Goal: Transaction & Acquisition: Book appointment/travel/reservation

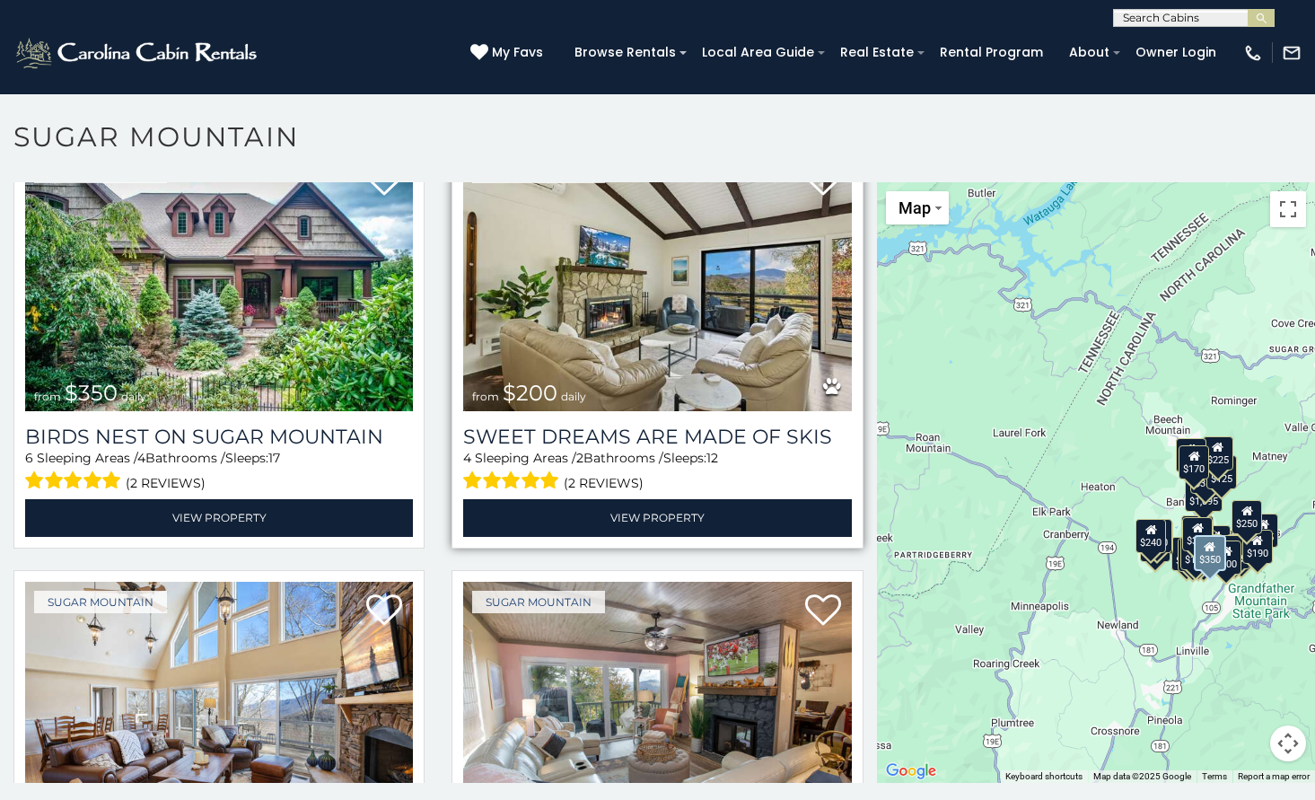
scroll to position [539, 0]
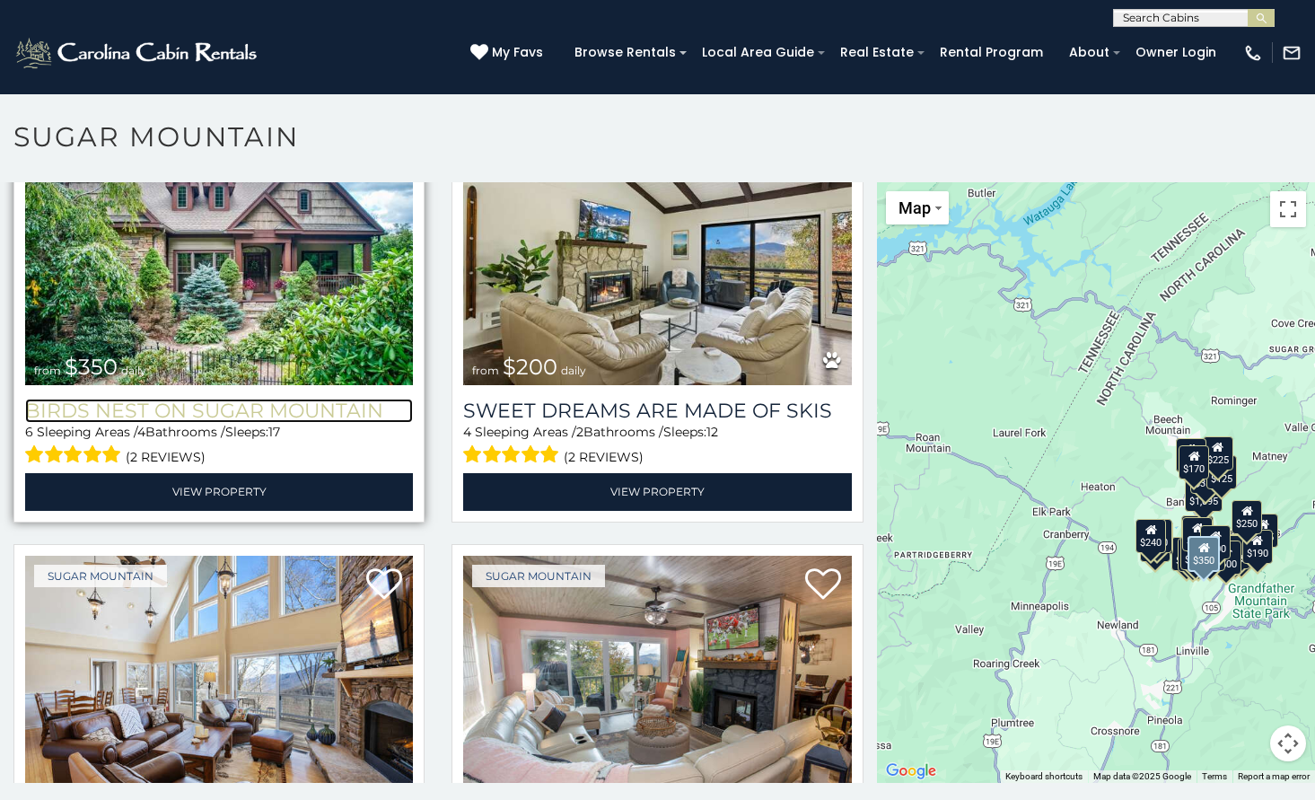
click at [285, 408] on h3 "Birds Nest On Sugar Mountain" at bounding box center [219, 411] width 388 height 24
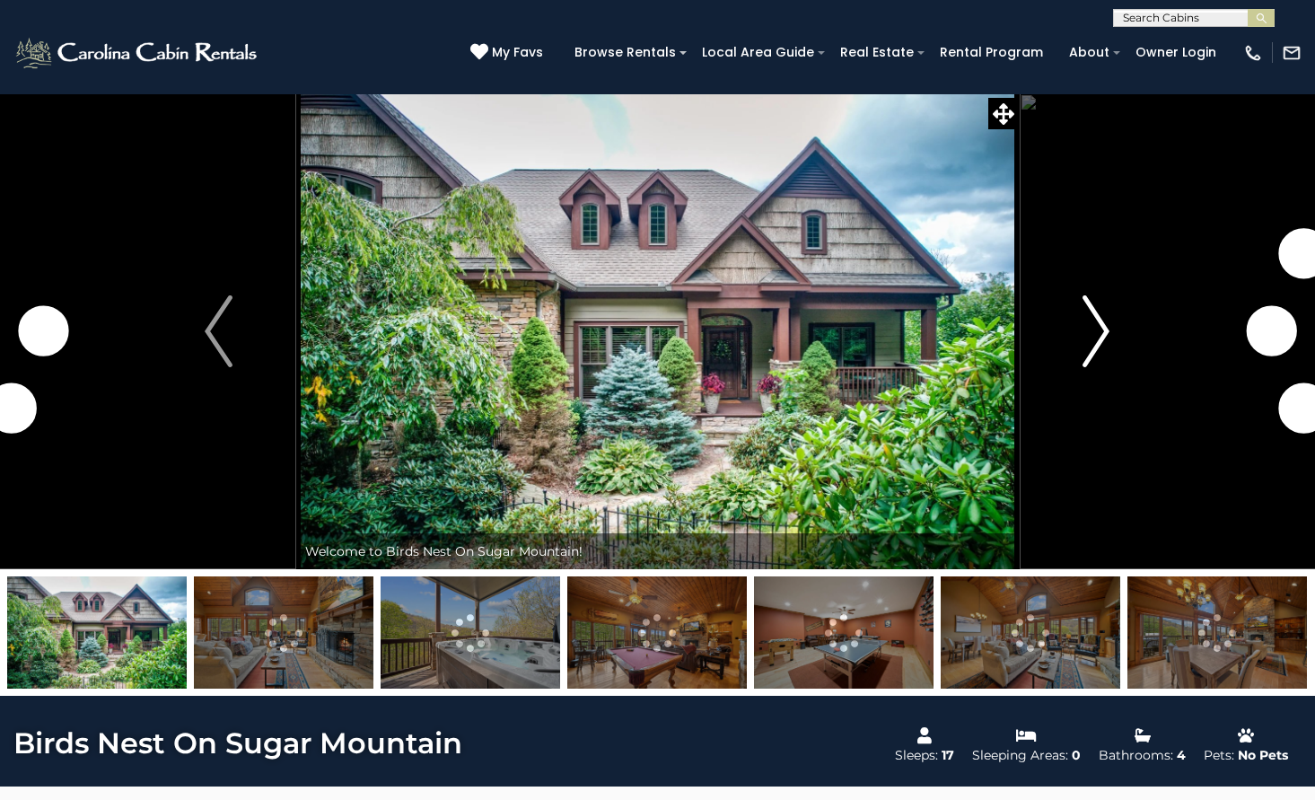
click at [1091, 319] on img "Next" at bounding box center [1095, 331] width 27 height 72
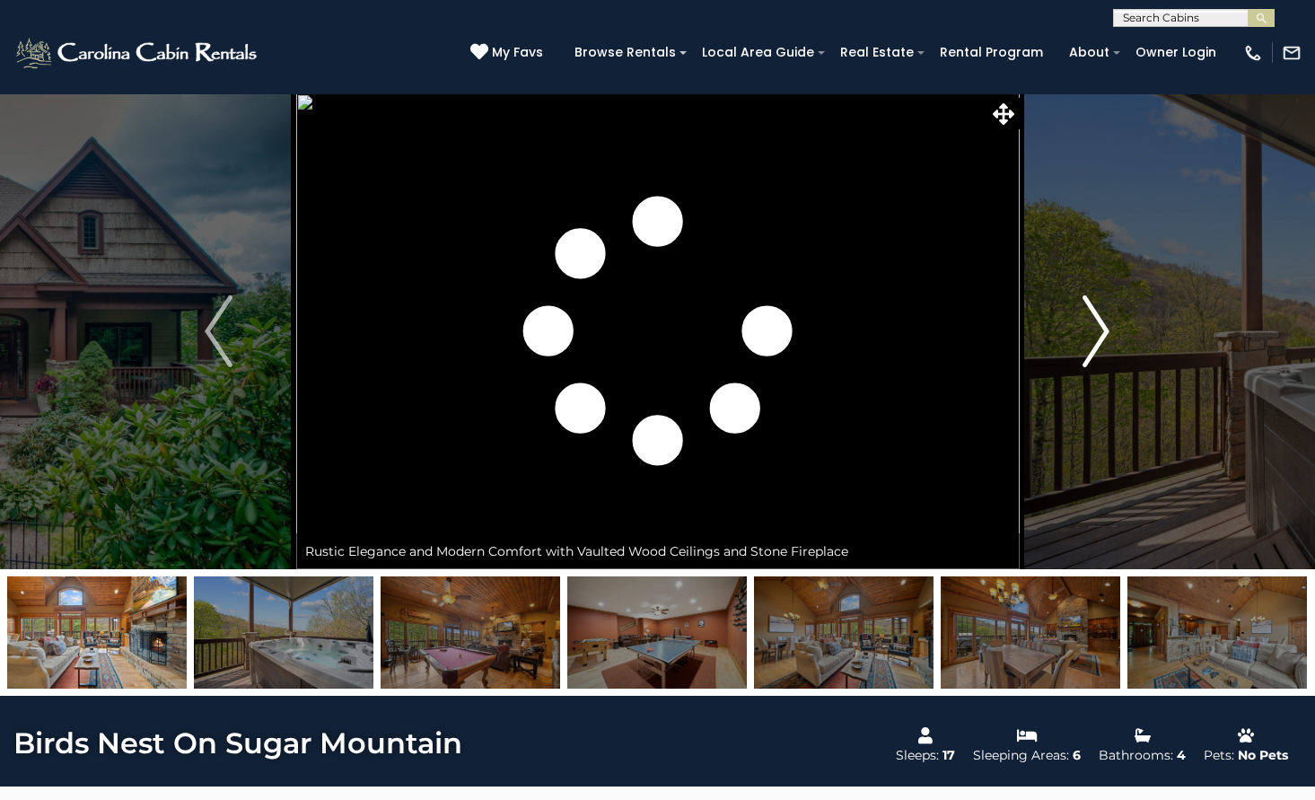
click at [1091, 319] on img "Next" at bounding box center [1095, 331] width 27 height 72
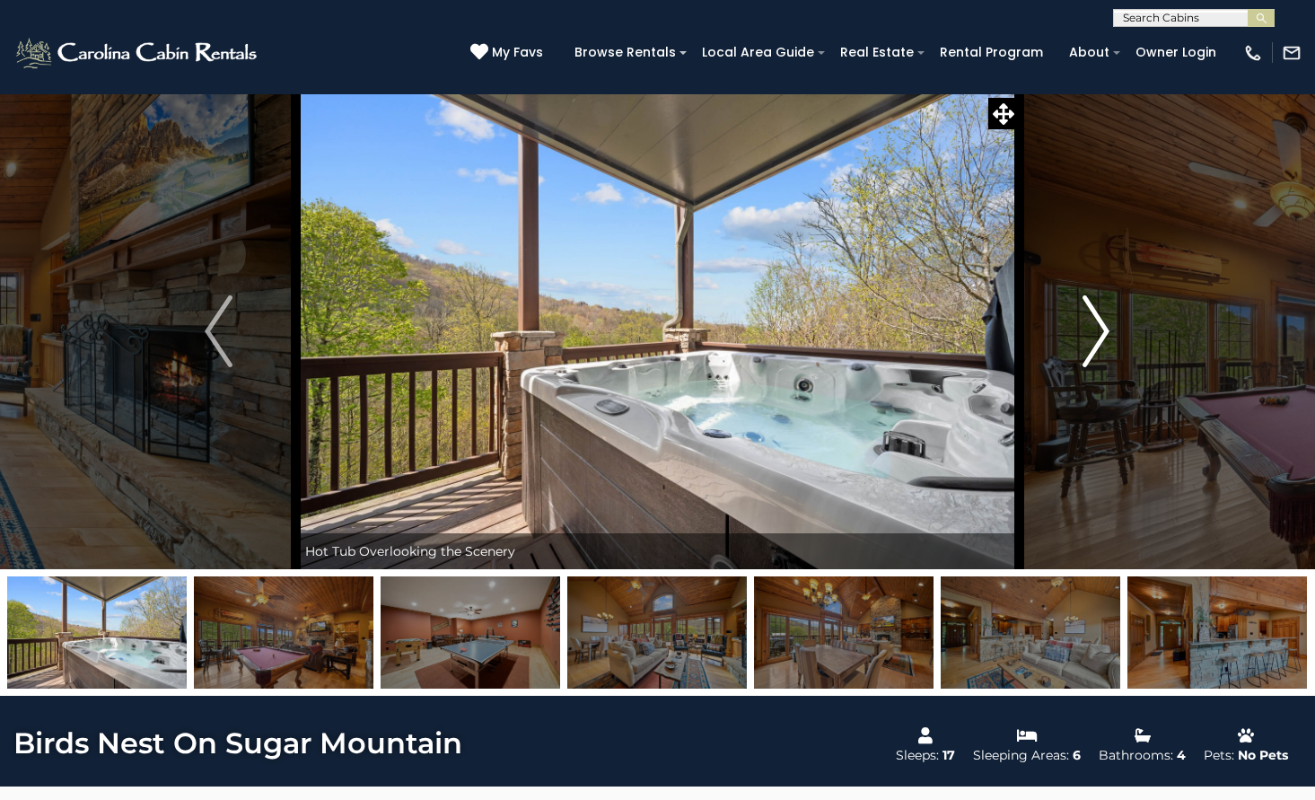
click at [1091, 319] on img "Next" at bounding box center [1095, 331] width 27 height 72
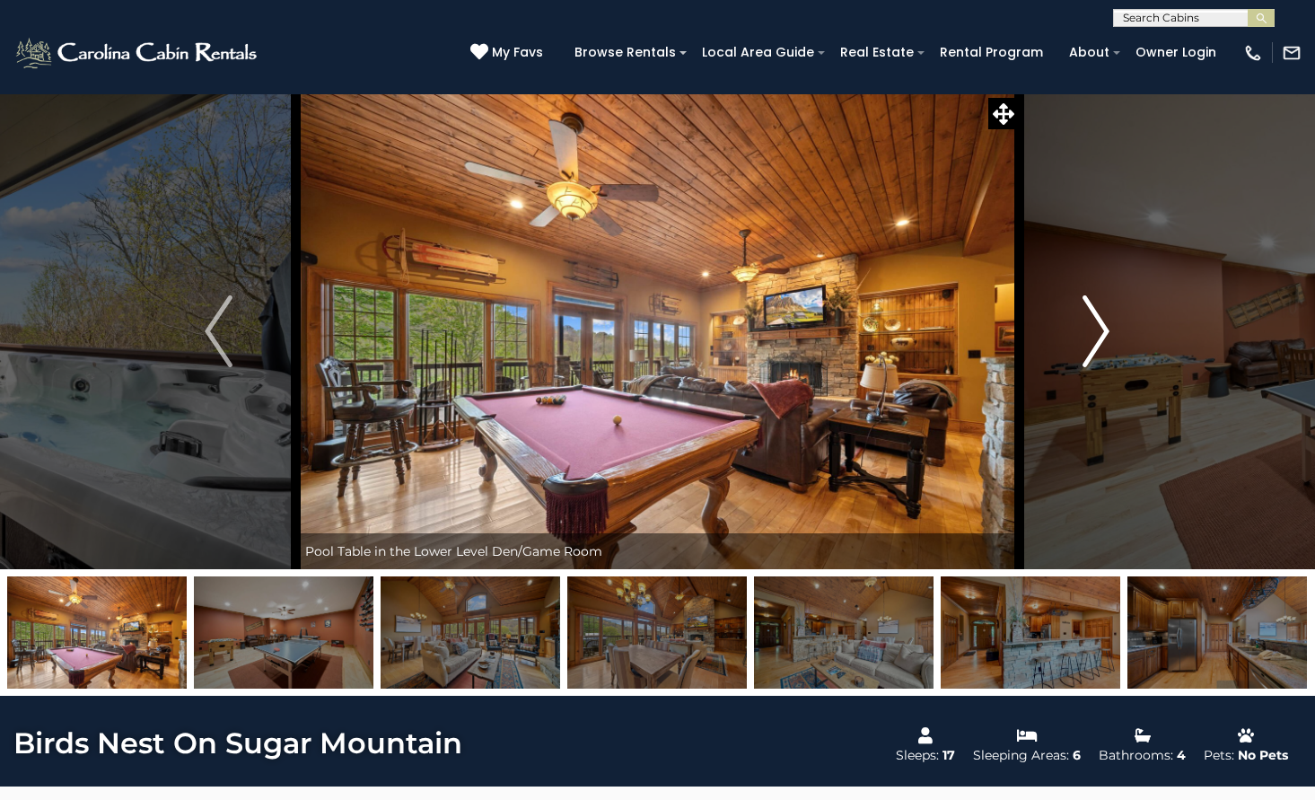
click at [1091, 319] on img "Next" at bounding box center [1095, 331] width 27 height 72
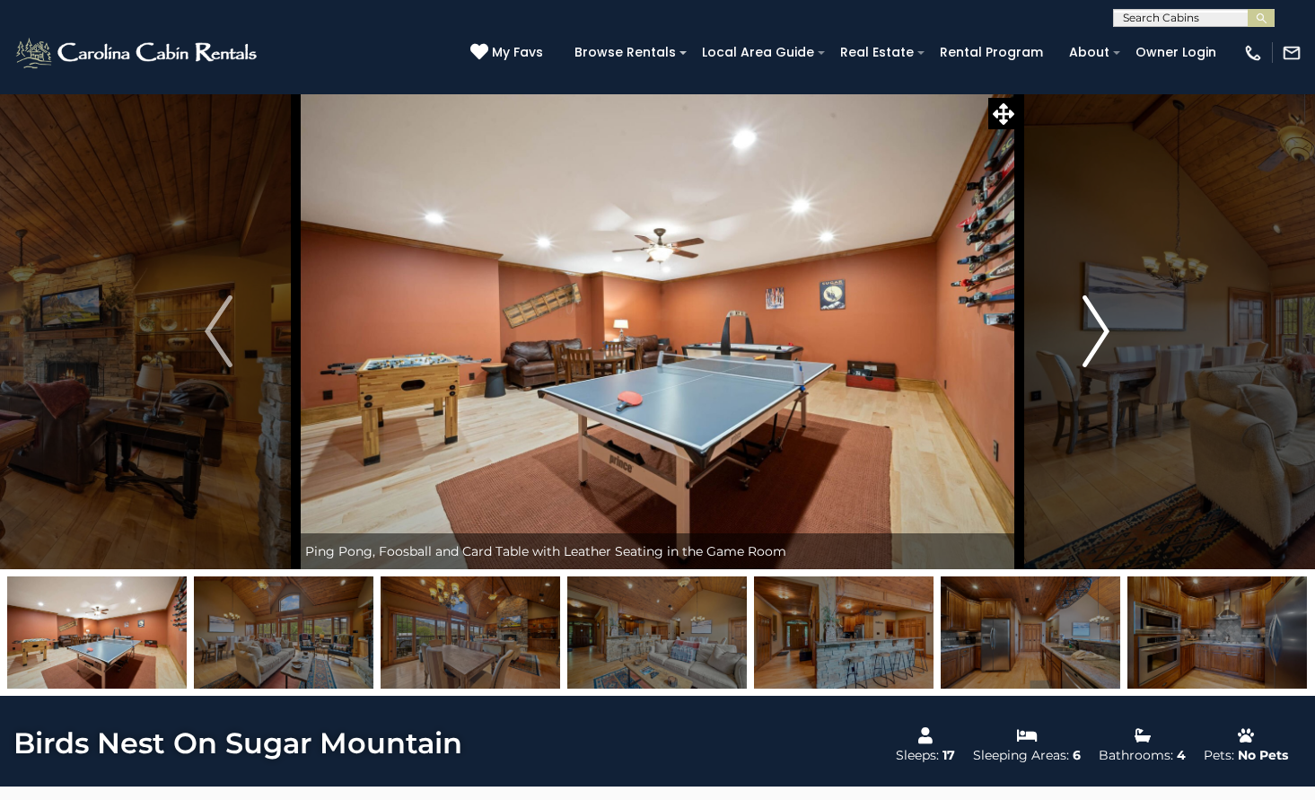
click at [1091, 319] on img "Next" at bounding box center [1095, 331] width 27 height 72
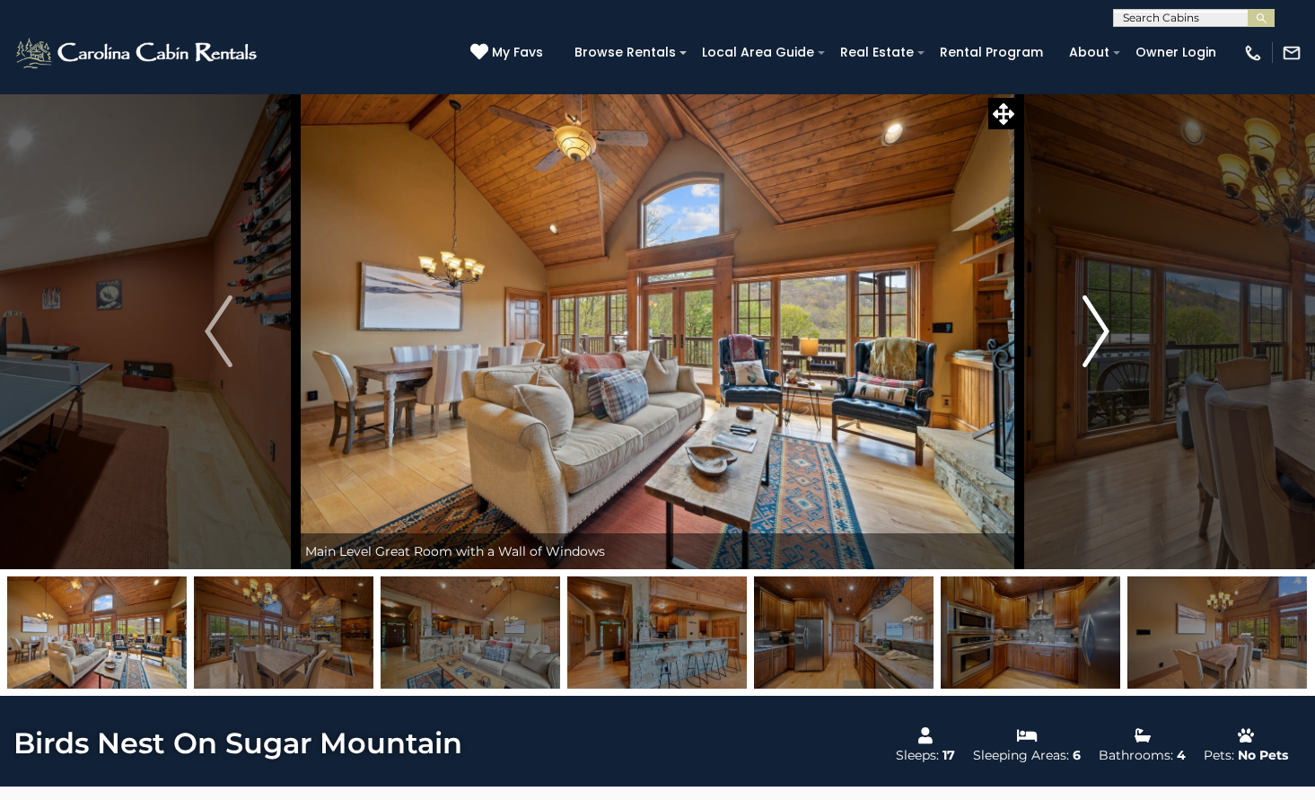
click at [1091, 319] on img "Next" at bounding box center [1095, 331] width 27 height 72
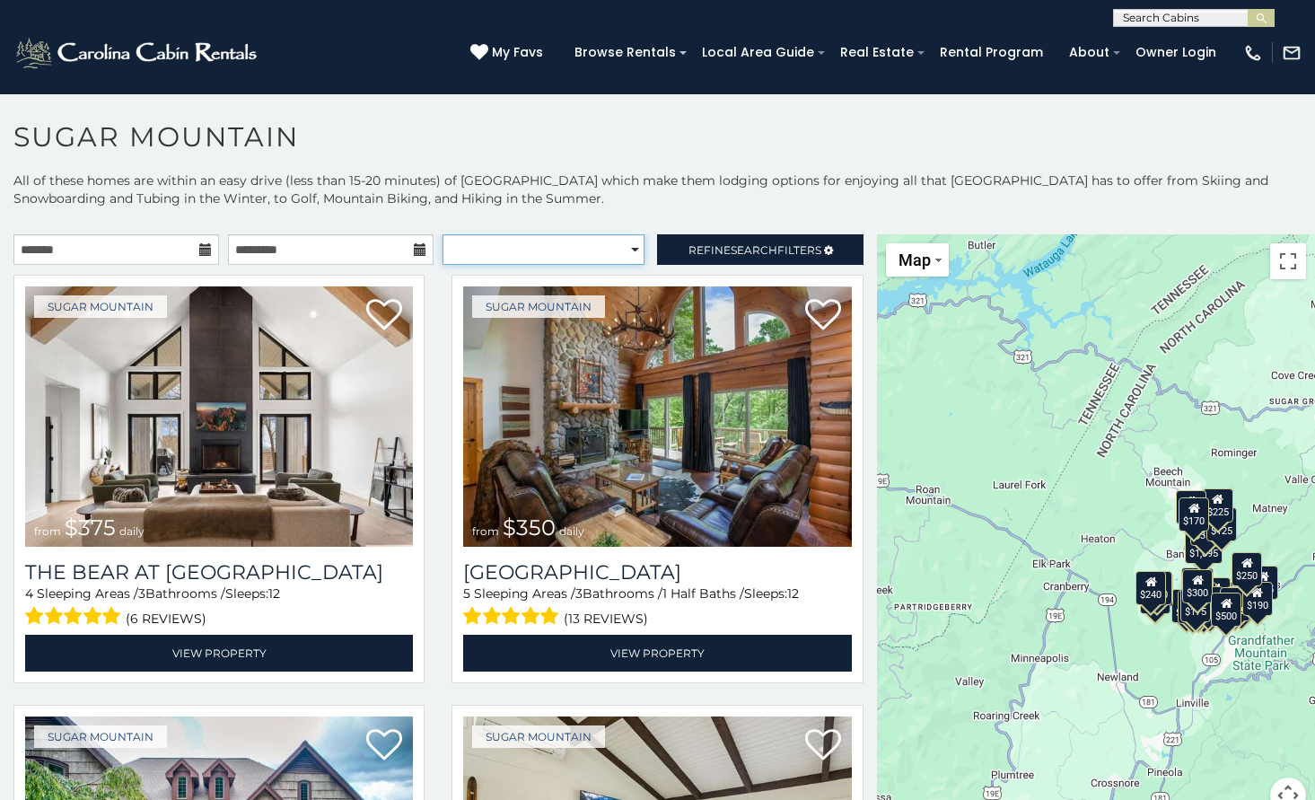
click at [481, 251] on select "**********" at bounding box center [543, 249] width 202 height 31
select select "*********"
click at [442, 234] on select "**********" at bounding box center [543, 249] width 202 height 31
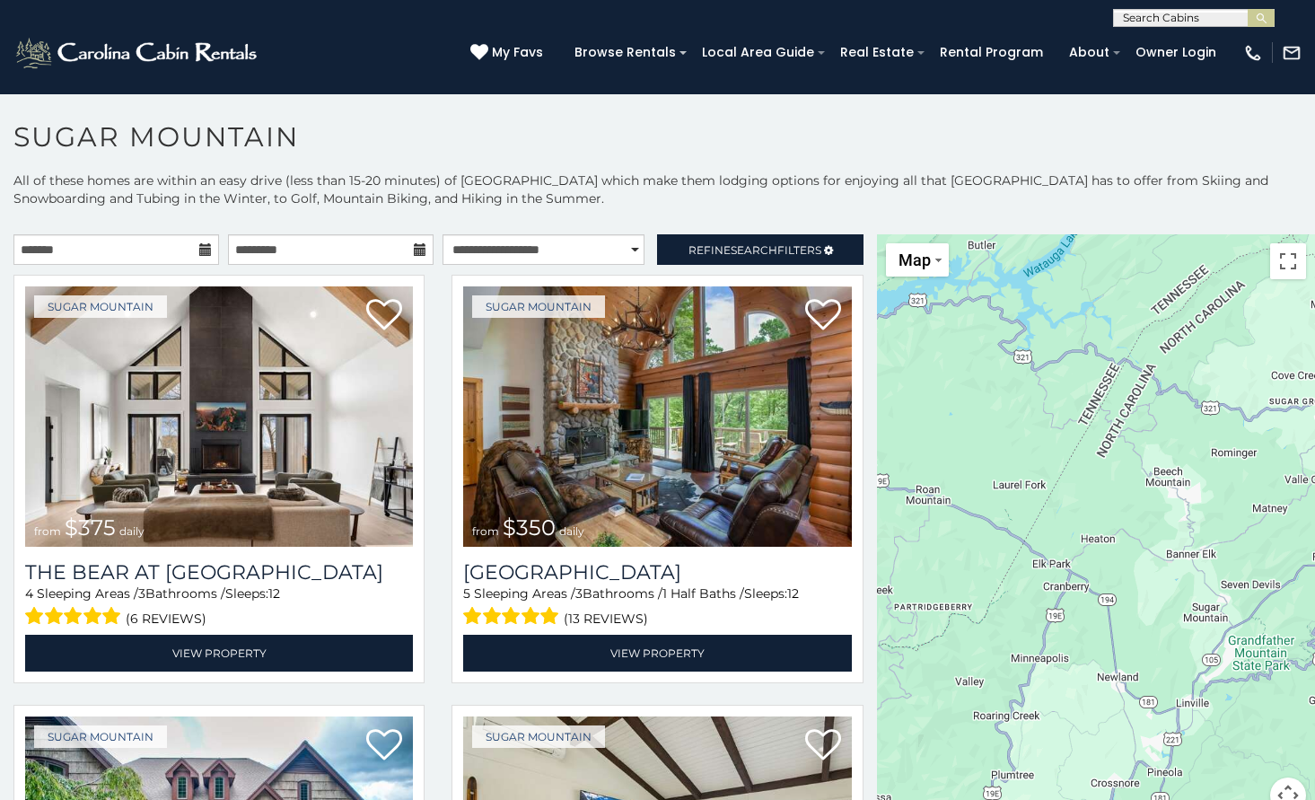
click at [512, 198] on p "All of these homes are within an easy drive (less than 15-20 minutes) of Sugar …" at bounding box center [657, 198] width 1315 height 54
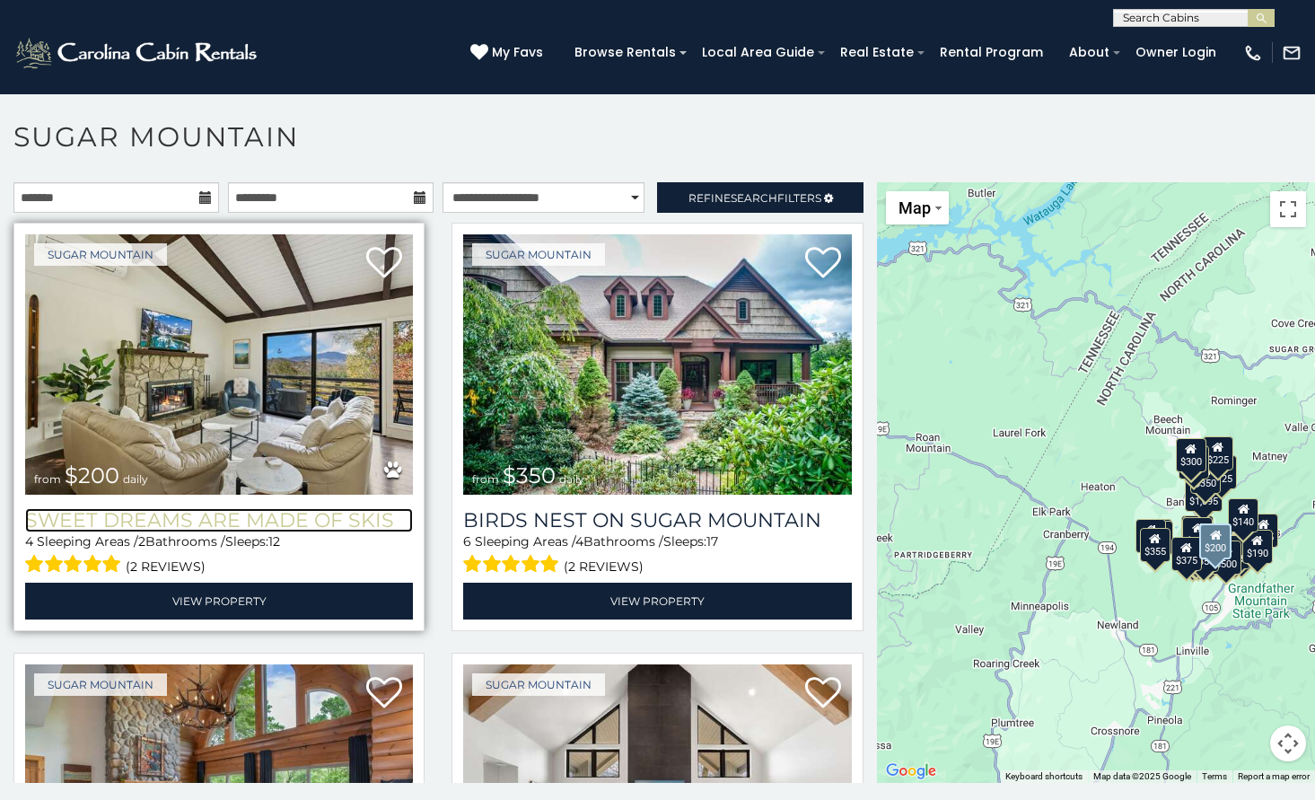
drag, startPoint x: 275, startPoint y: 497, endPoint x: 240, endPoint y: 517, distance: 40.2
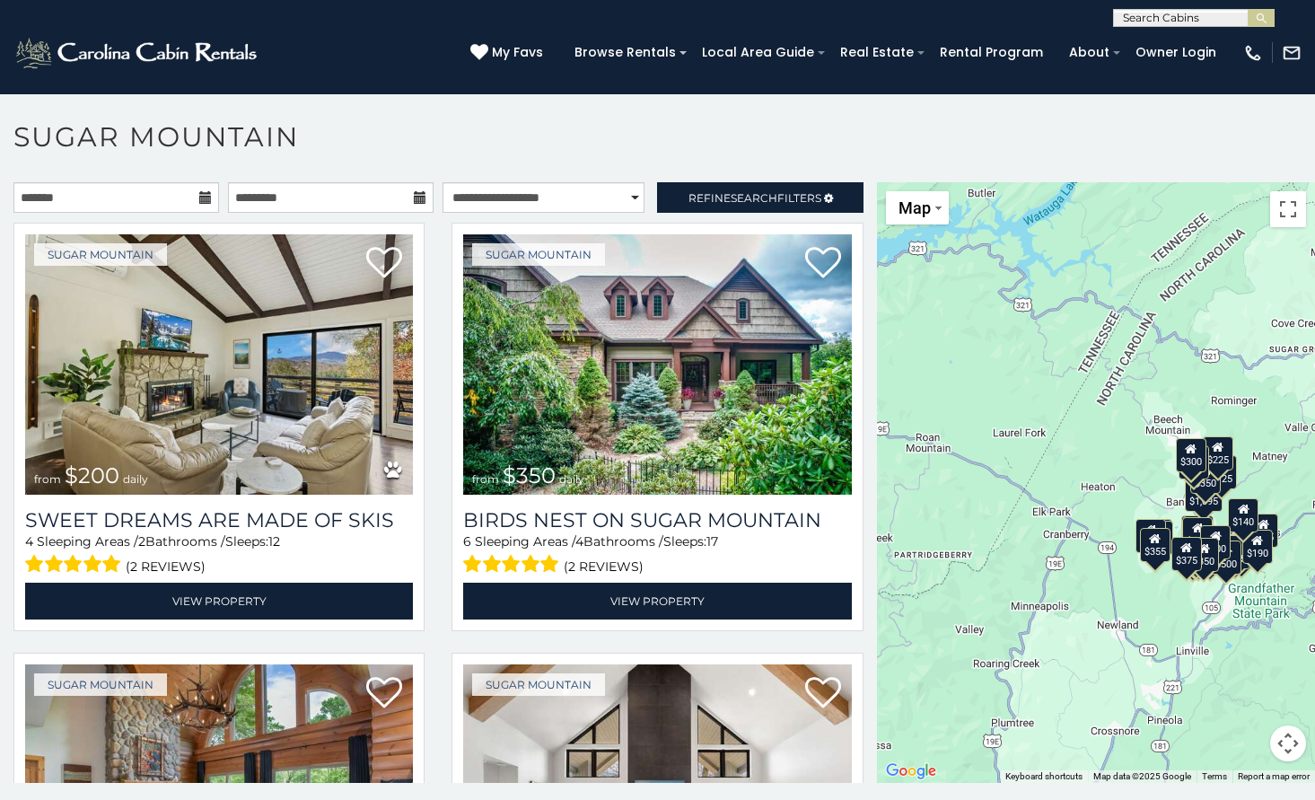
click at [330, 121] on h1 "Sugar Mountain" at bounding box center [657, 145] width 1315 height 51
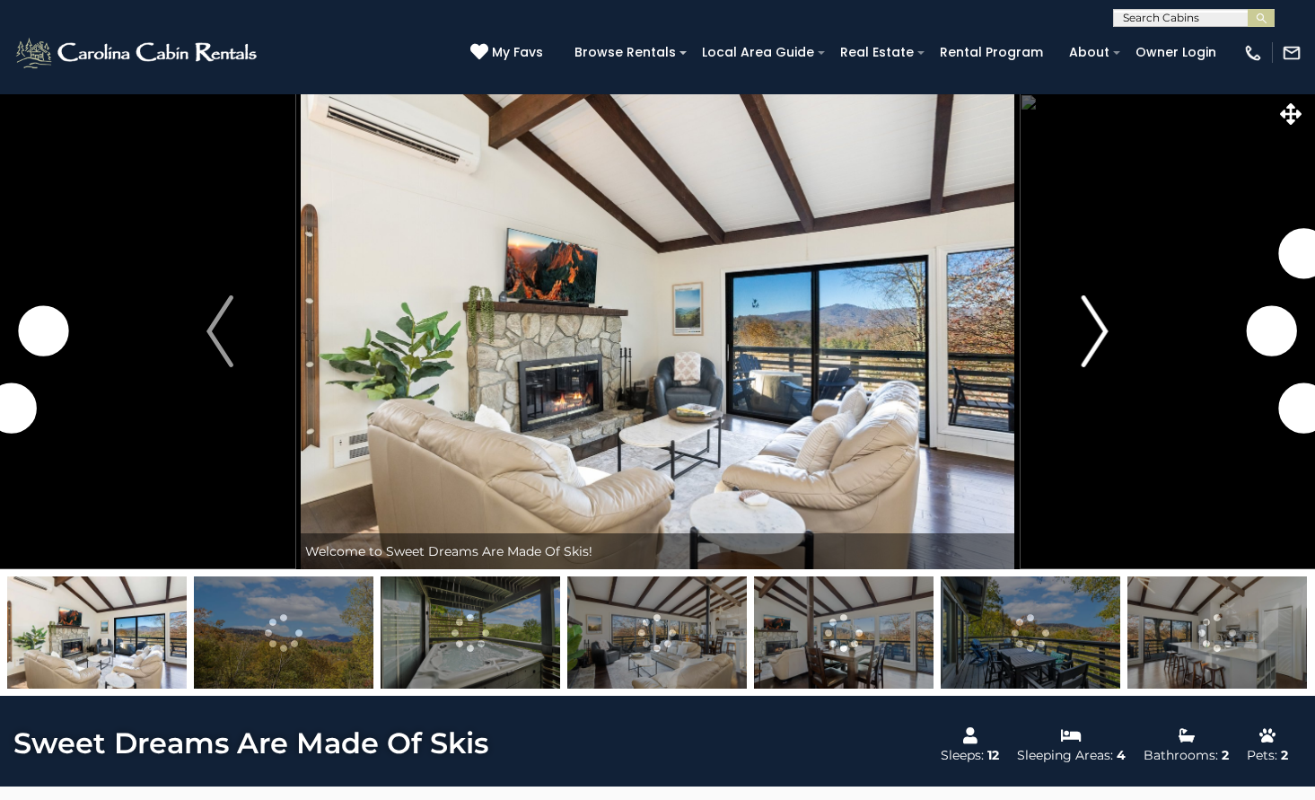
click at [1077, 316] on button "Next" at bounding box center [1095, 331] width 153 height 476
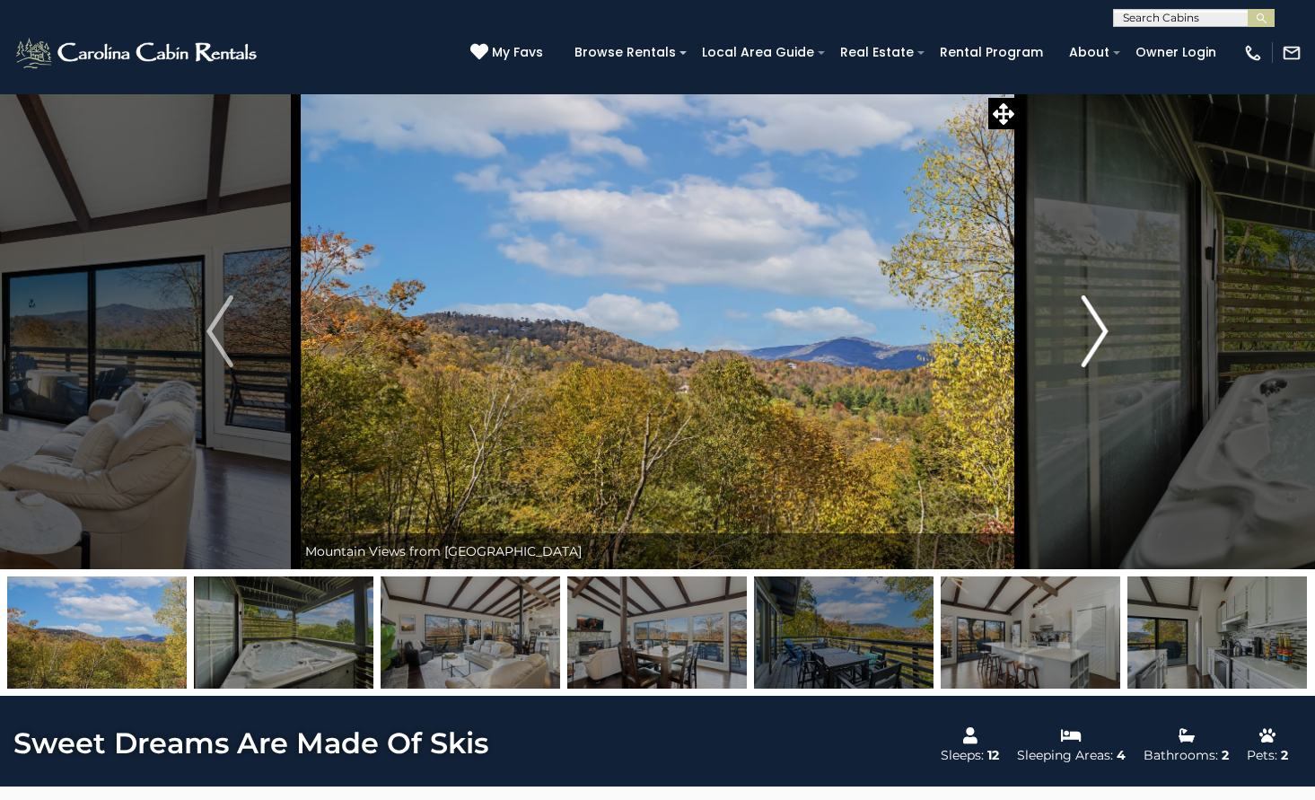
click at [1079, 317] on button "Next" at bounding box center [1095, 331] width 153 height 476
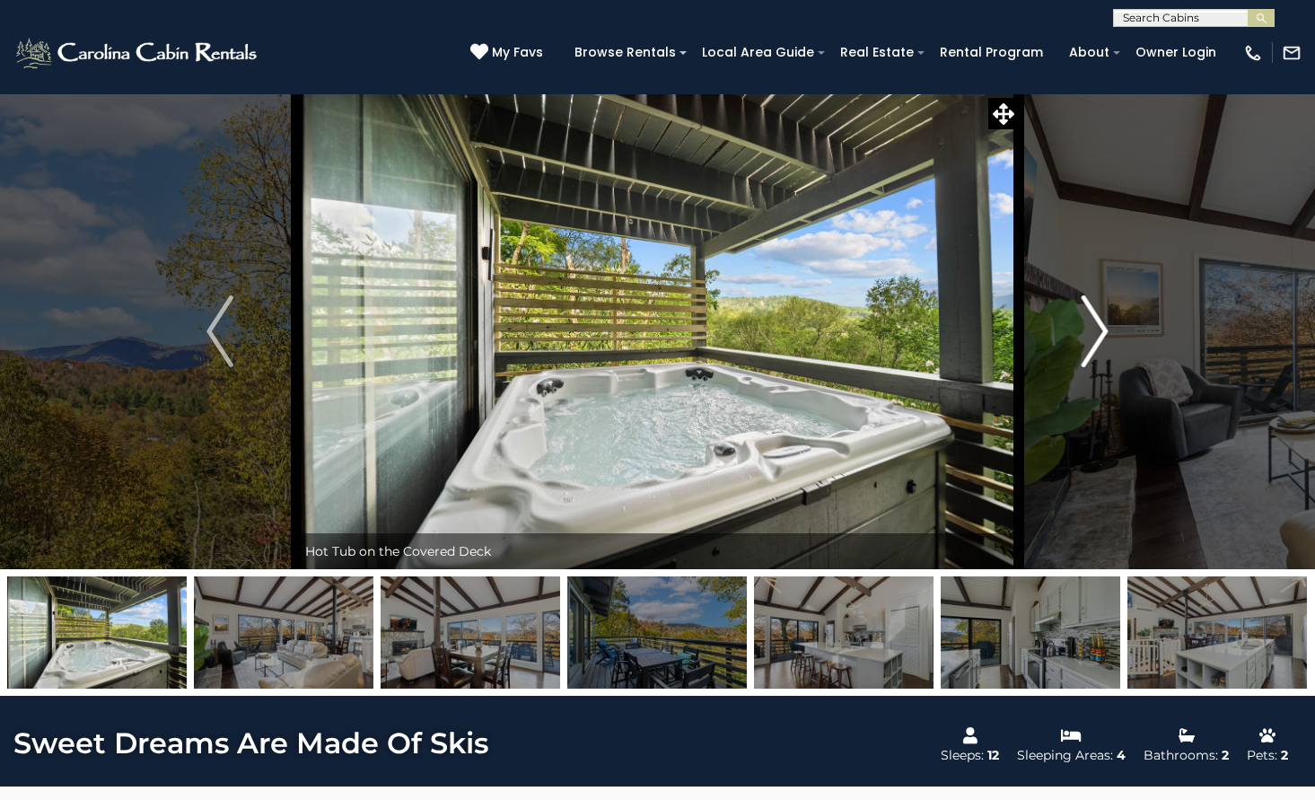
click at [1079, 317] on button "Next" at bounding box center [1095, 331] width 153 height 476
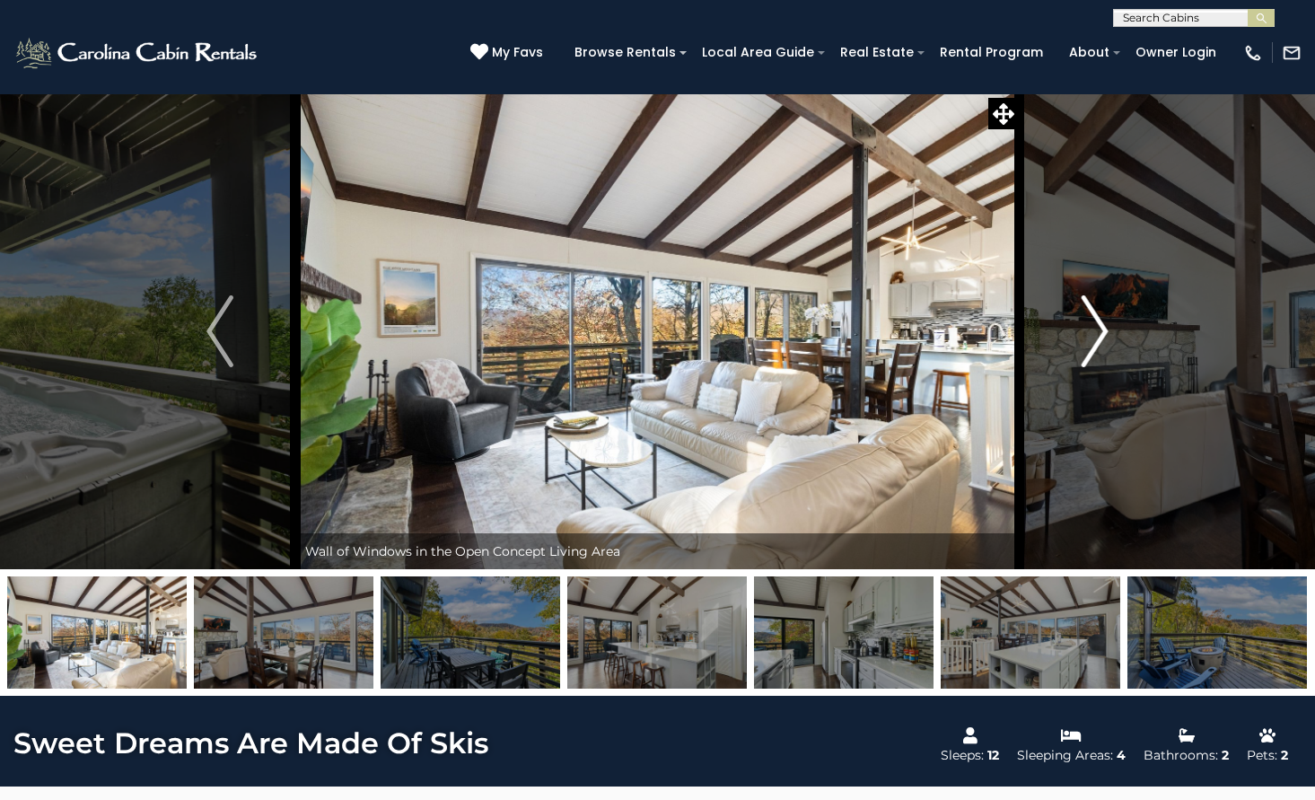
click at [1079, 317] on button "Next" at bounding box center [1095, 331] width 153 height 476
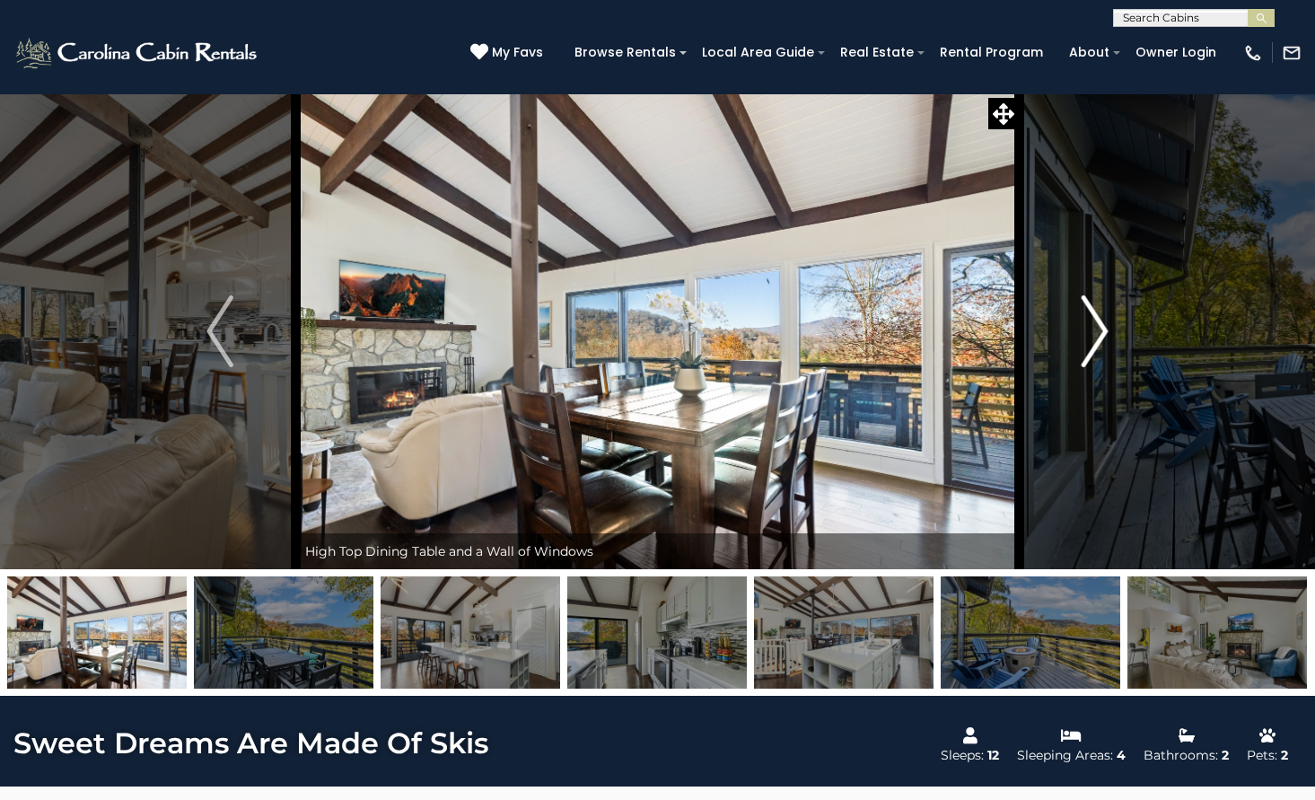
click at [1079, 317] on button "Next" at bounding box center [1095, 331] width 153 height 476
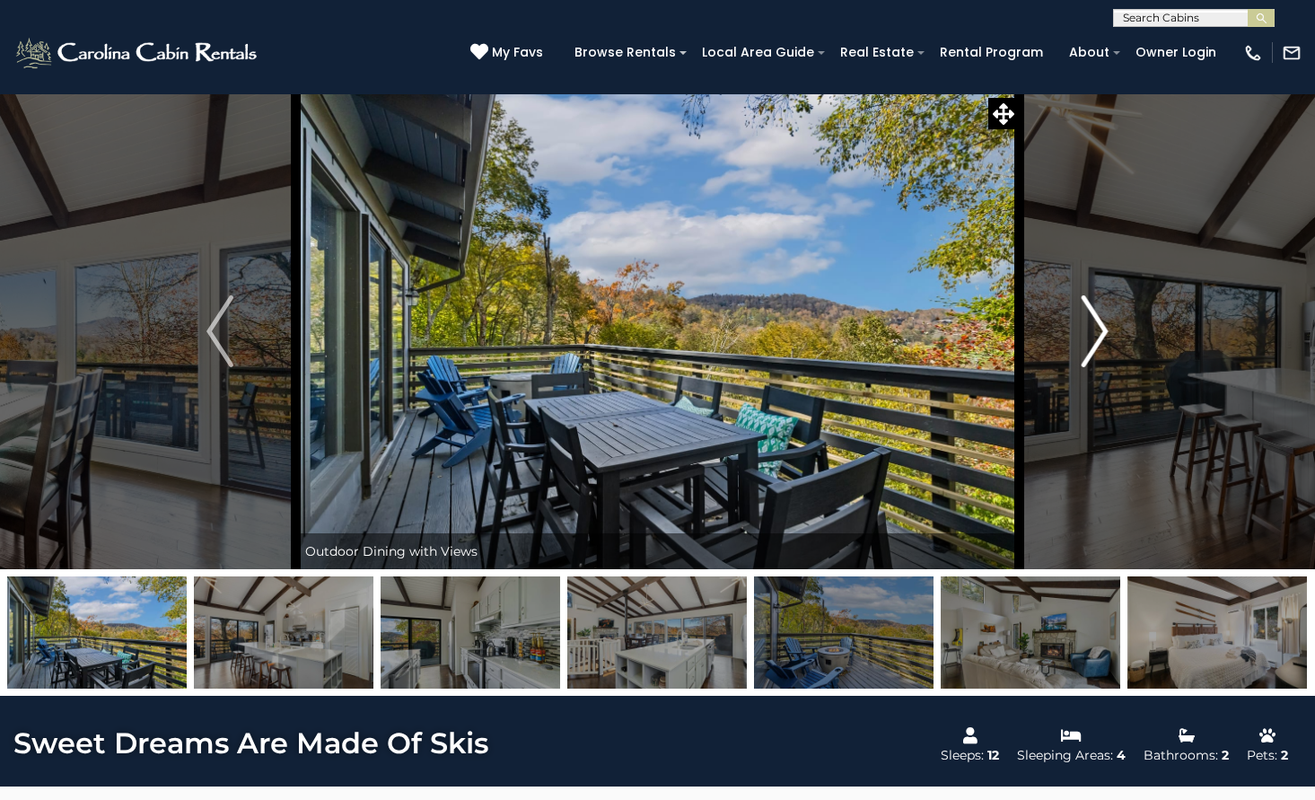
click at [1080, 325] on button "Next" at bounding box center [1095, 331] width 153 height 476
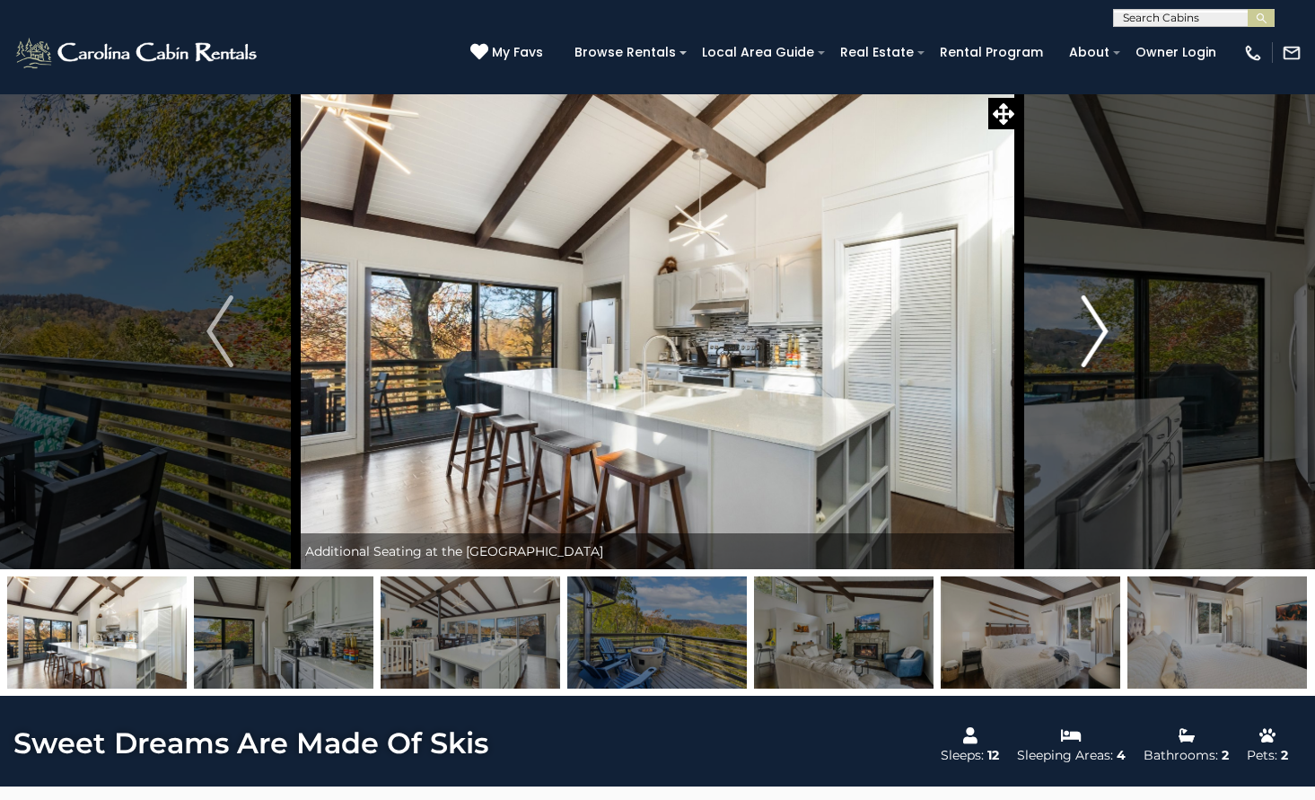
click at [1057, 349] on button "Next" at bounding box center [1095, 331] width 153 height 476
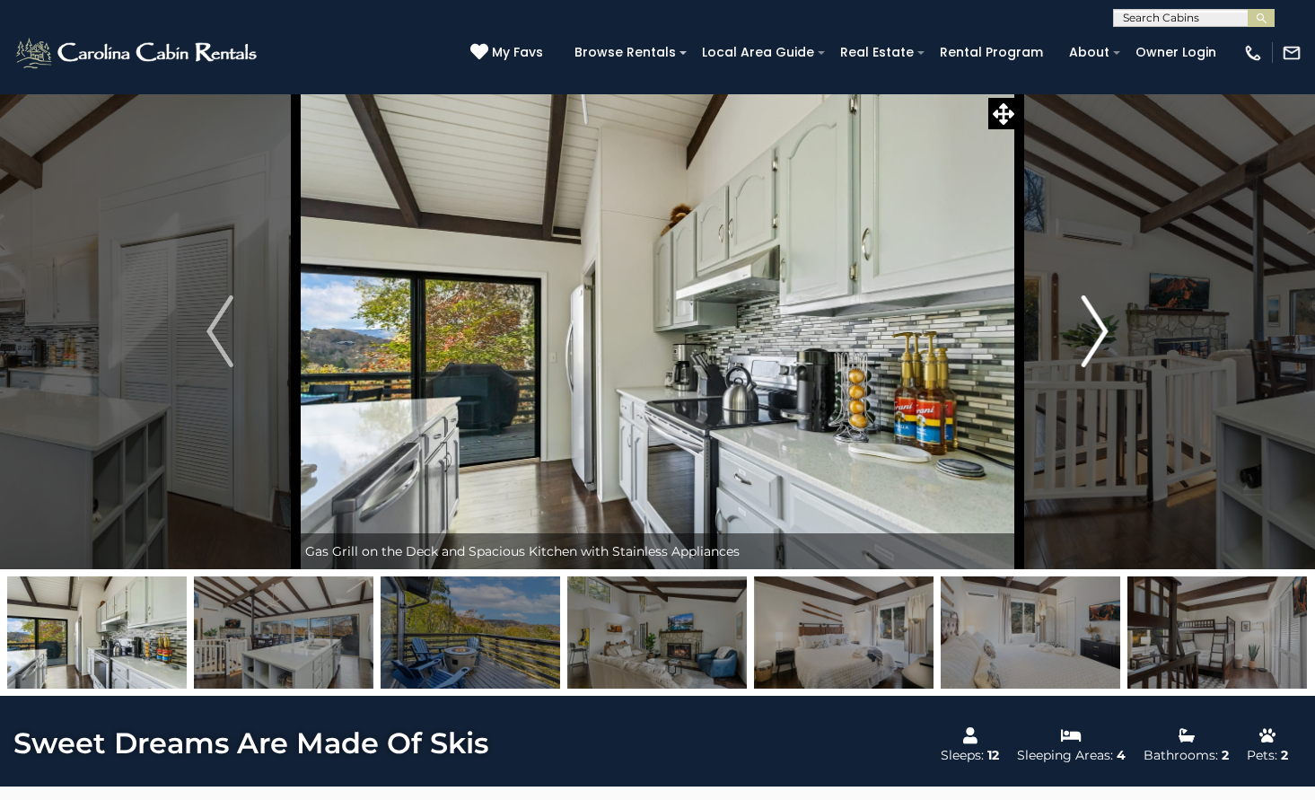
click at [1083, 316] on img "Next" at bounding box center [1095, 331] width 27 height 72
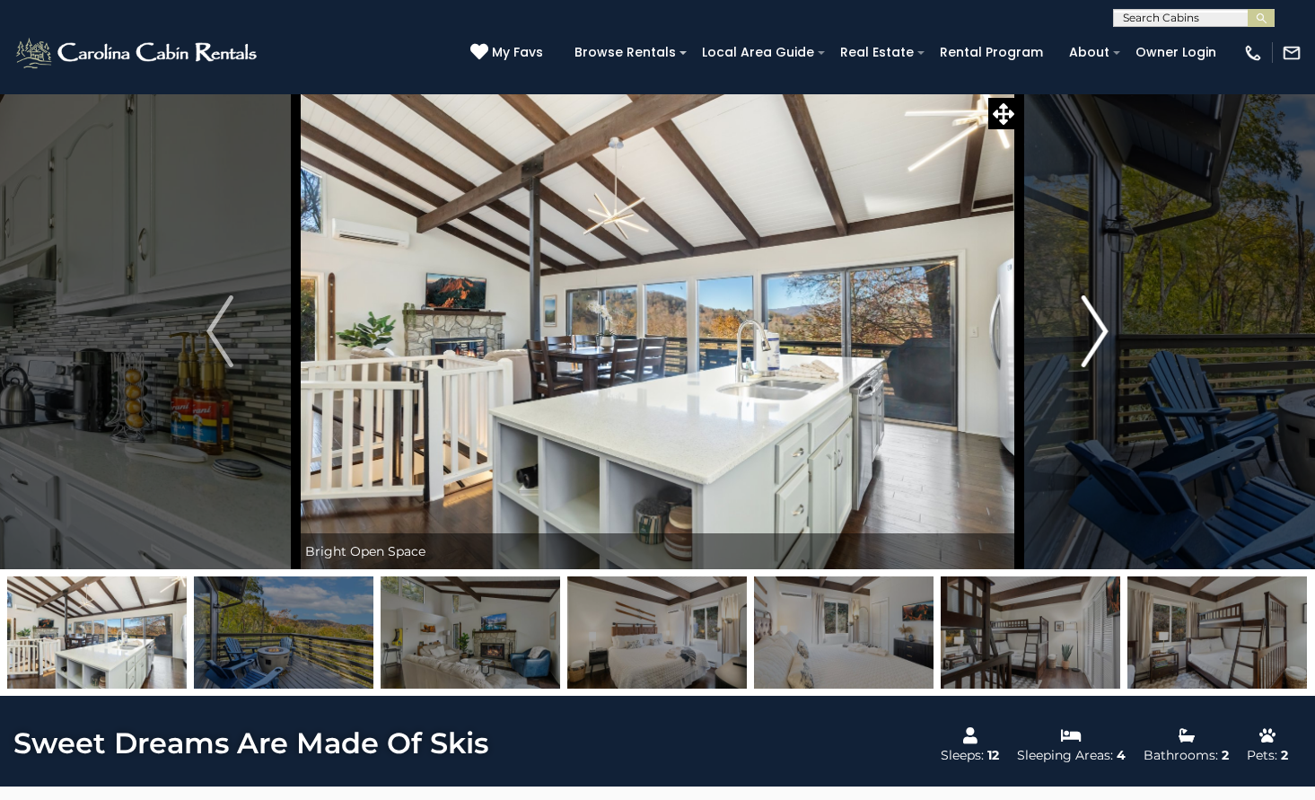
click at [1084, 316] on img "Next" at bounding box center [1095, 331] width 27 height 72
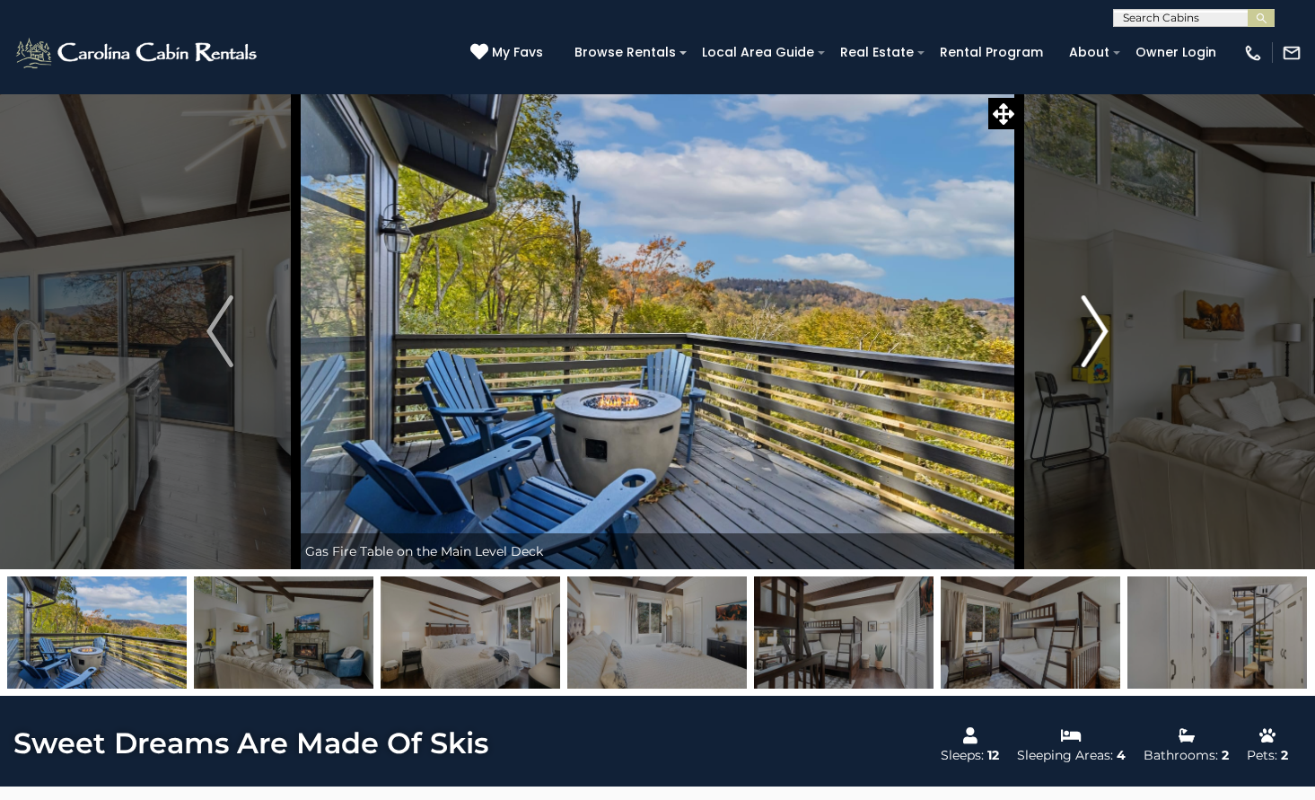
click at [1084, 316] on img "Next" at bounding box center [1095, 331] width 27 height 72
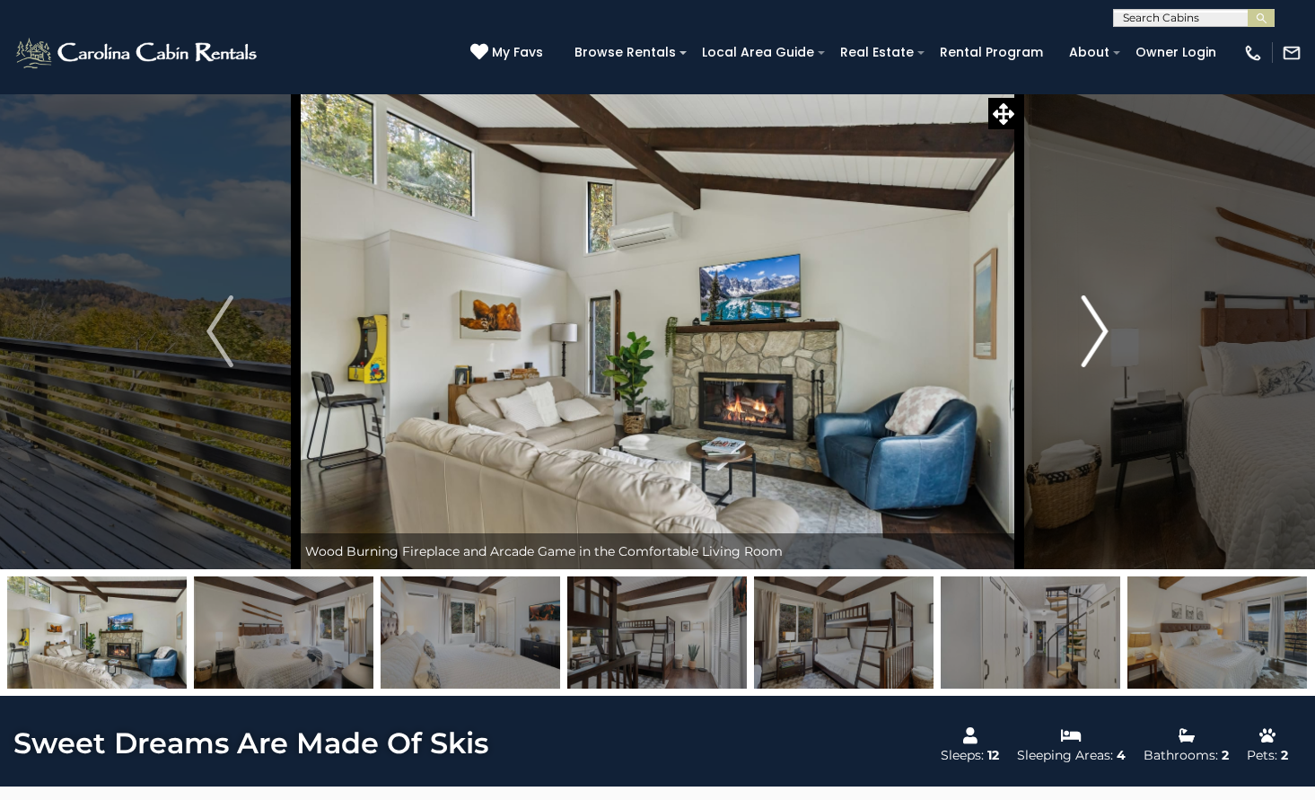
click at [1086, 315] on img "Next" at bounding box center [1095, 331] width 27 height 72
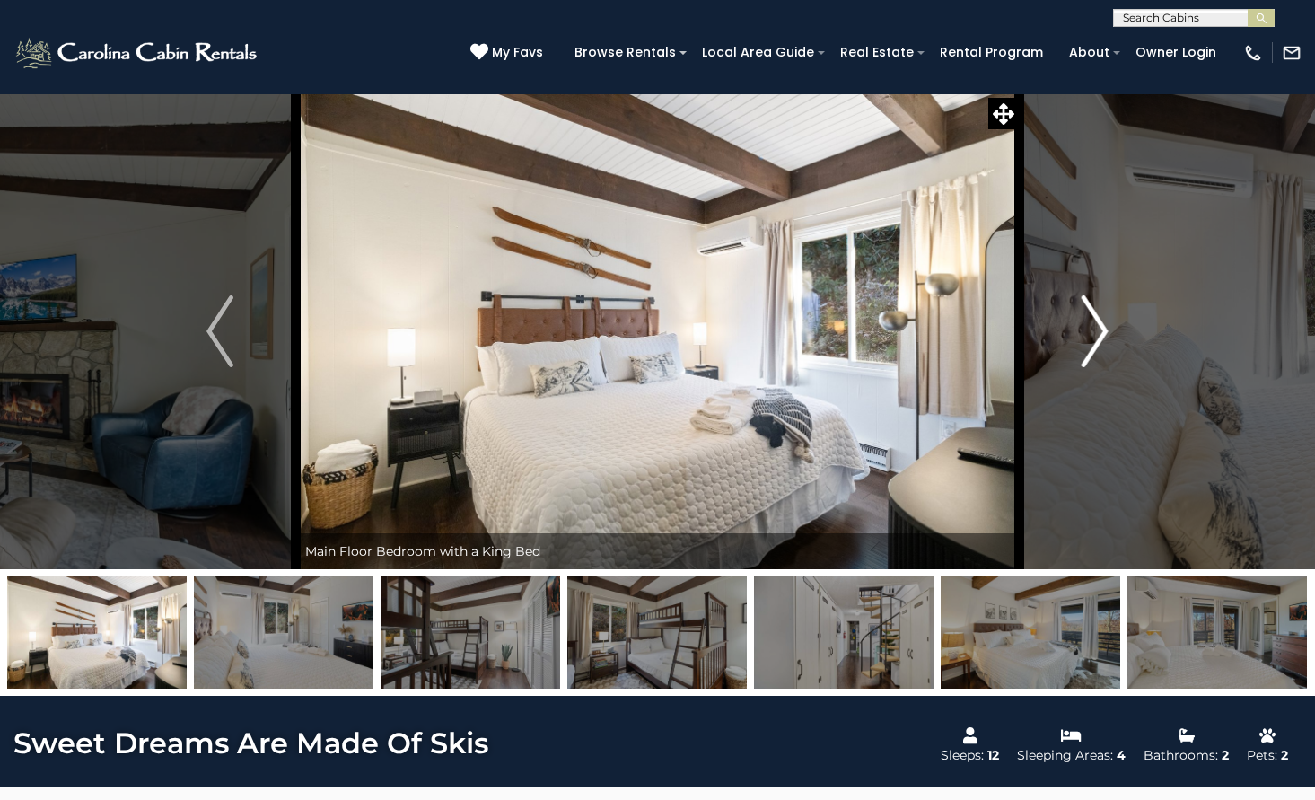
click at [1086, 315] on img "Next" at bounding box center [1095, 331] width 27 height 72
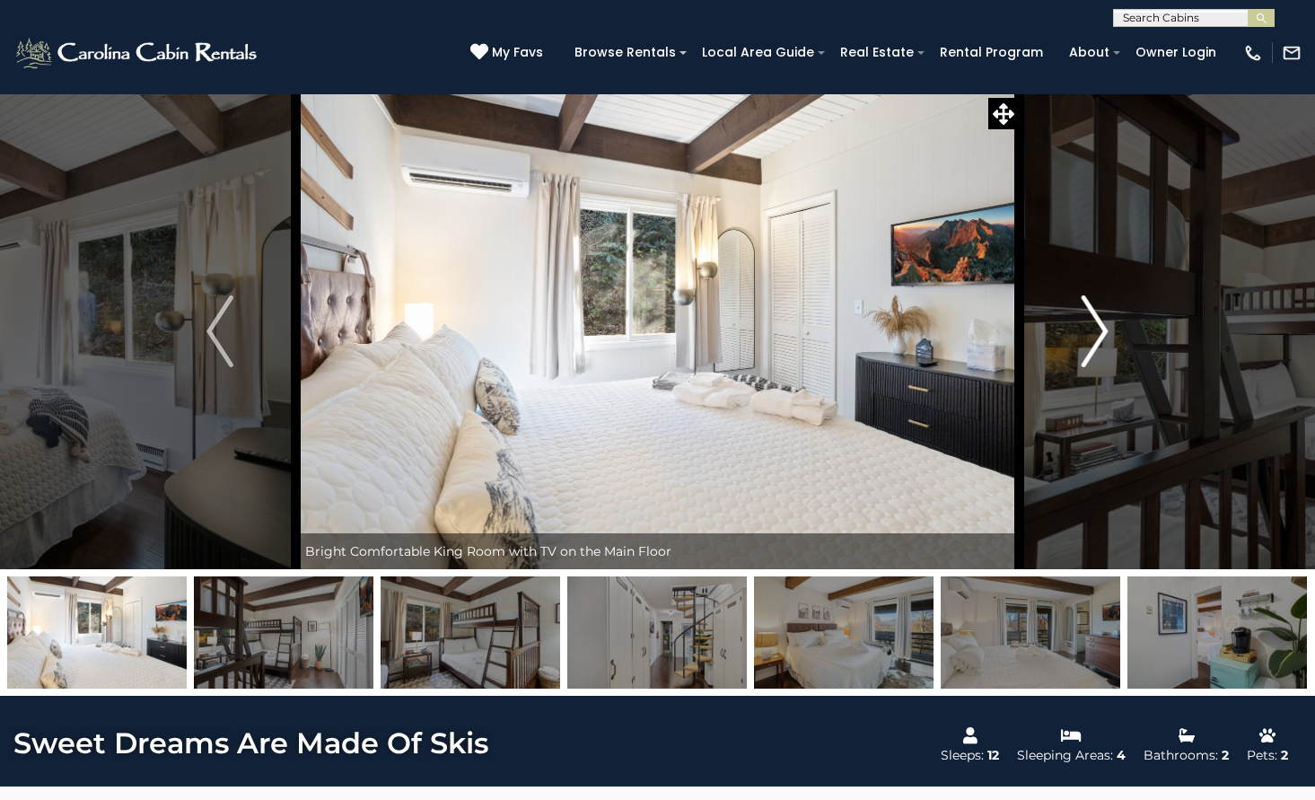
click at [1086, 315] on img "Next" at bounding box center [1095, 331] width 27 height 72
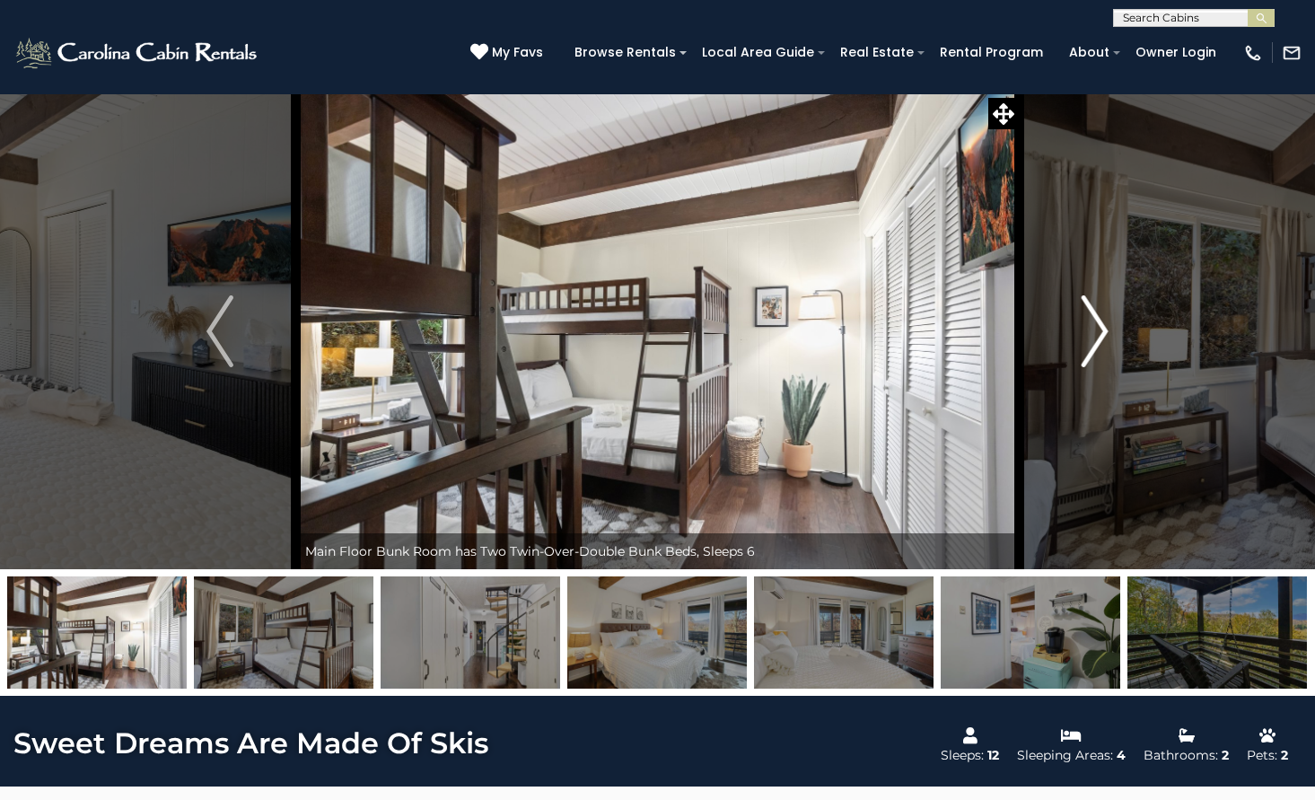
click at [1086, 315] on img "Next" at bounding box center [1095, 331] width 27 height 72
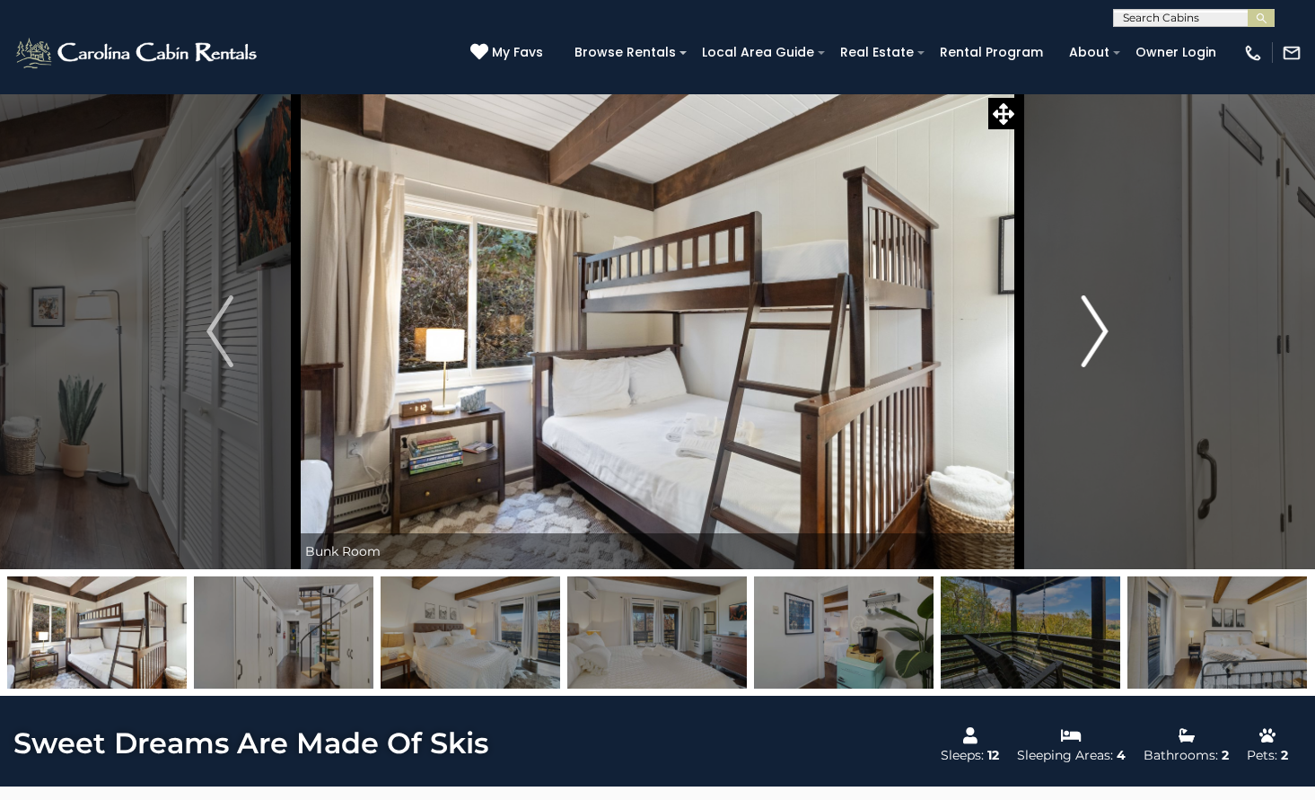
click at [1086, 315] on img "Next" at bounding box center [1095, 331] width 27 height 72
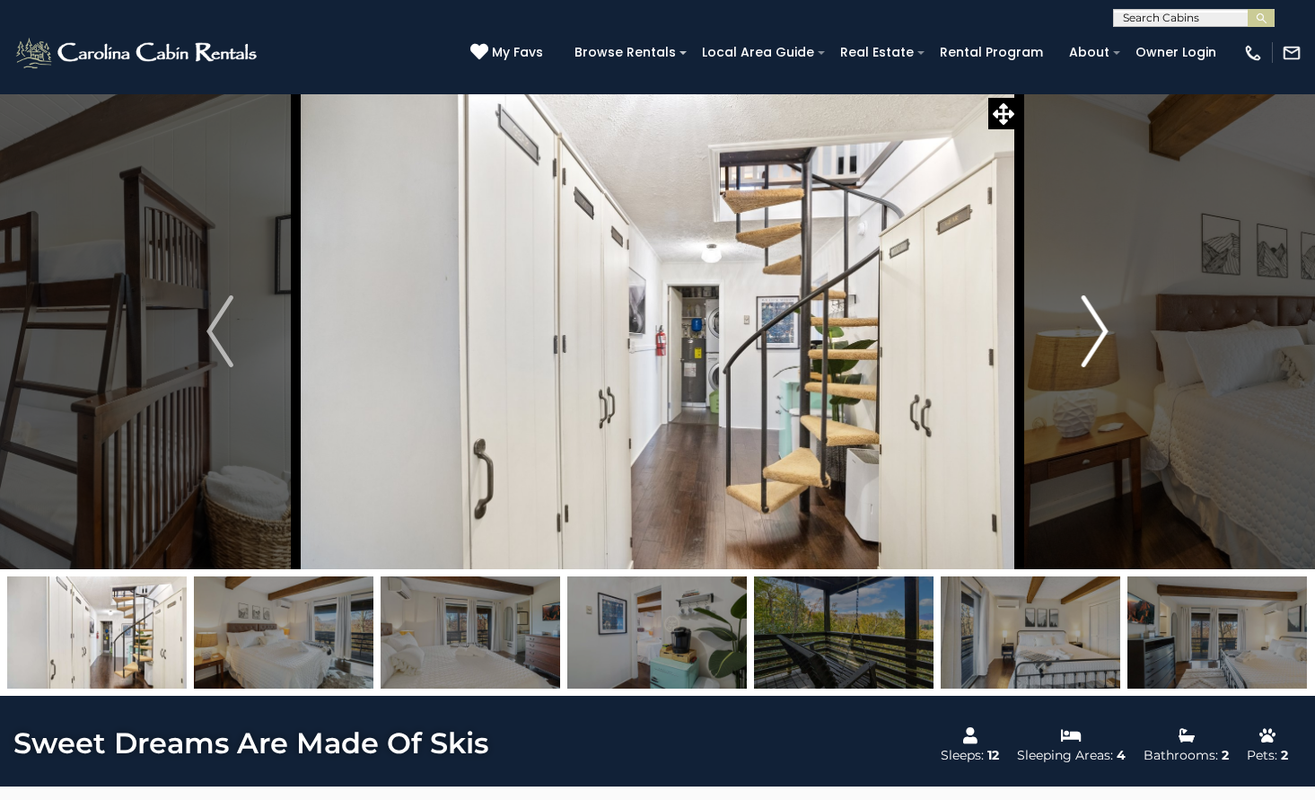
click at [1086, 315] on img "Next" at bounding box center [1095, 331] width 27 height 72
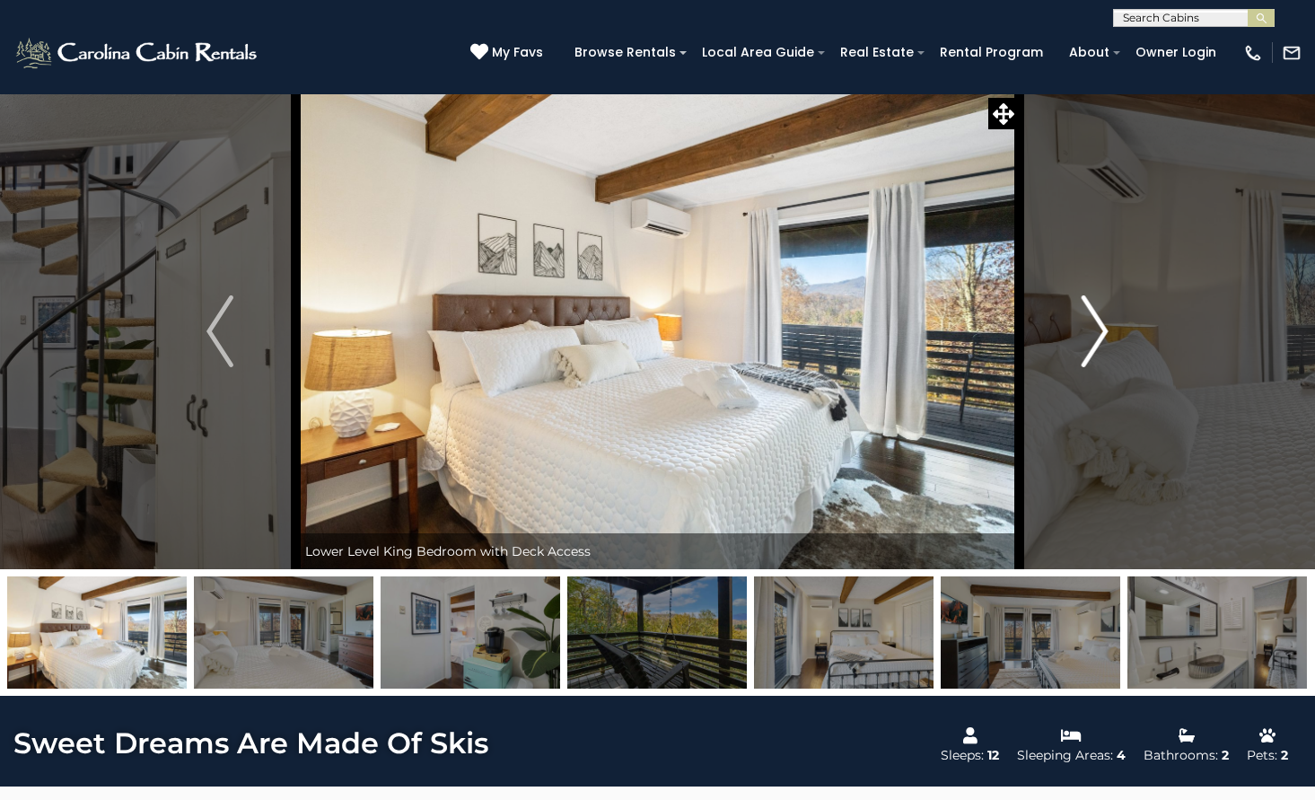
click at [1087, 341] on img "Next" at bounding box center [1095, 331] width 27 height 72
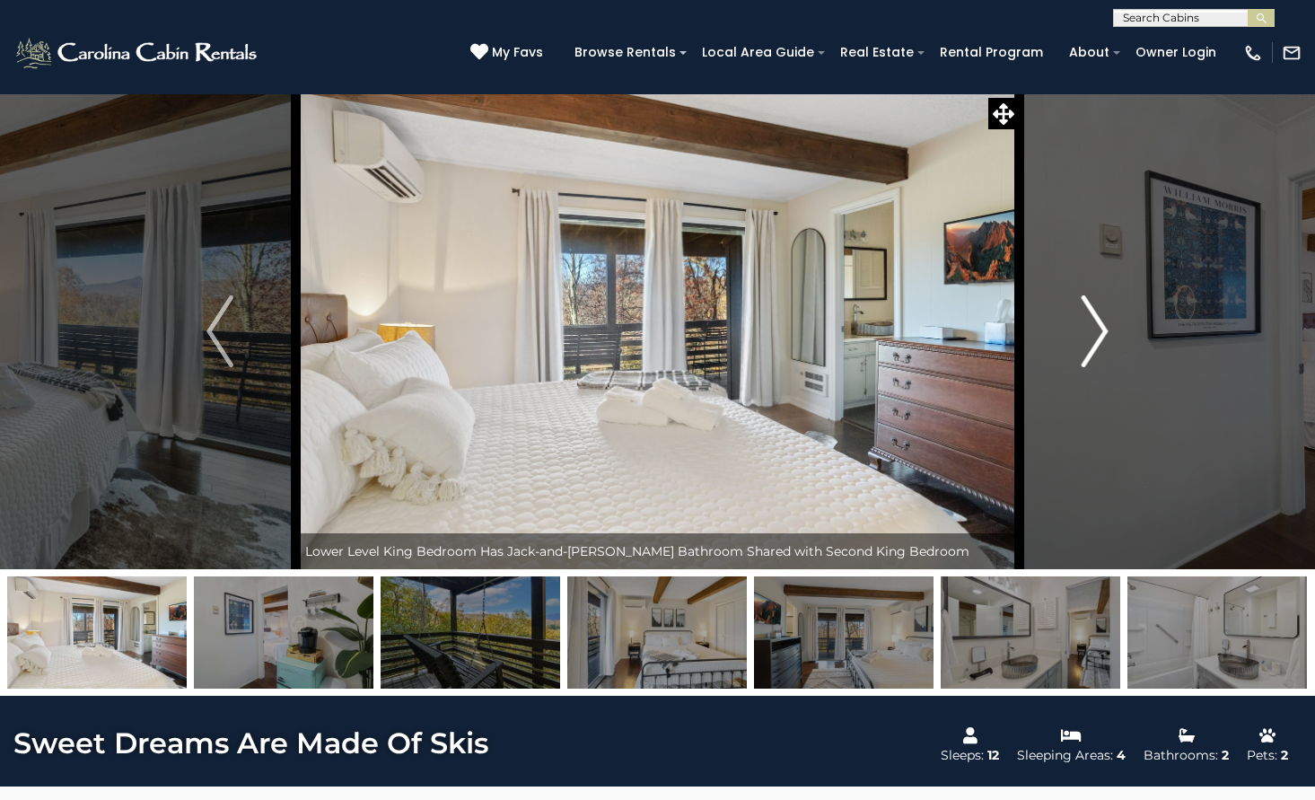
click at [1087, 341] on img "Next" at bounding box center [1095, 331] width 27 height 72
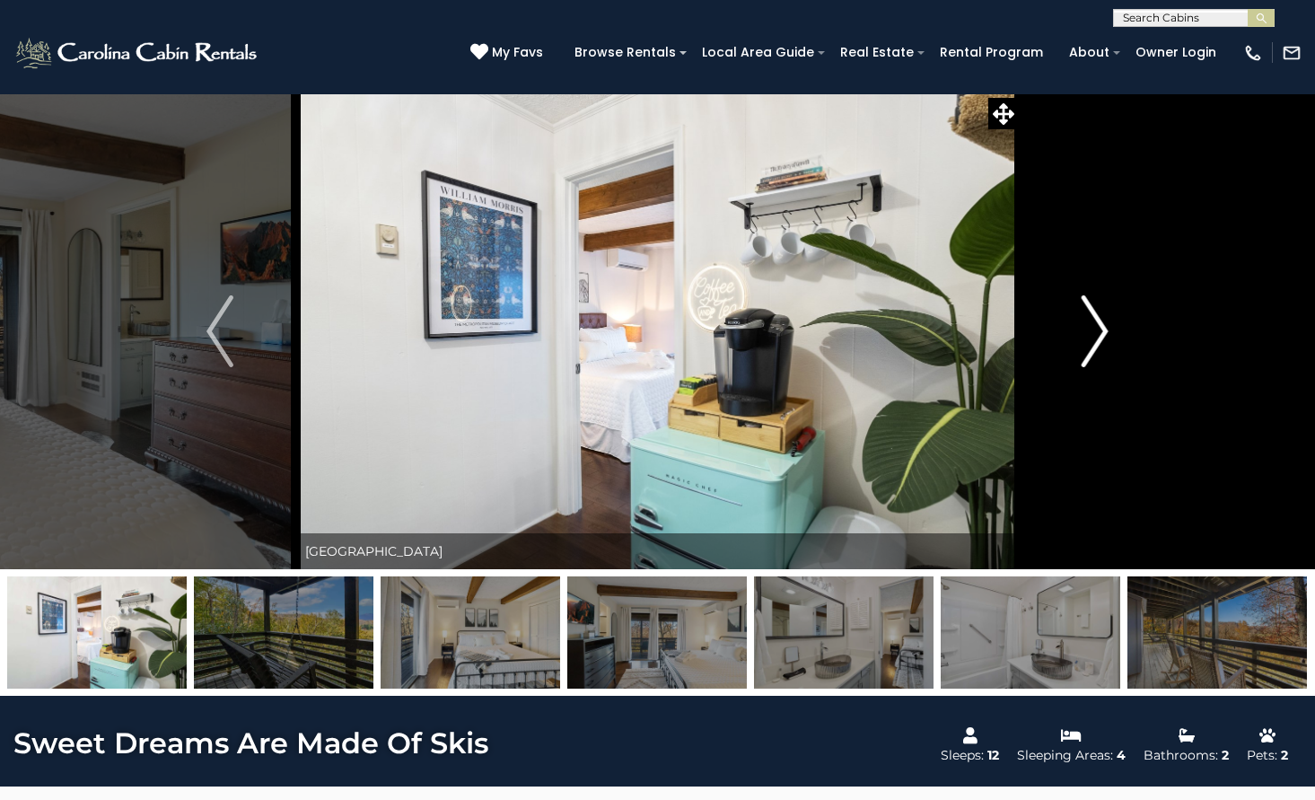
click at [1087, 341] on img "Next" at bounding box center [1095, 331] width 27 height 72
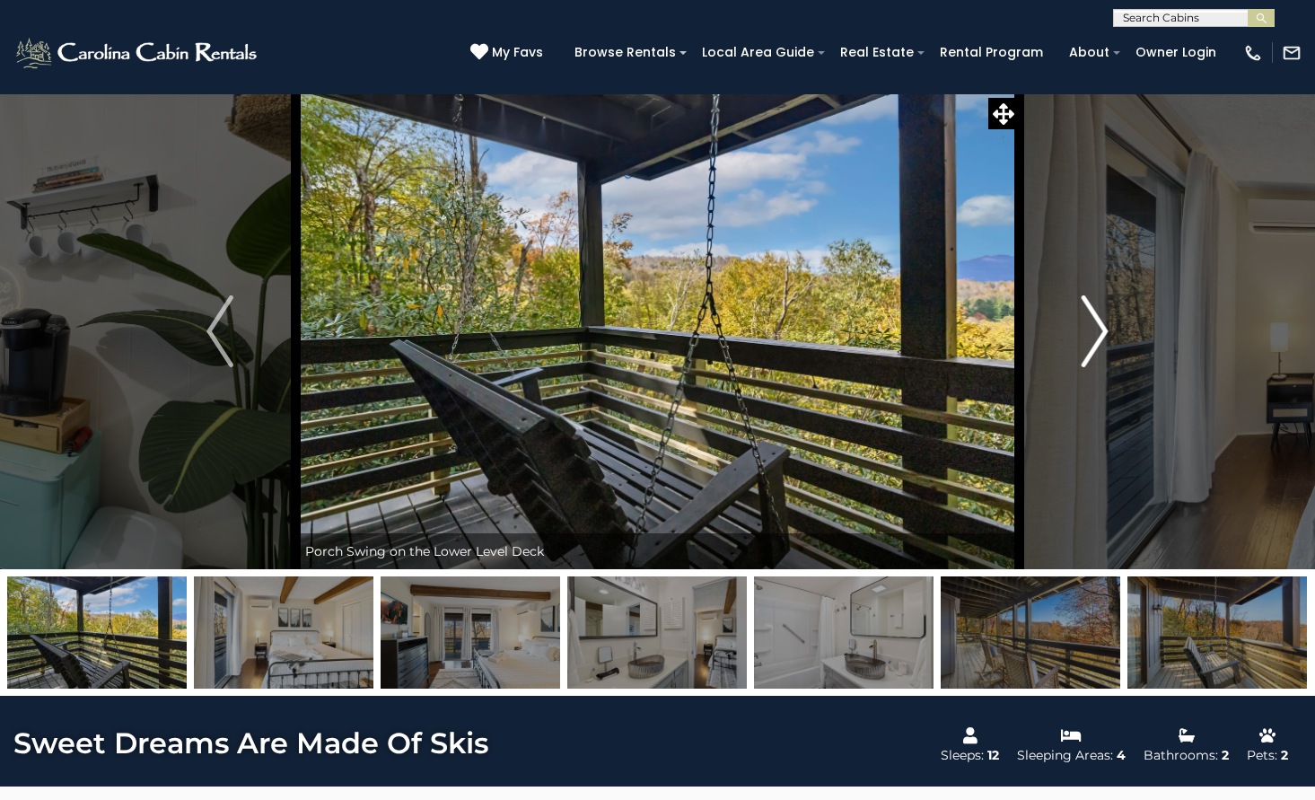
click at [1087, 341] on img "Next" at bounding box center [1095, 331] width 27 height 72
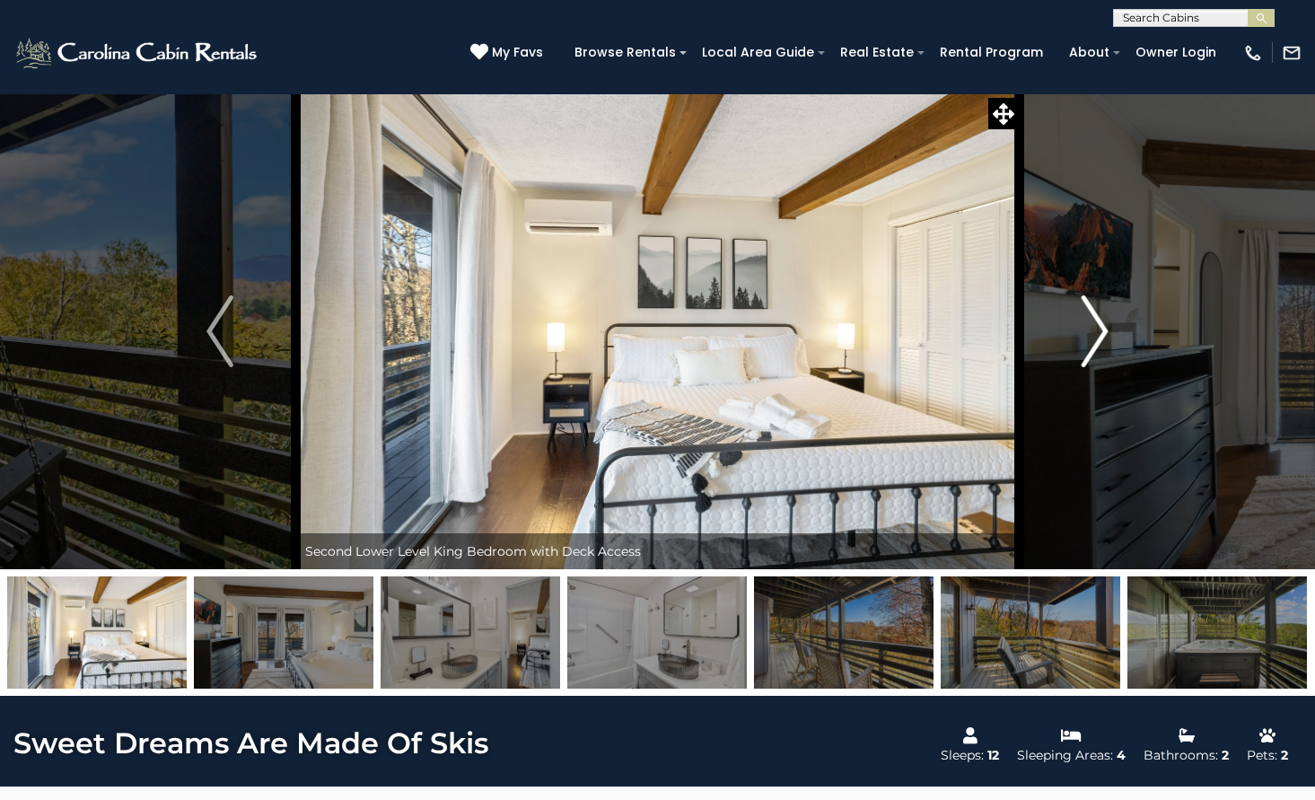
click at [1087, 341] on img "Next" at bounding box center [1095, 331] width 27 height 72
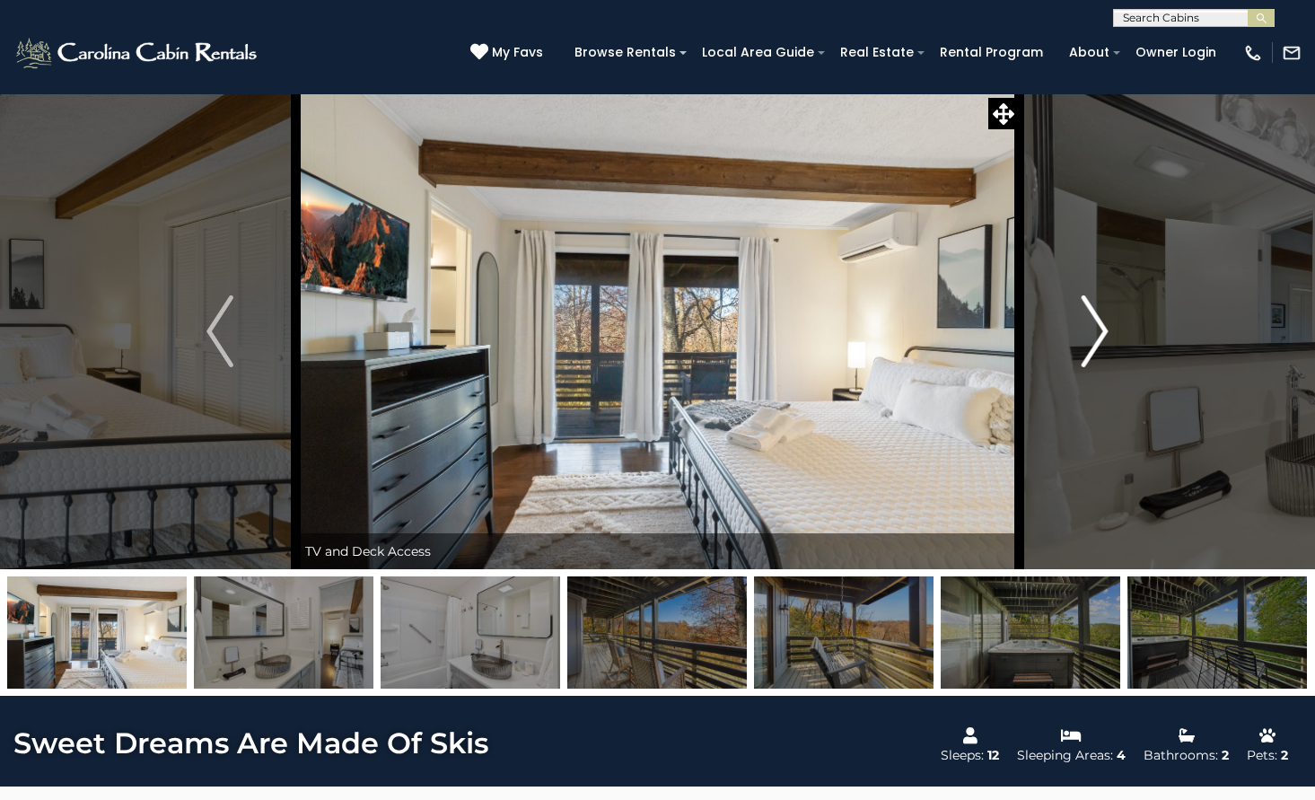
click at [1087, 341] on img "Next" at bounding box center [1095, 331] width 27 height 72
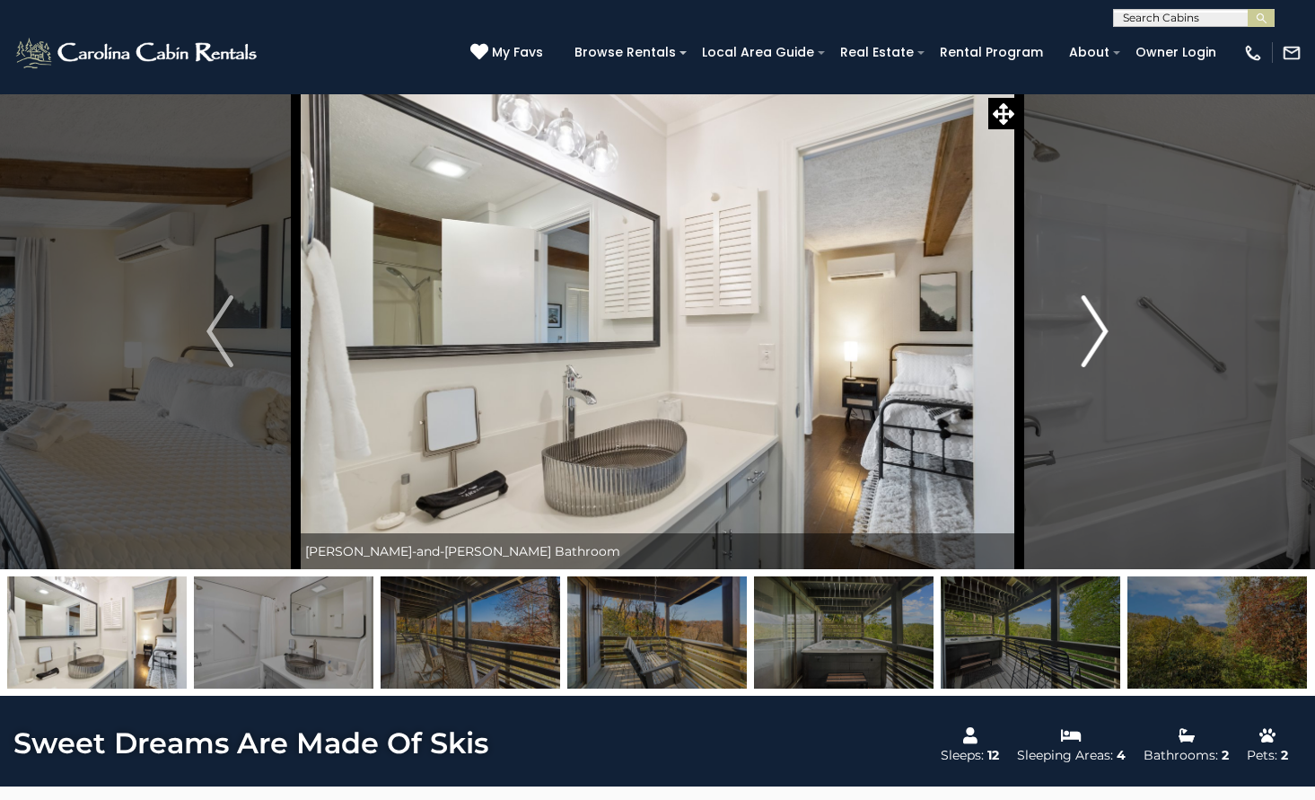
click at [1093, 341] on img "Next" at bounding box center [1095, 331] width 27 height 72
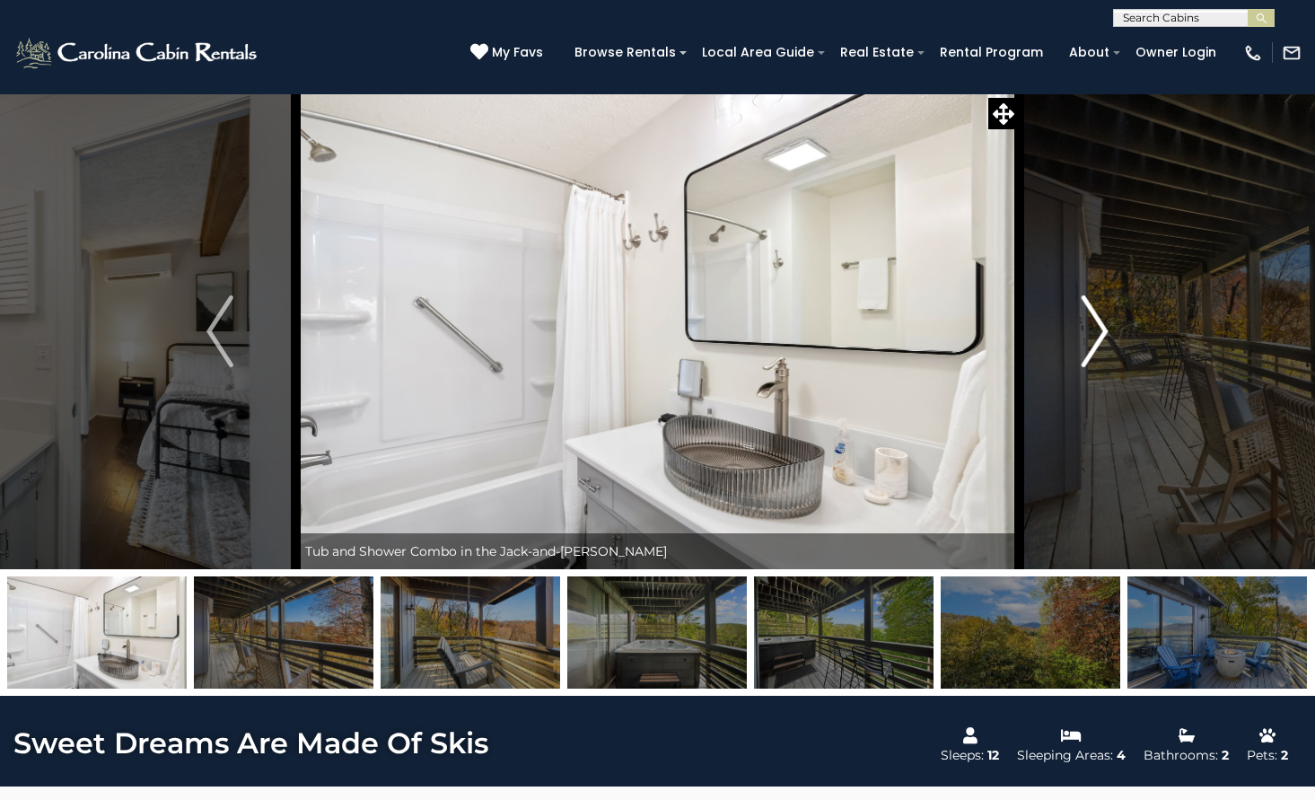
click at [1093, 341] on img "Next" at bounding box center [1095, 331] width 27 height 72
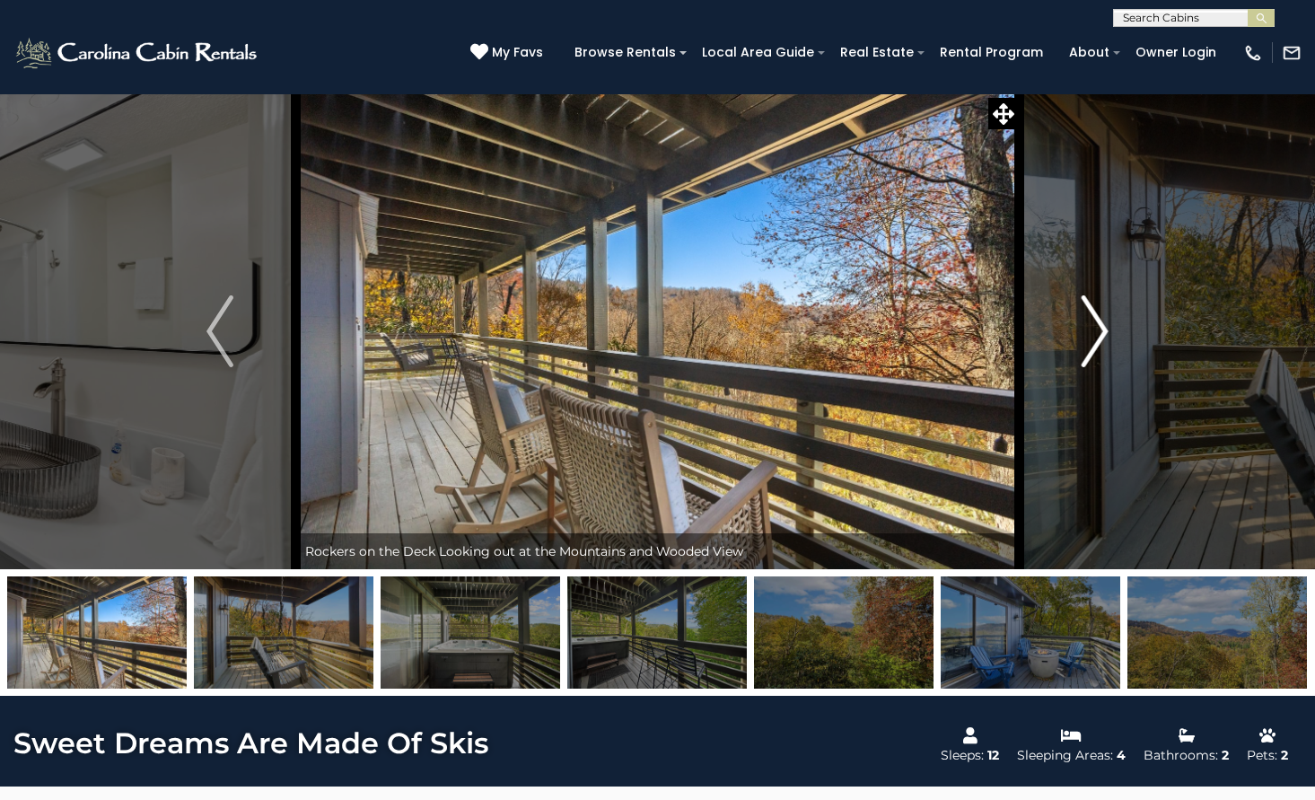
click at [1093, 341] on img "Next" at bounding box center [1095, 331] width 27 height 72
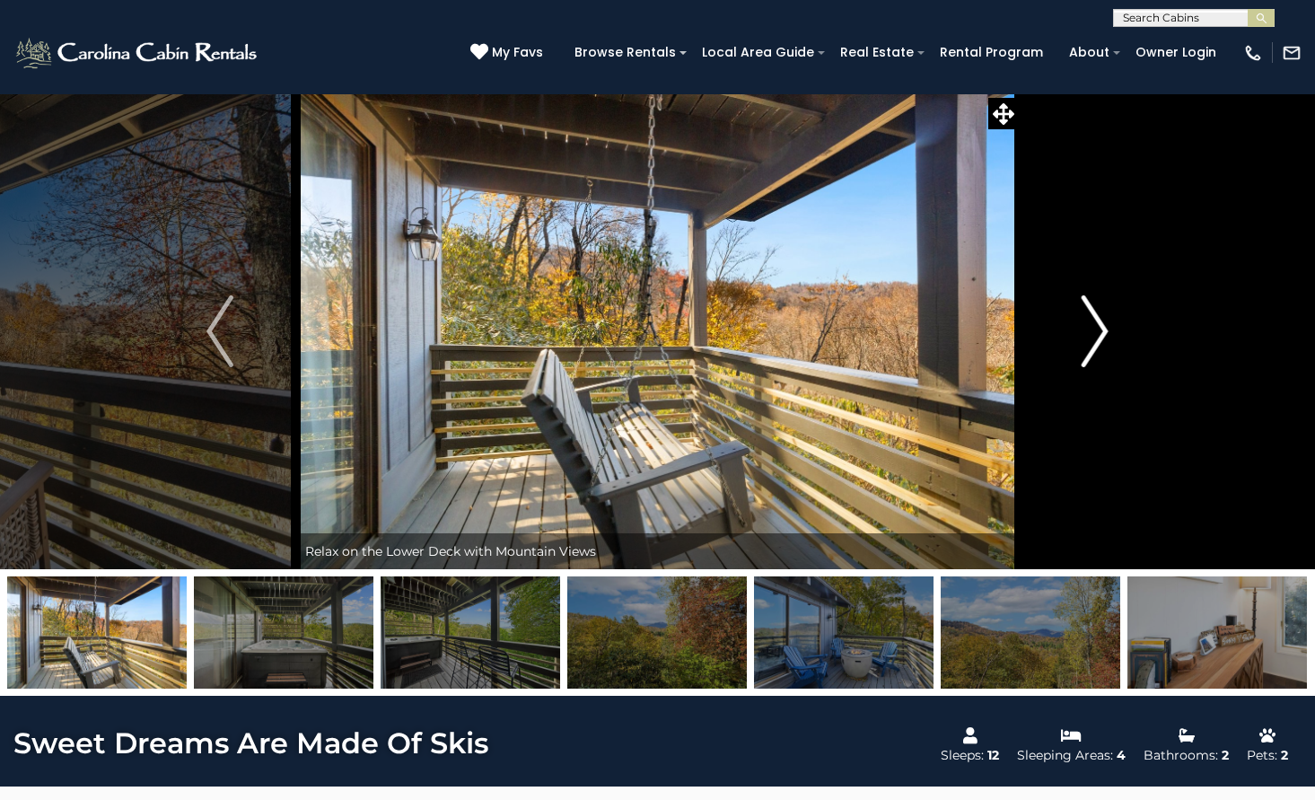
click at [1108, 334] on img "Next" at bounding box center [1095, 331] width 27 height 72
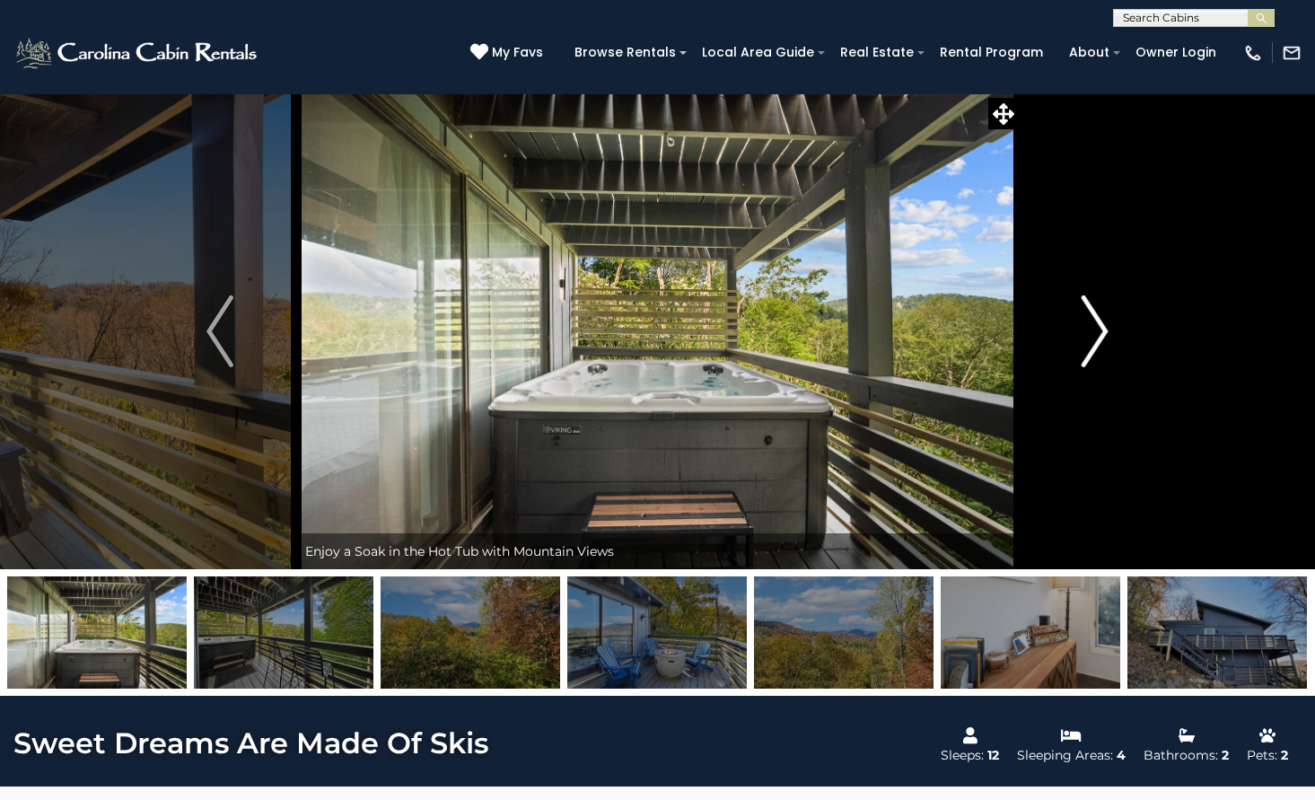
click at [1102, 331] on img "Next" at bounding box center [1095, 331] width 27 height 72
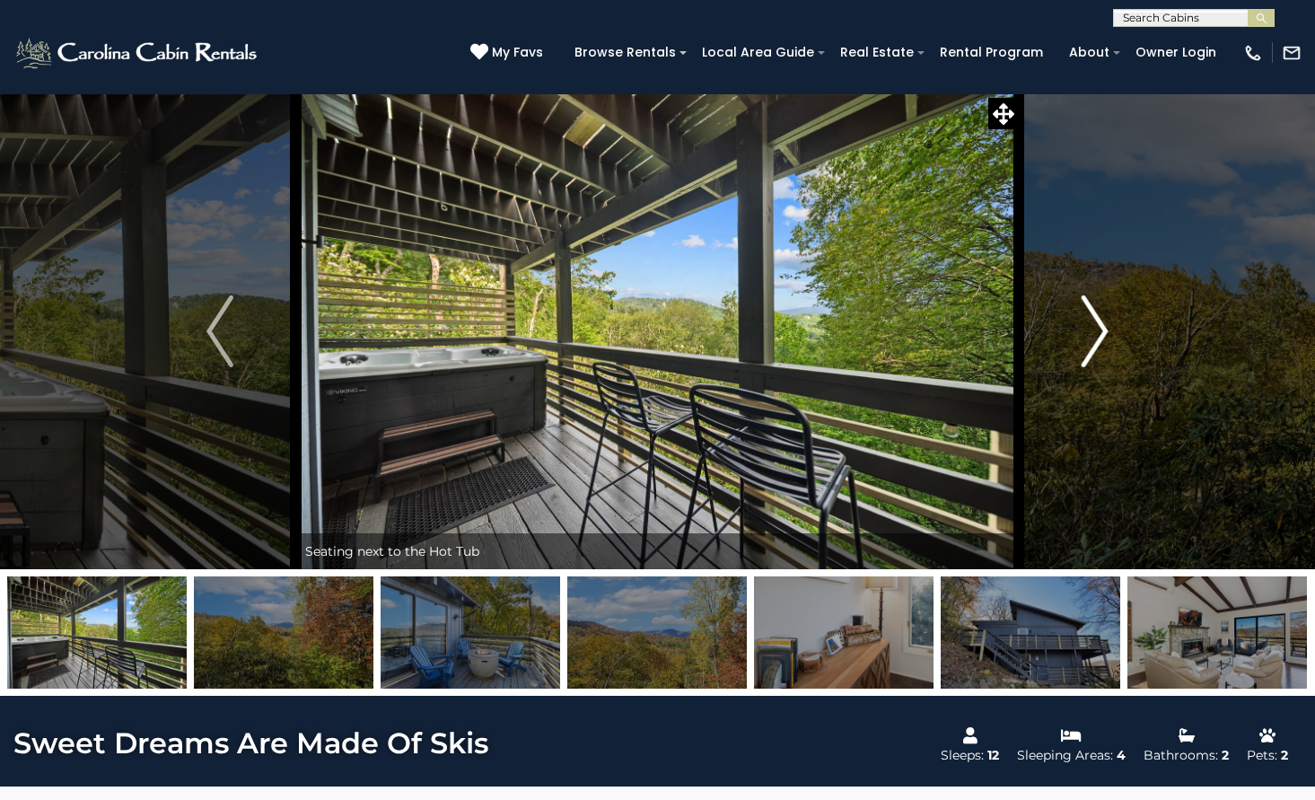
click at [1102, 331] on img "Next" at bounding box center [1095, 331] width 27 height 72
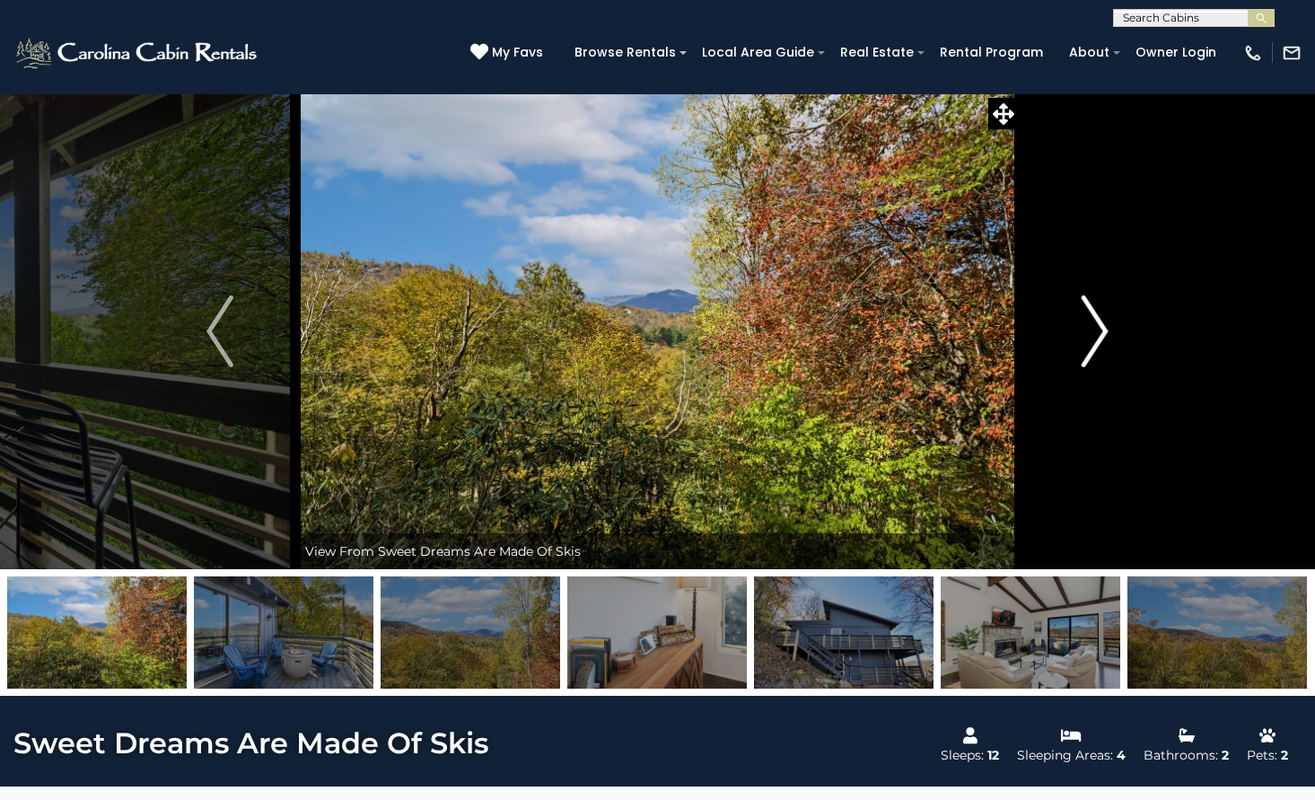
click at [1102, 331] on img "Next" at bounding box center [1095, 331] width 27 height 72
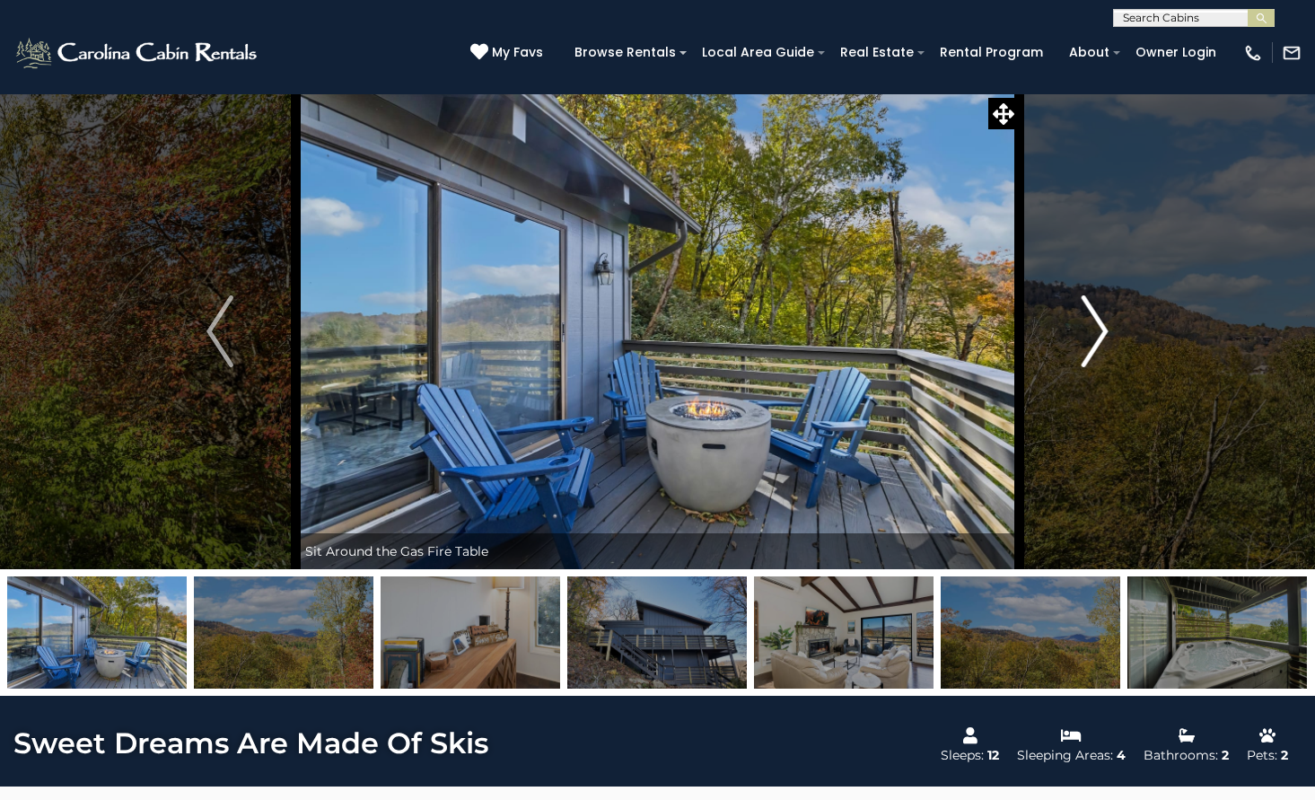
click at [1102, 331] on img "Next" at bounding box center [1095, 331] width 27 height 72
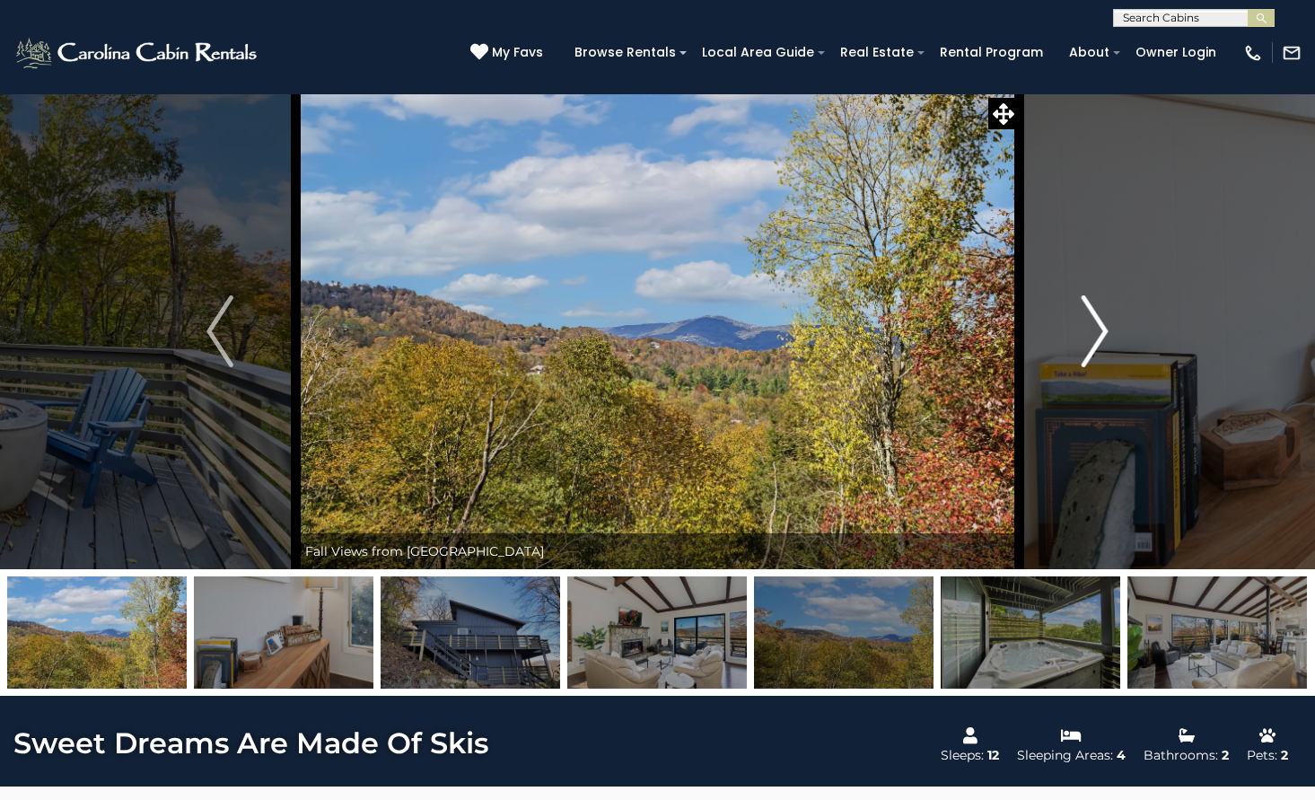
click at [1102, 331] on img "Next" at bounding box center [1095, 331] width 27 height 72
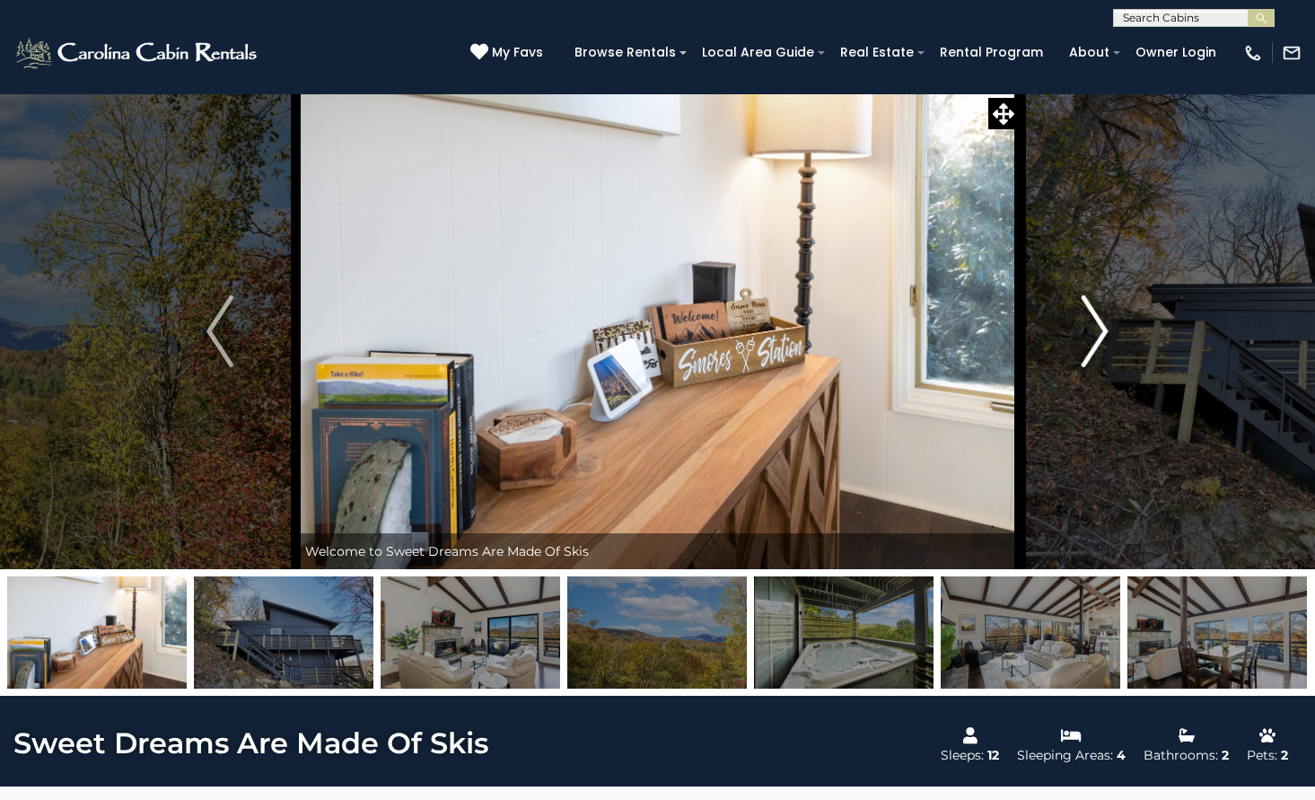
click at [1102, 331] on img "Next" at bounding box center [1095, 331] width 27 height 72
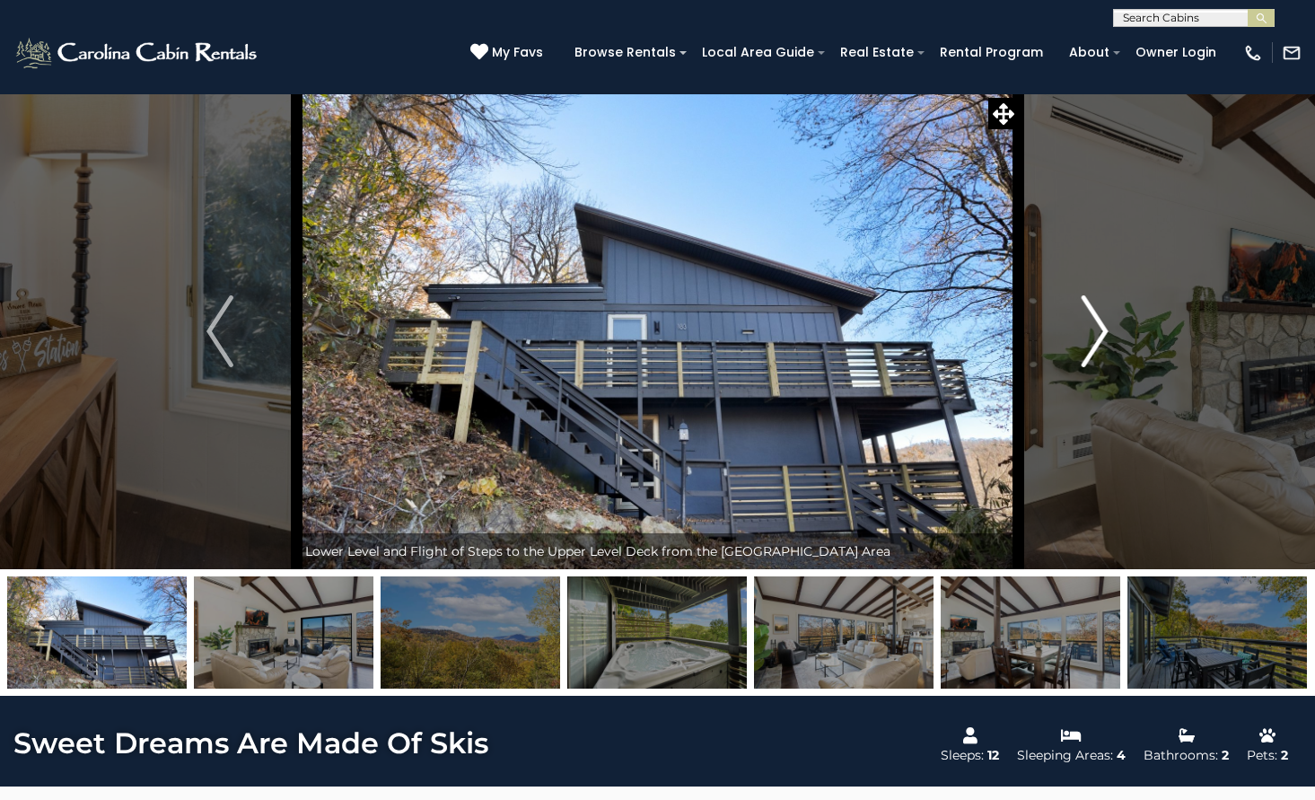
click at [1102, 331] on img "Next" at bounding box center [1095, 331] width 27 height 72
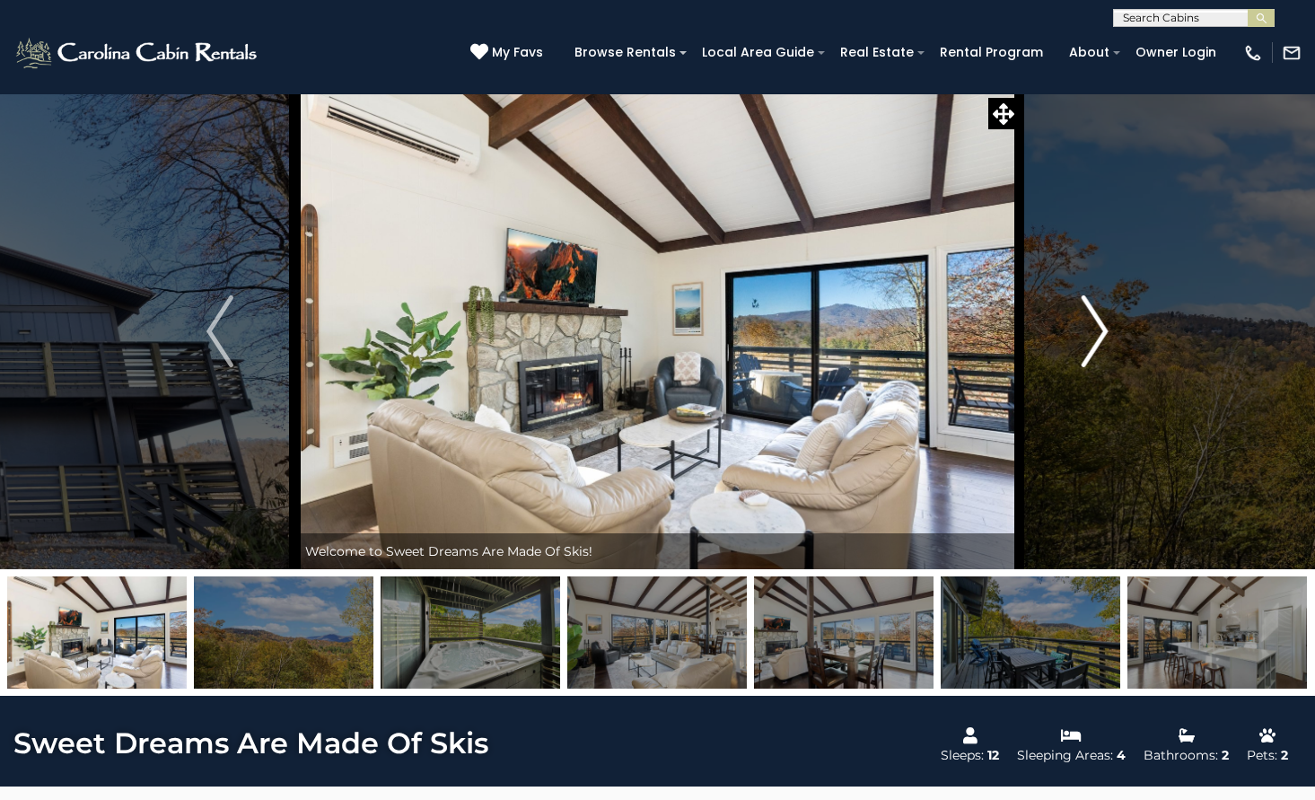
click at [1102, 331] on img "Next" at bounding box center [1095, 331] width 27 height 72
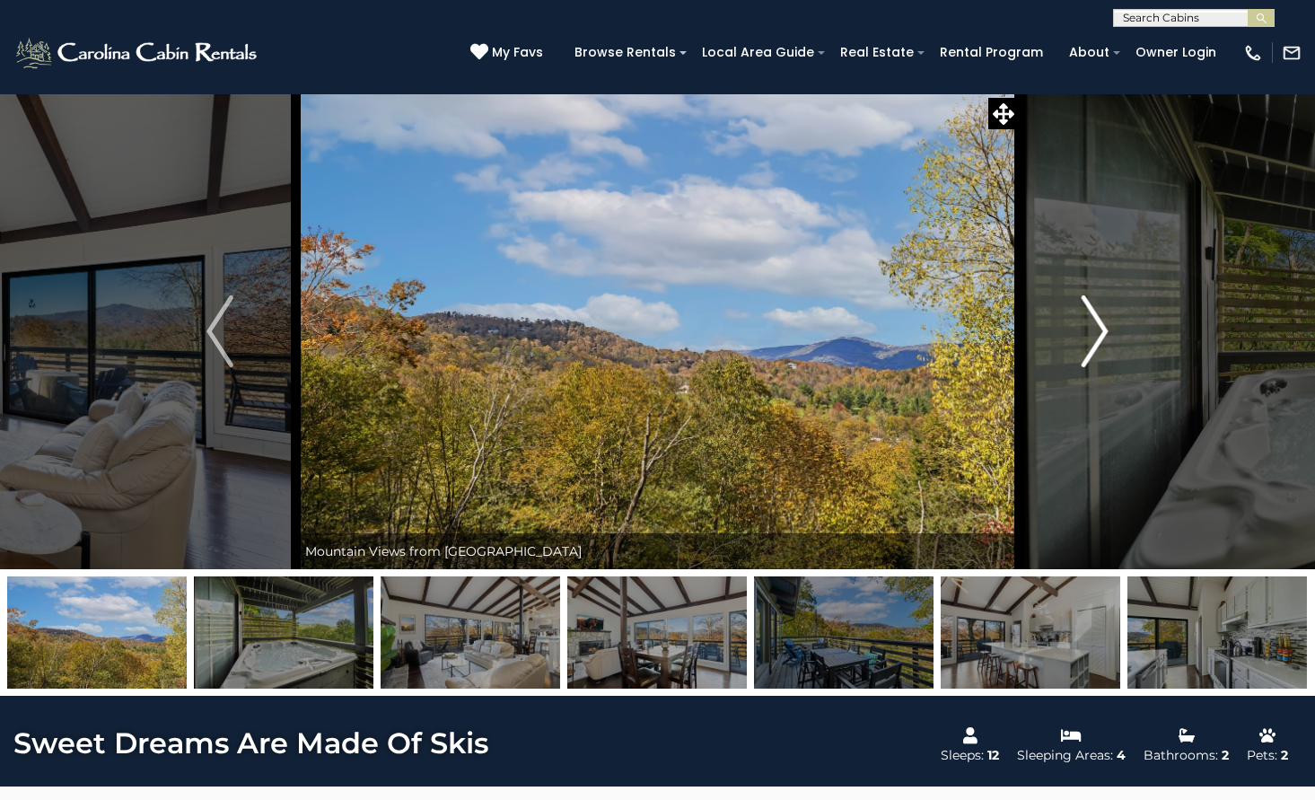
click at [1102, 331] on img "Next" at bounding box center [1095, 331] width 27 height 72
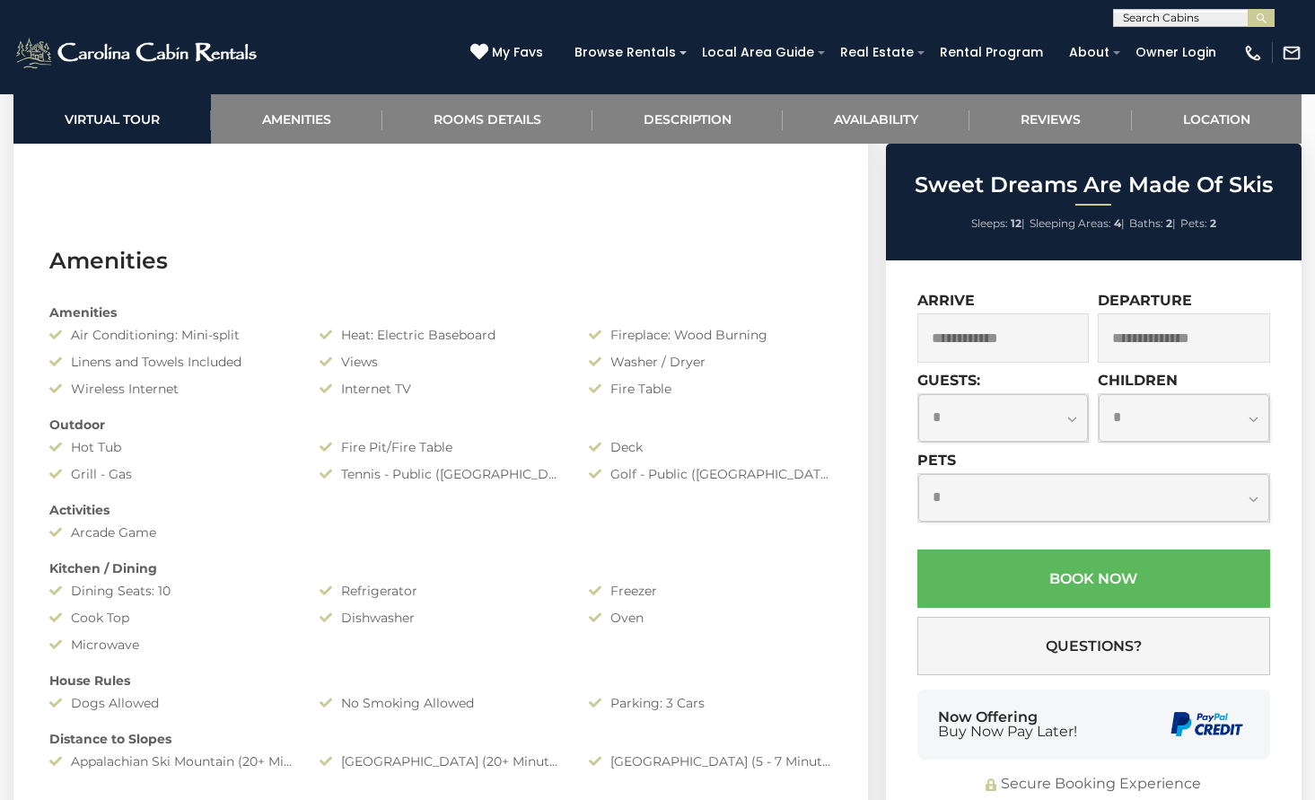
scroll to position [1203, 0]
click at [833, 468] on div "Golf - Public ([GEOGRAPHIC_DATA])" at bounding box center [710, 472] width 270 height 18
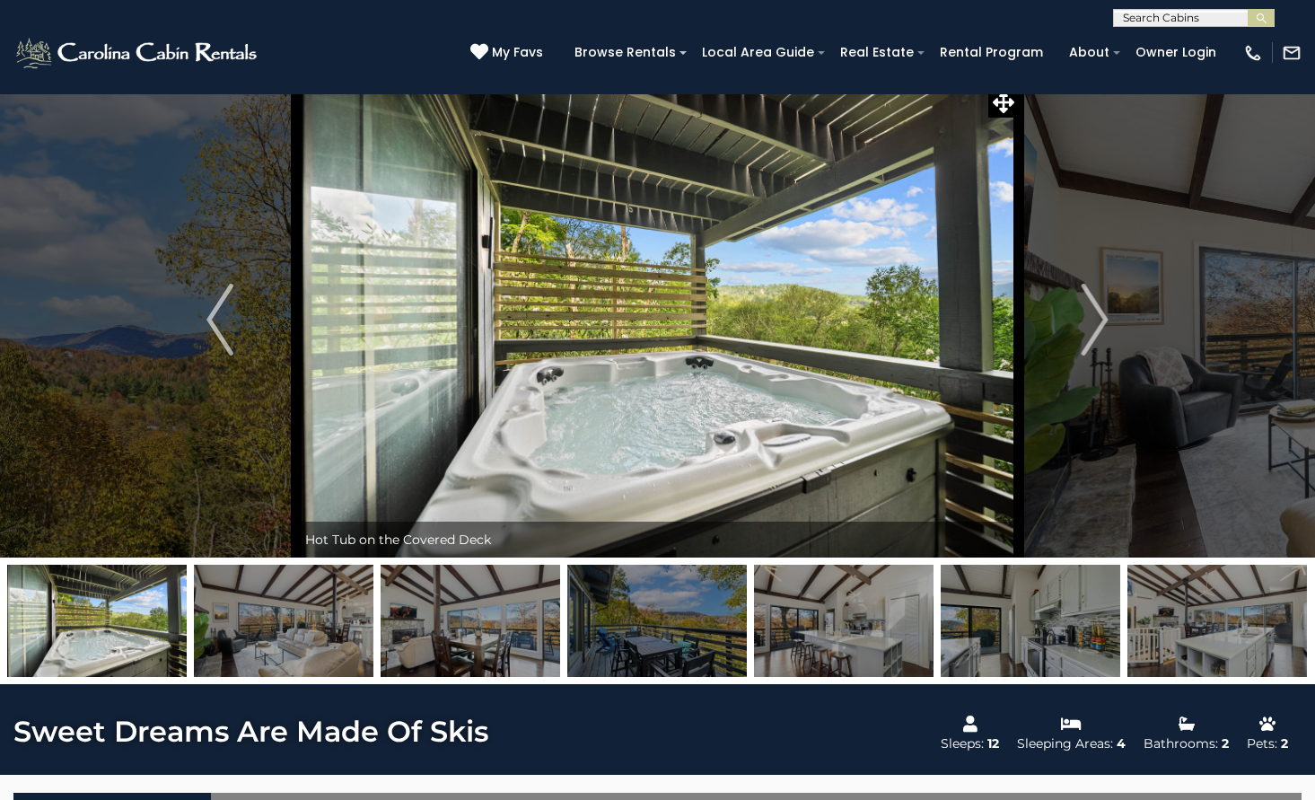
scroll to position [0, 0]
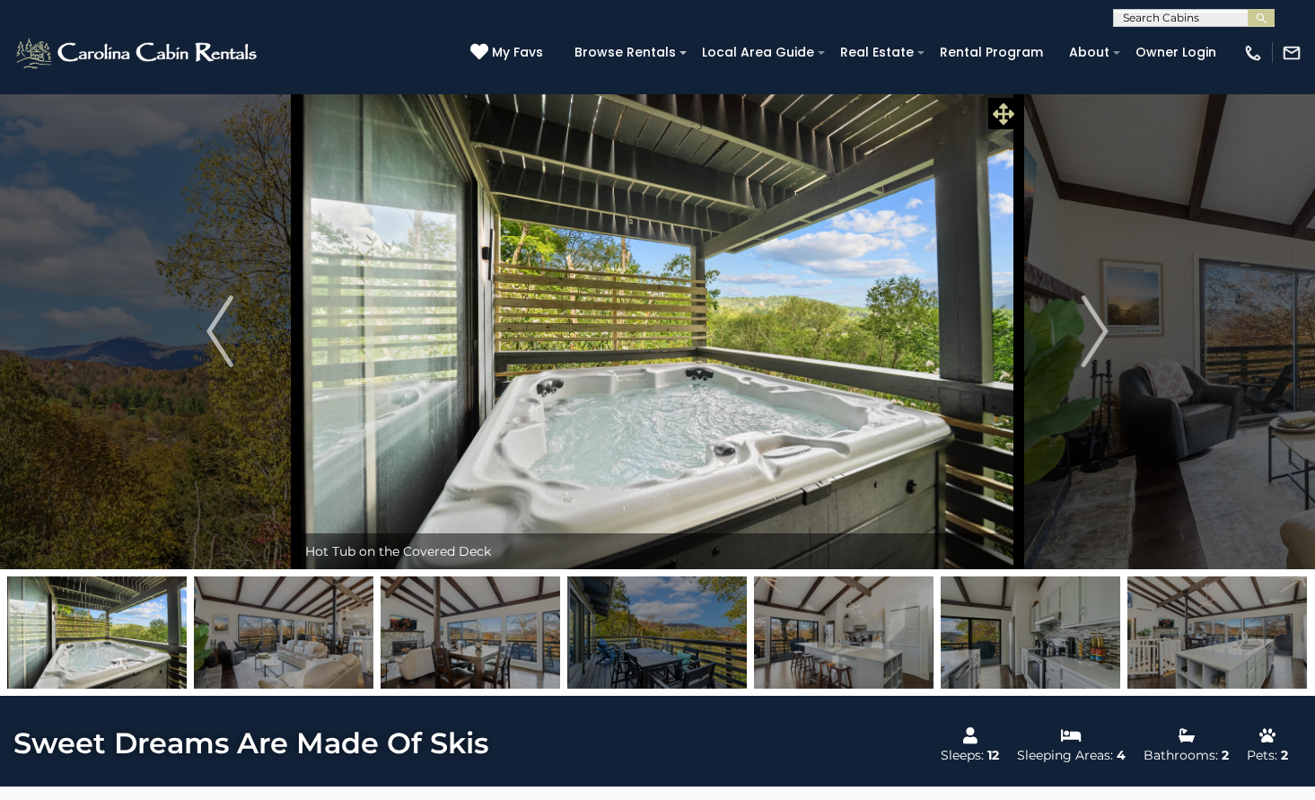
click at [1005, 111] on icon at bounding box center [1004, 114] width 22 height 22
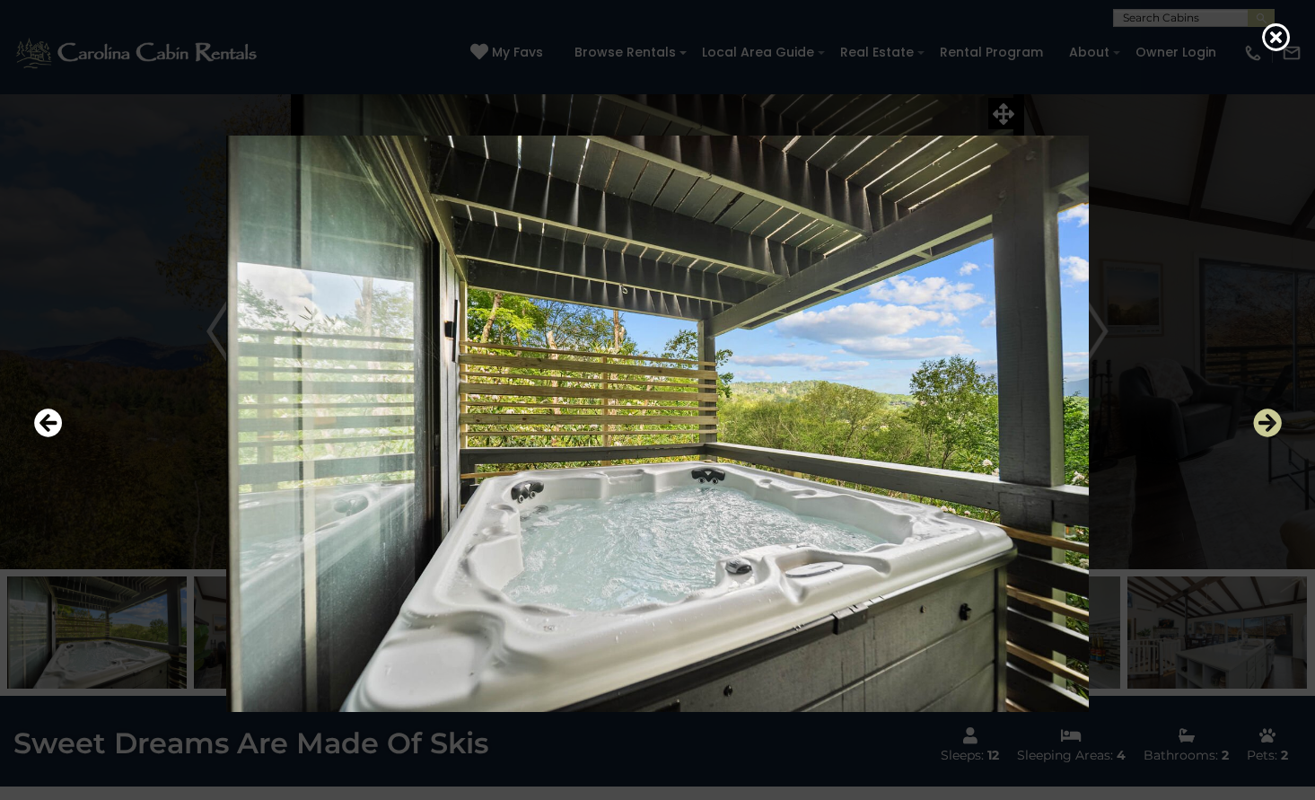
click at [1271, 425] on icon "Next" at bounding box center [1267, 422] width 29 height 29
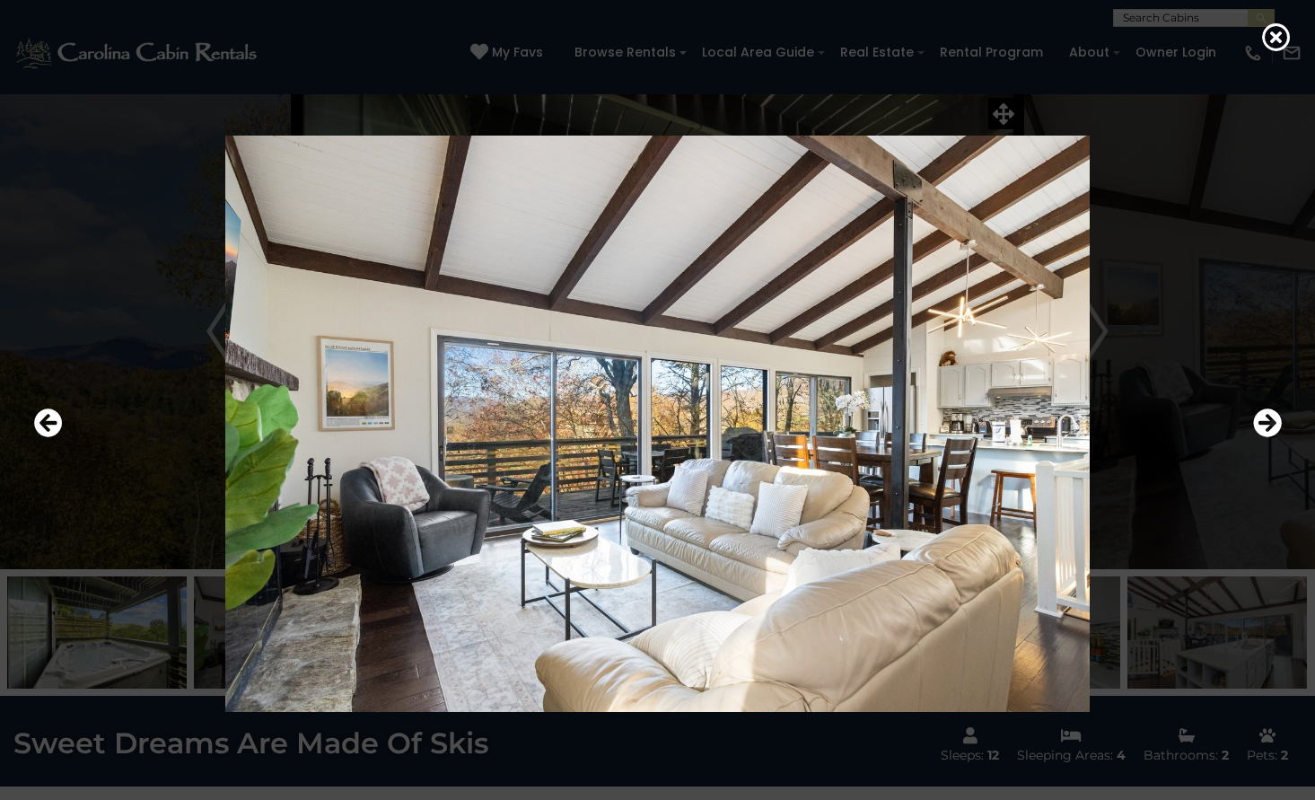
click at [1244, 317] on div at bounding box center [658, 424] width 1266 height 720
click at [1274, 49] on icon at bounding box center [1276, 36] width 29 height 29
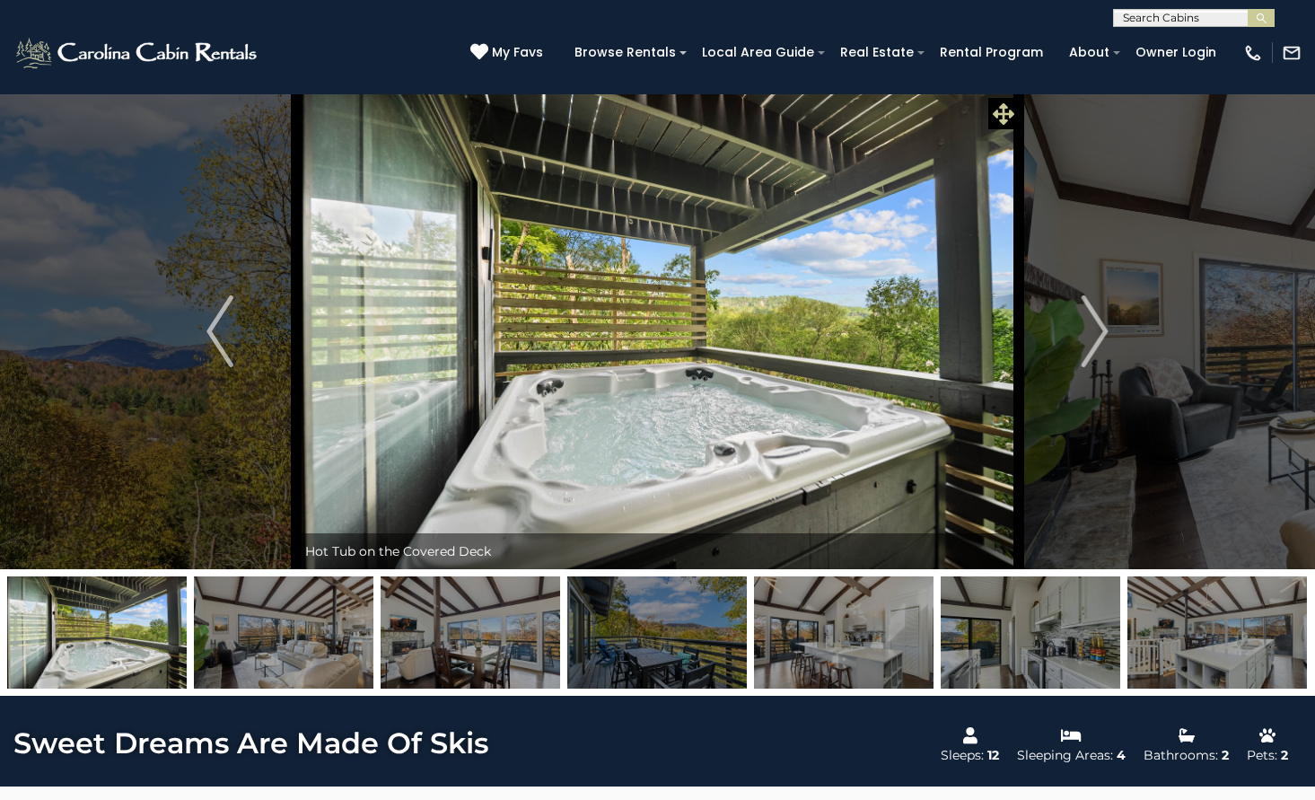
click at [1007, 115] on icon at bounding box center [1004, 114] width 22 height 22
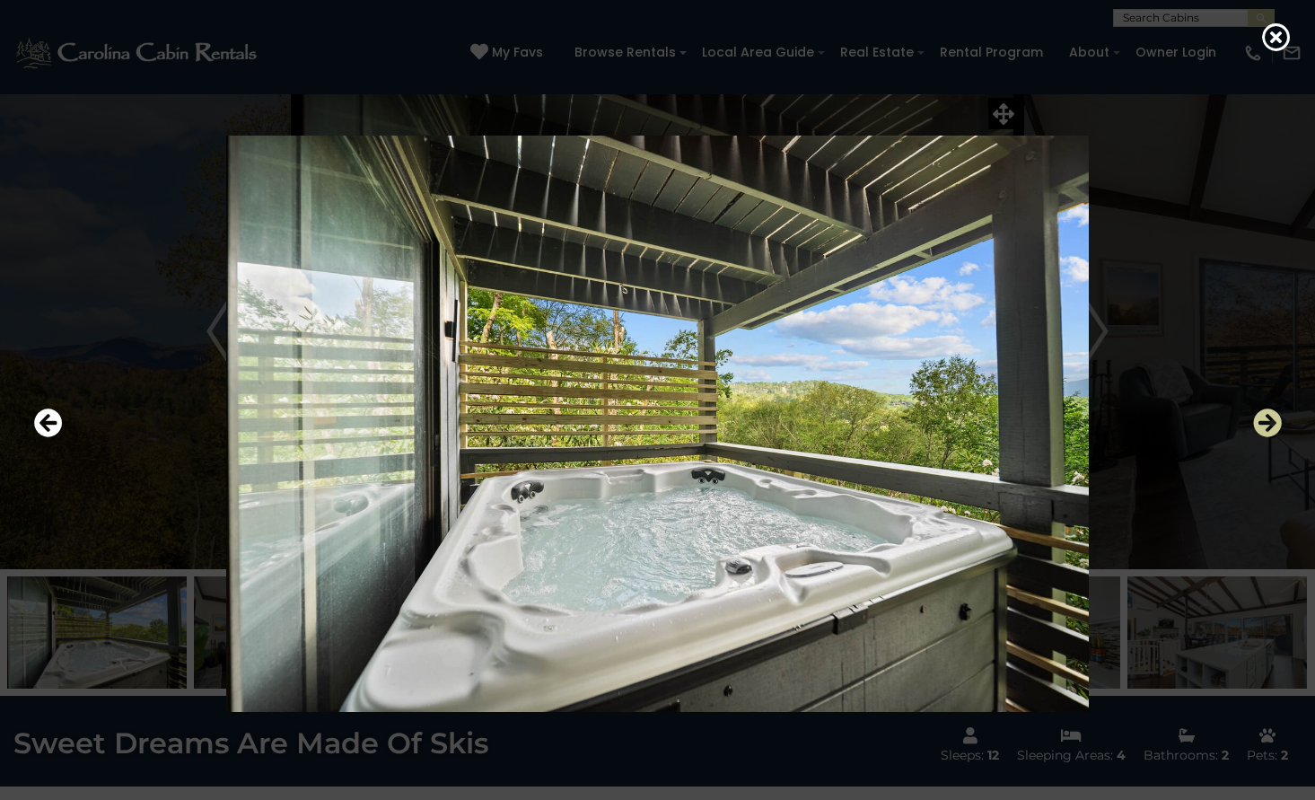
click at [1253, 425] on icon "Next" at bounding box center [1267, 422] width 29 height 29
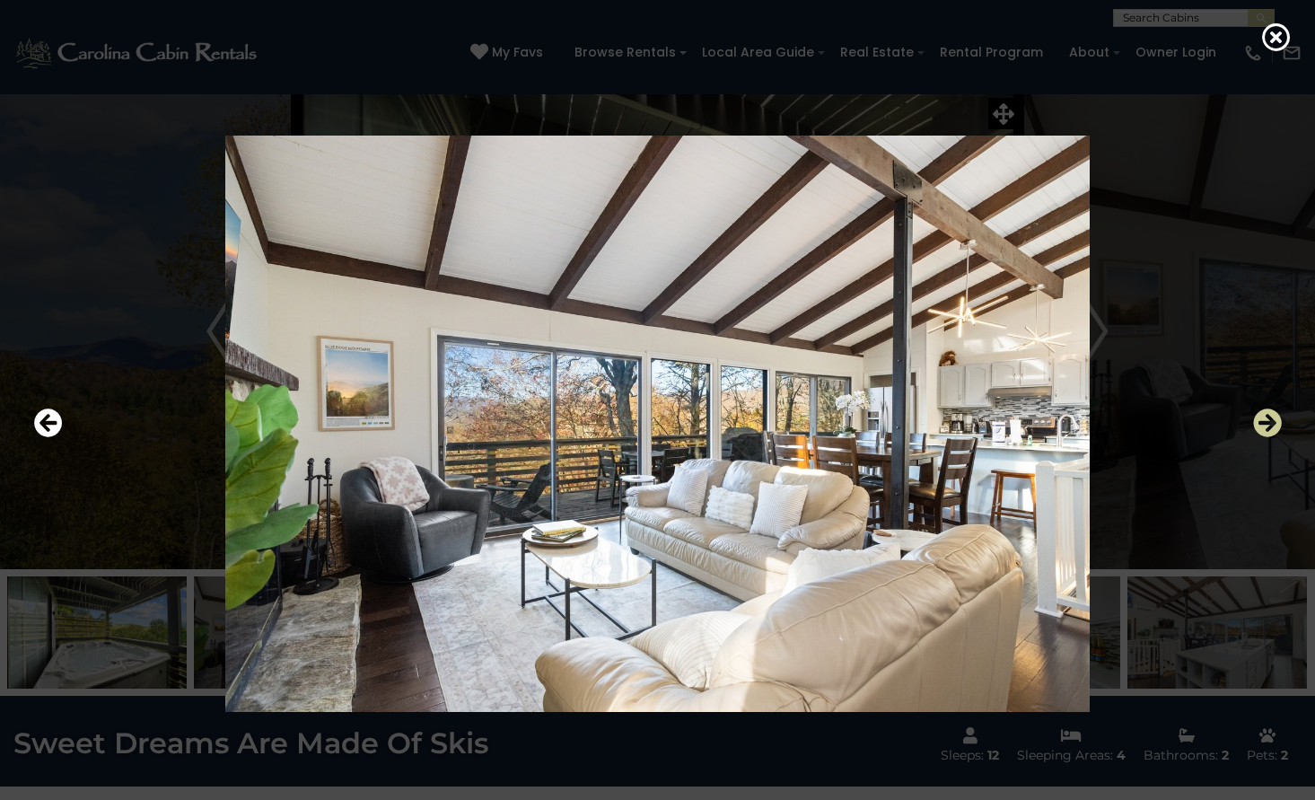
click at [1253, 425] on icon "Next" at bounding box center [1267, 422] width 29 height 29
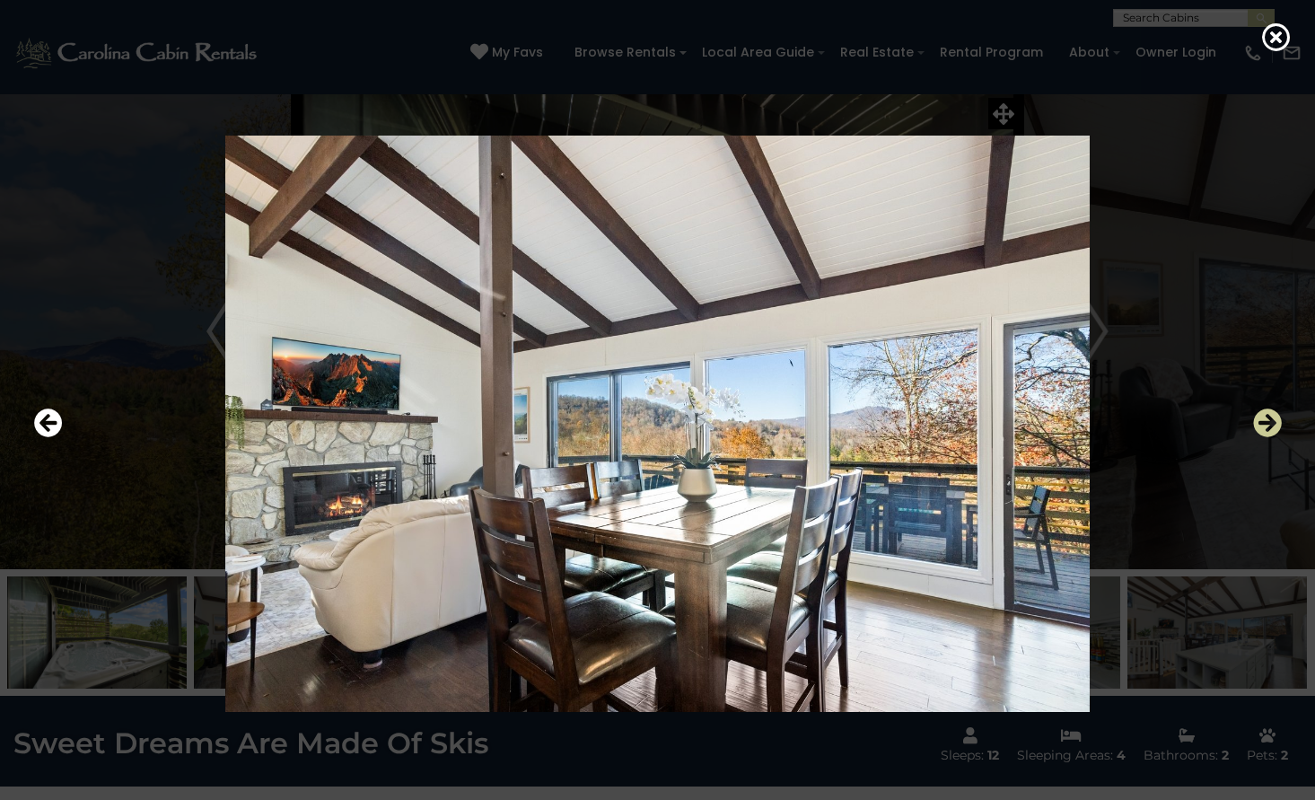
click at [1266, 422] on icon "Next" at bounding box center [1267, 422] width 29 height 29
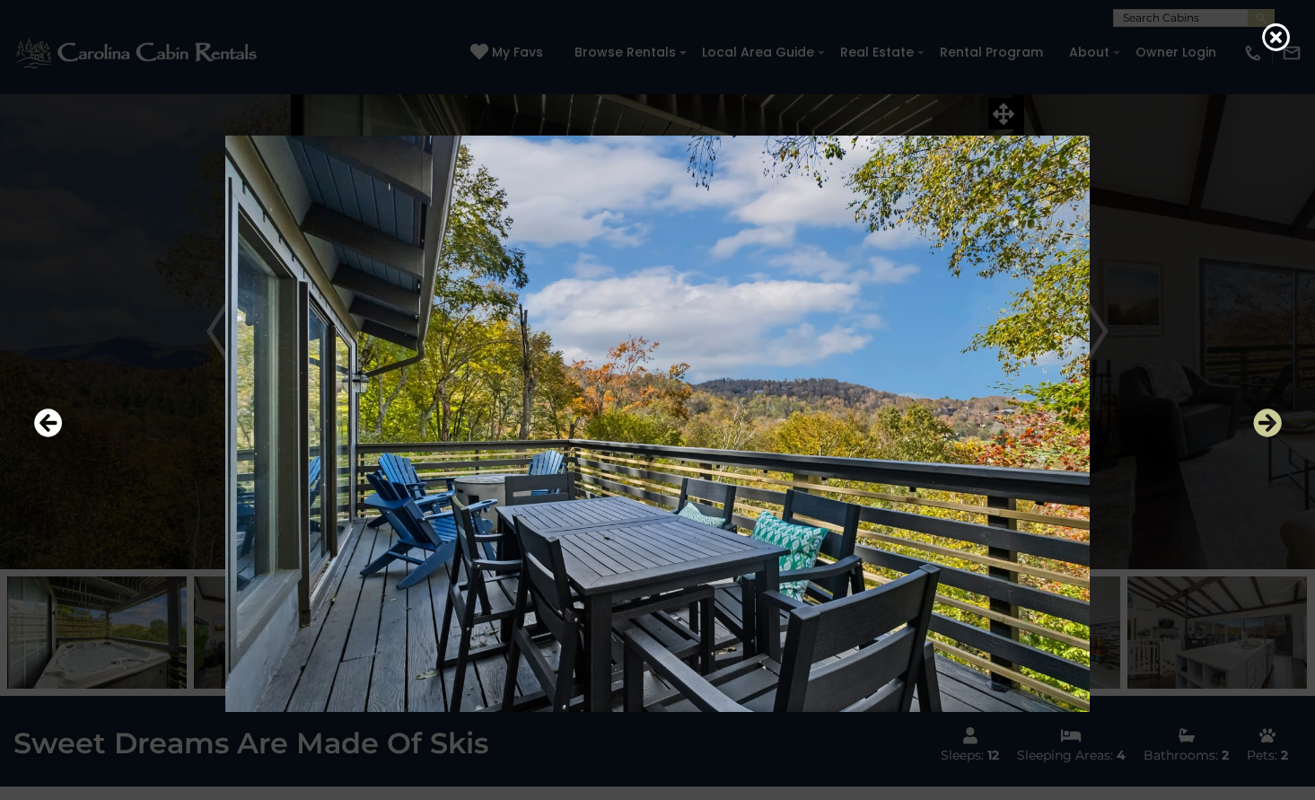
click at [1270, 418] on icon "Next" at bounding box center [1267, 422] width 29 height 29
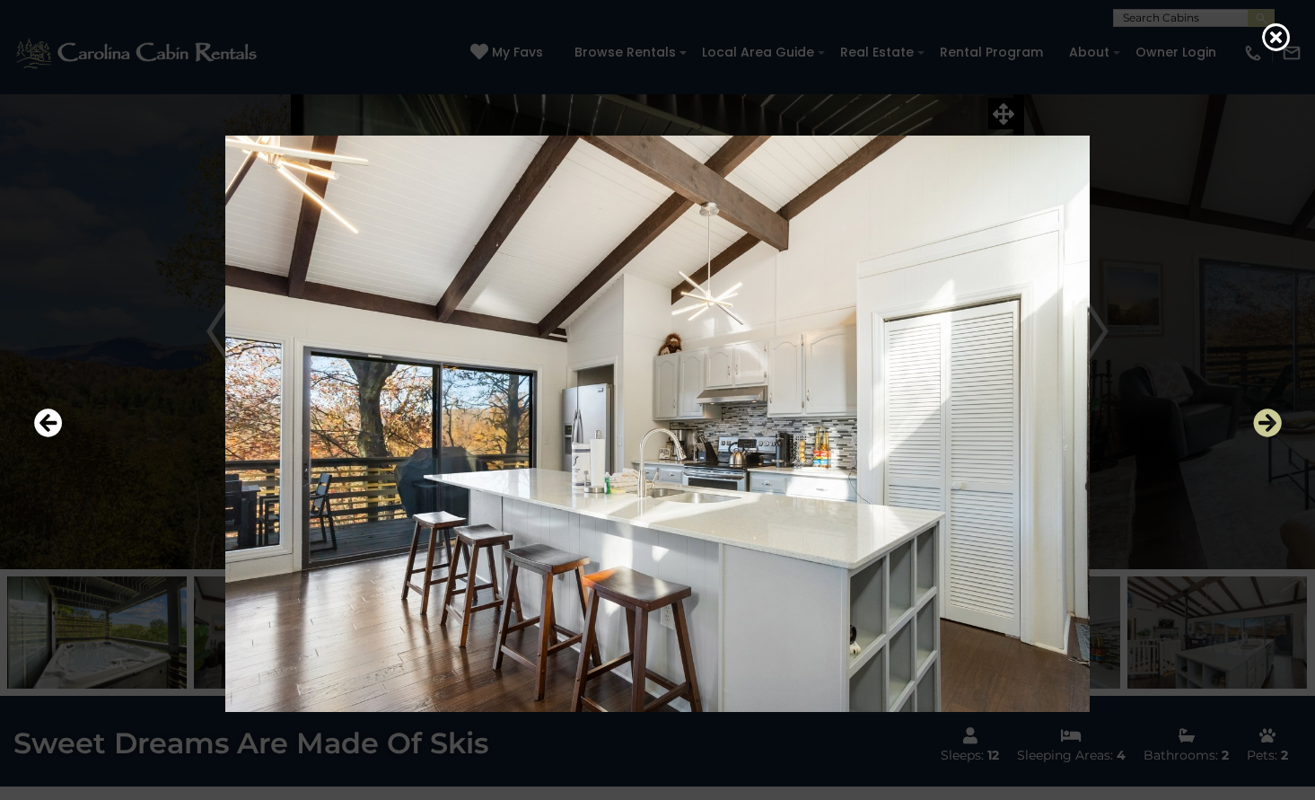
click at [1270, 418] on icon "Next" at bounding box center [1267, 422] width 29 height 29
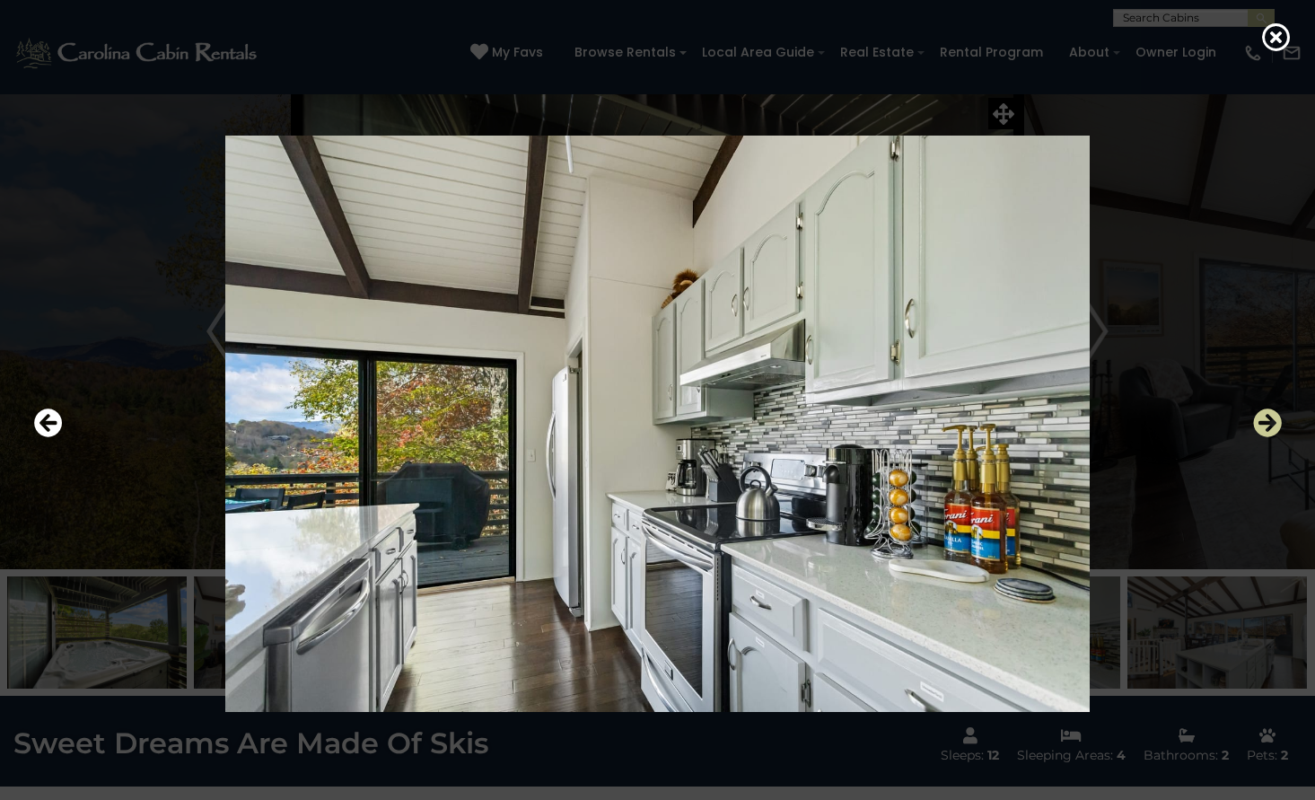
click at [1274, 424] on icon "Next" at bounding box center [1267, 422] width 29 height 29
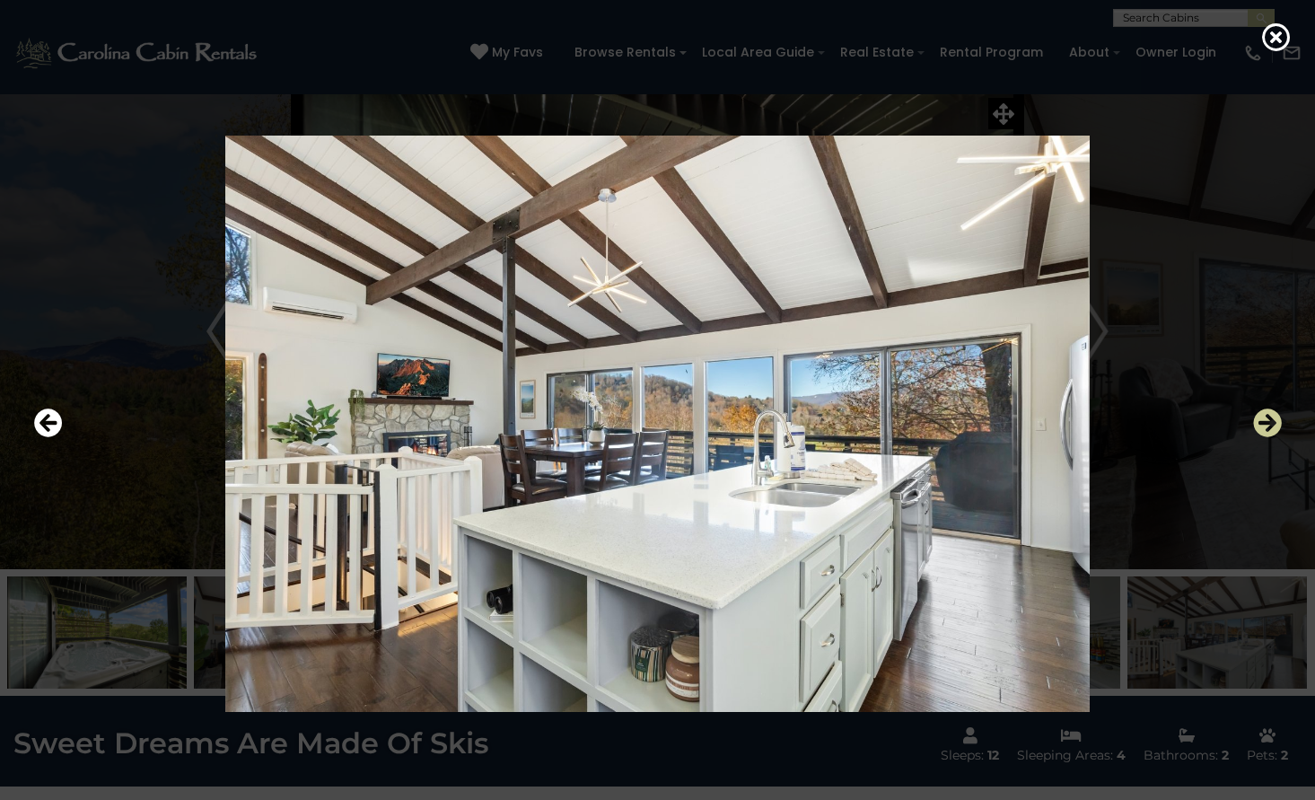
click at [1274, 424] on icon "Next" at bounding box center [1267, 422] width 29 height 29
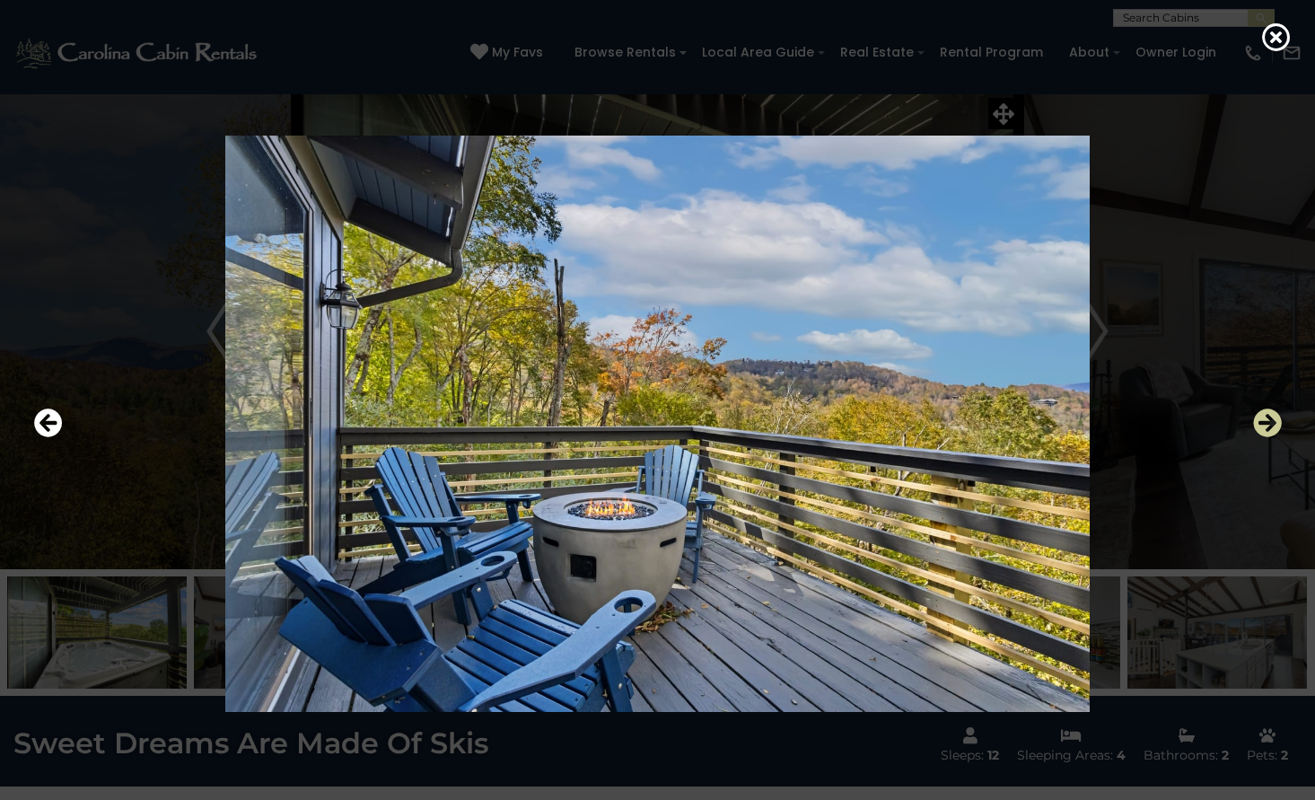
click at [1270, 425] on icon "Next" at bounding box center [1267, 422] width 29 height 29
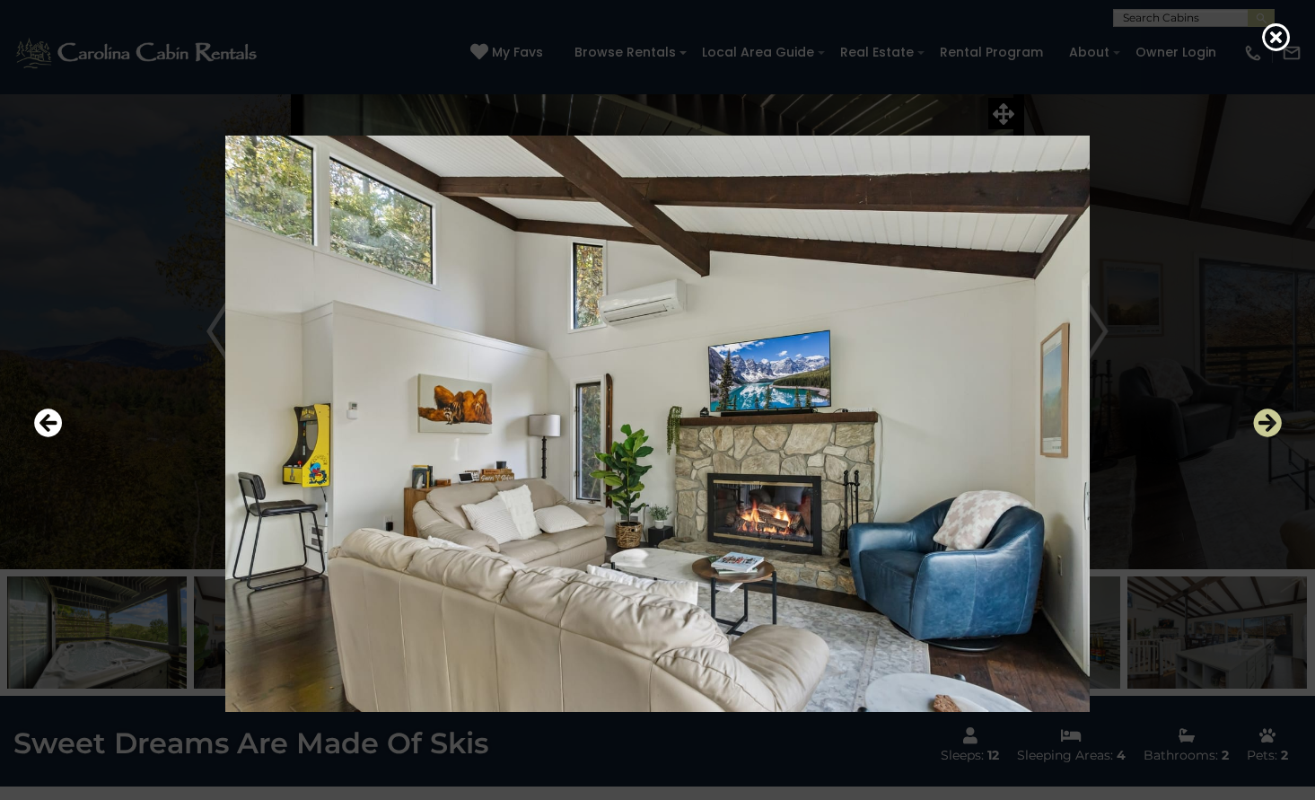
click at [1275, 419] on icon "Next" at bounding box center [1267, 422] width 29 height 29
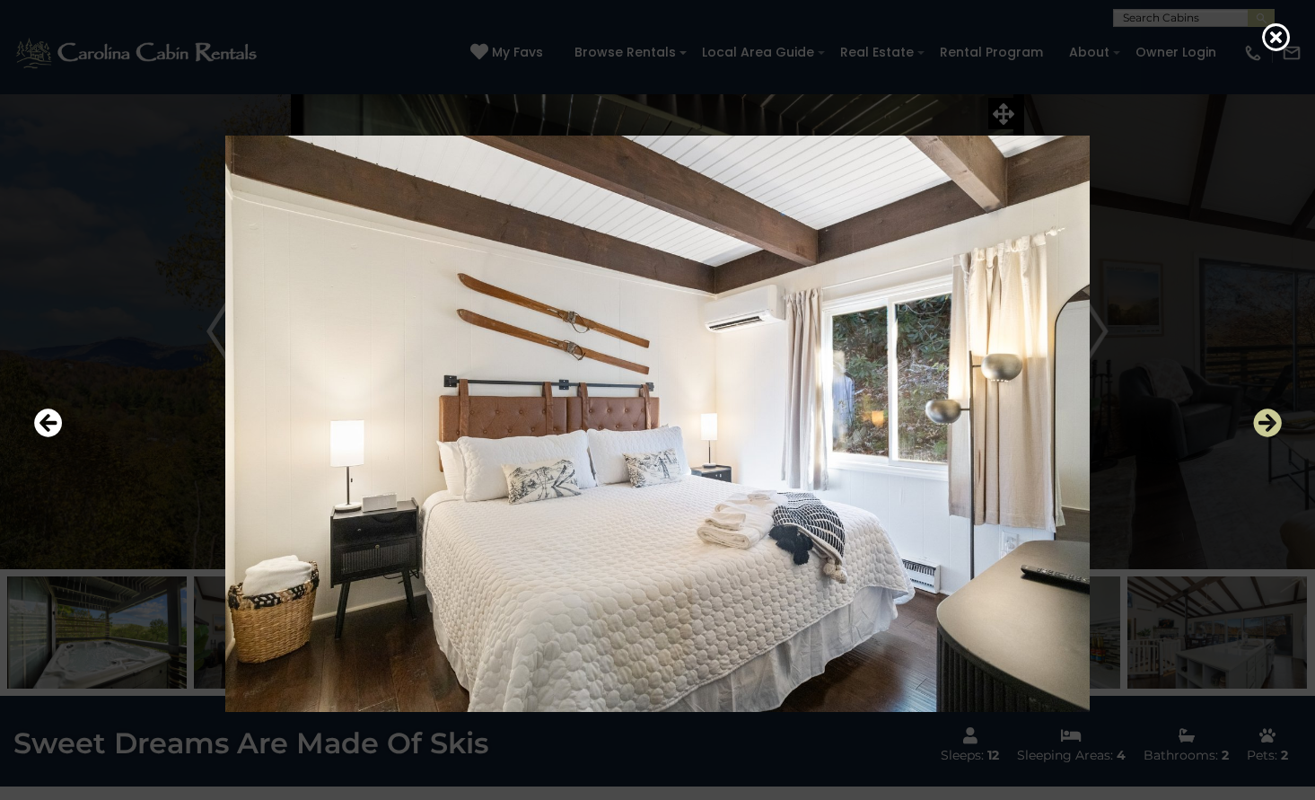
click at [1280, 418] on icon "Next" at bounding box center [1267, 422] width 29 height 29
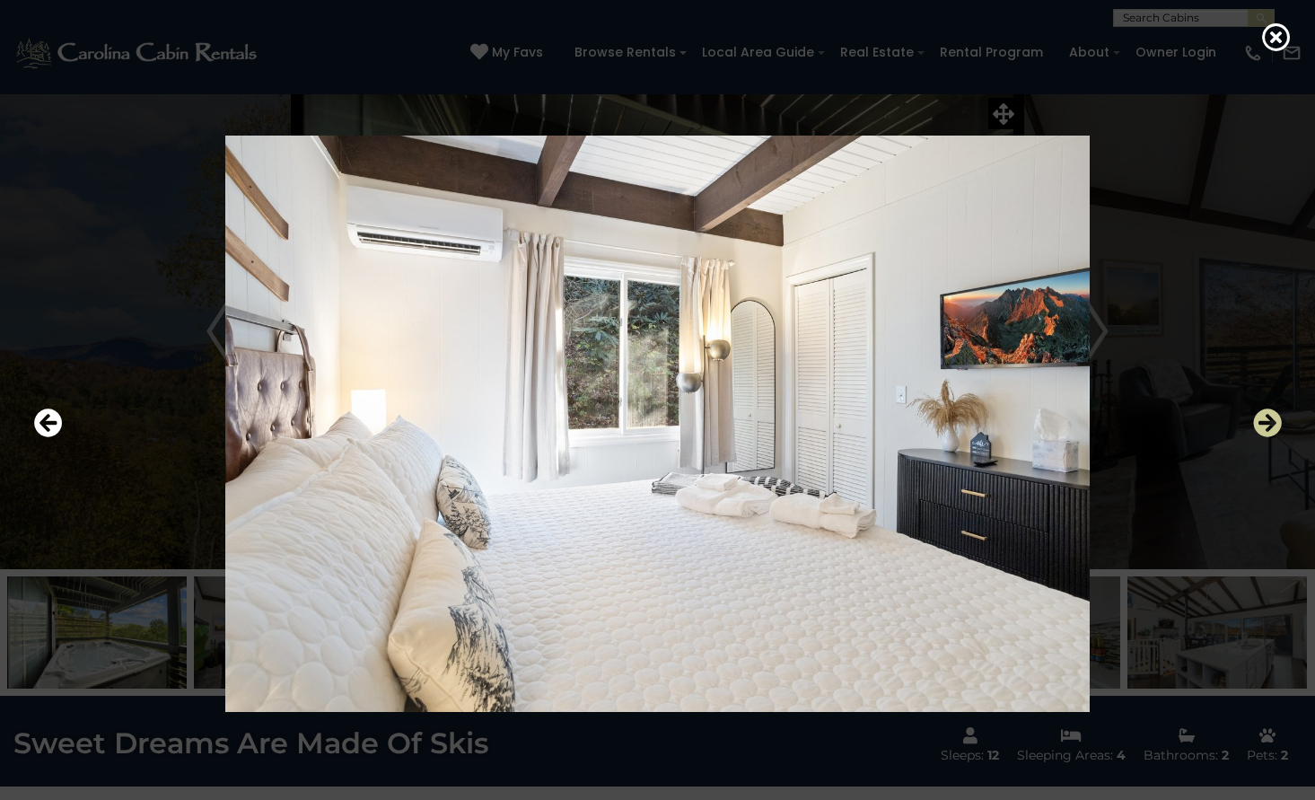
click at [1281, 412] on icon "Next" at bounding box center [1267, 422] width 29 height 29
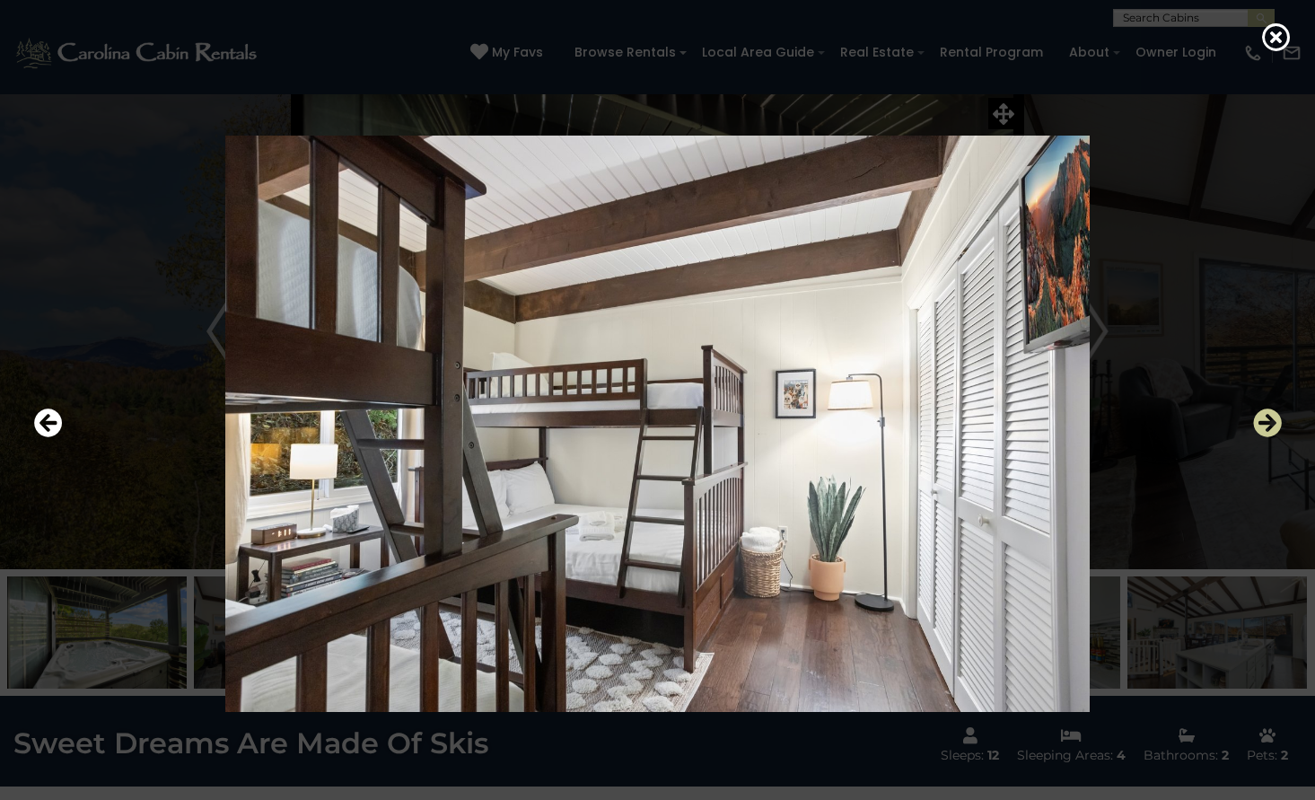
click at [1265, 419] on icon "Next" at bounding box center [1267, 422] width 29 height 29
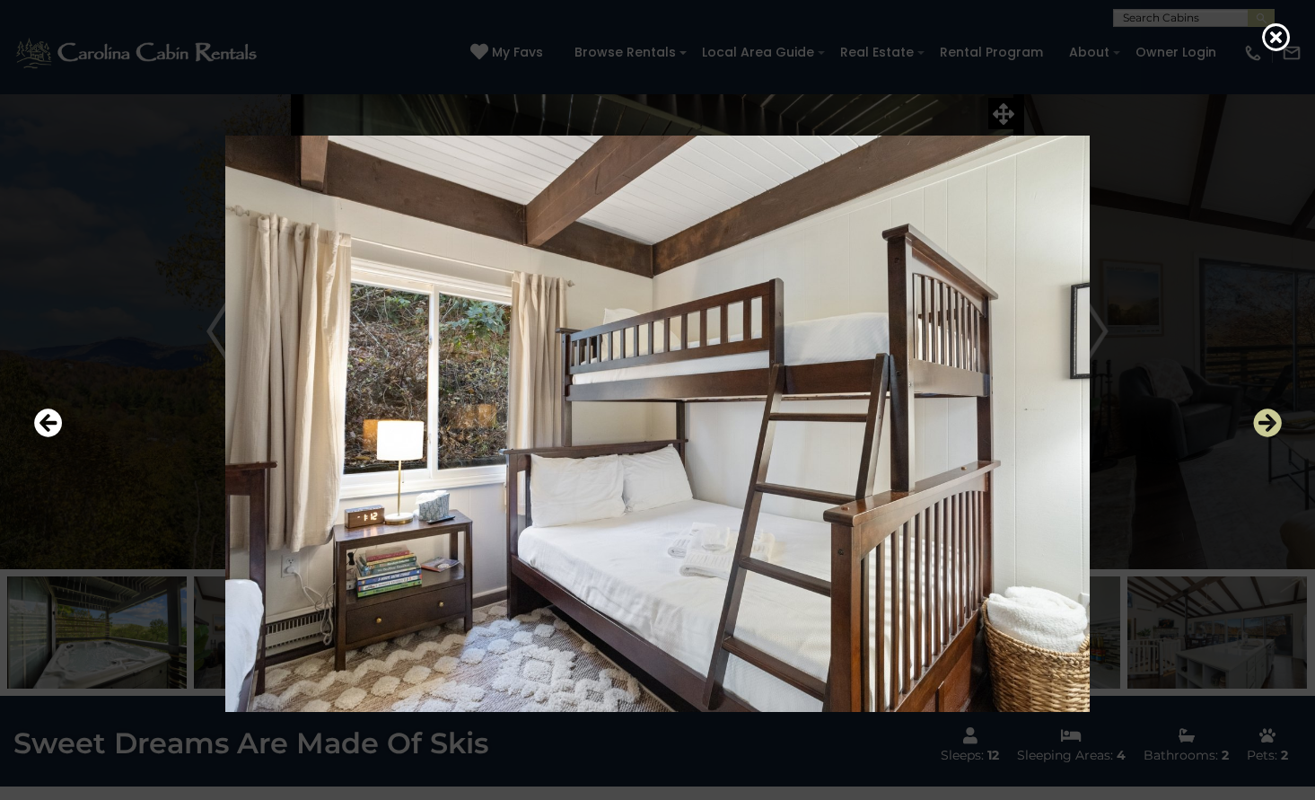
click at [1265, 419] on icon "Next" at bounding box center [1267, 422] width 29 height 29
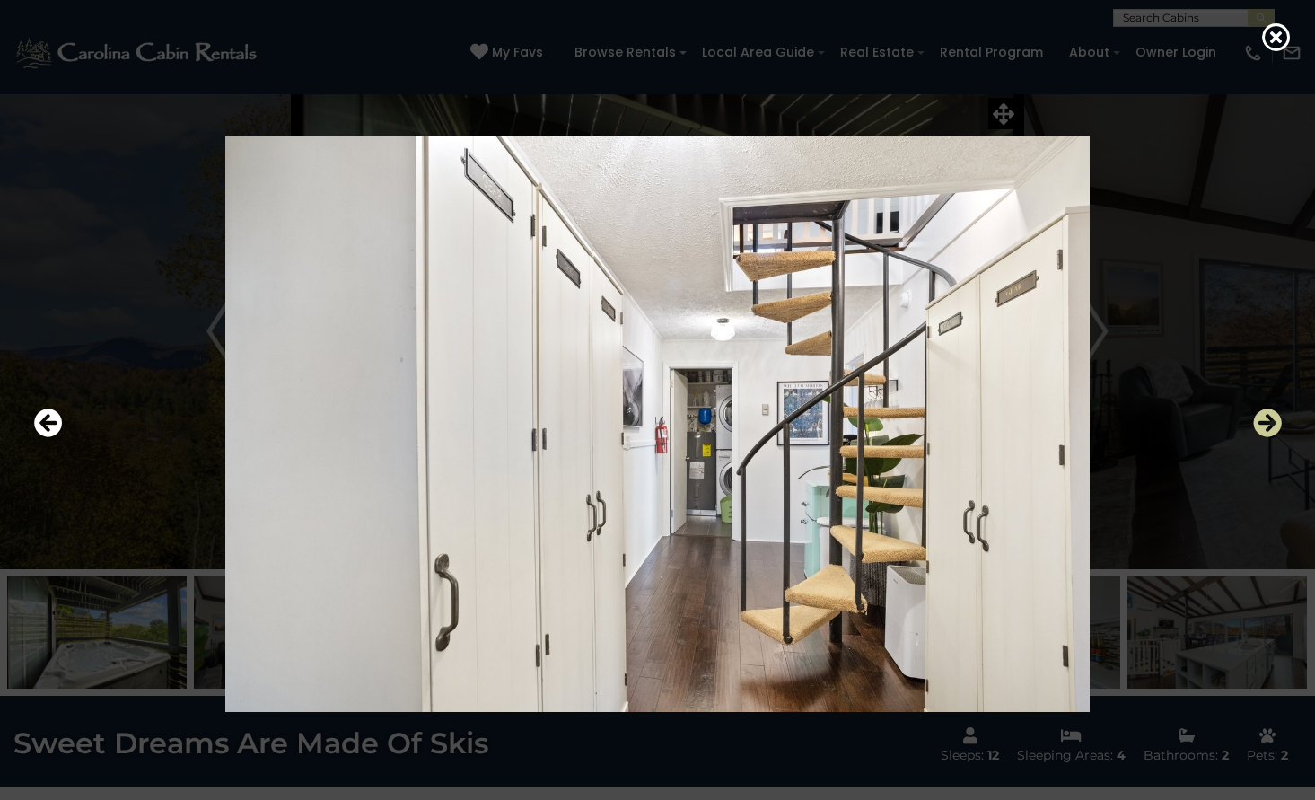
click at [1265, 419] on icon "Next" at bounding box center [1267, 422] width 29 height 29
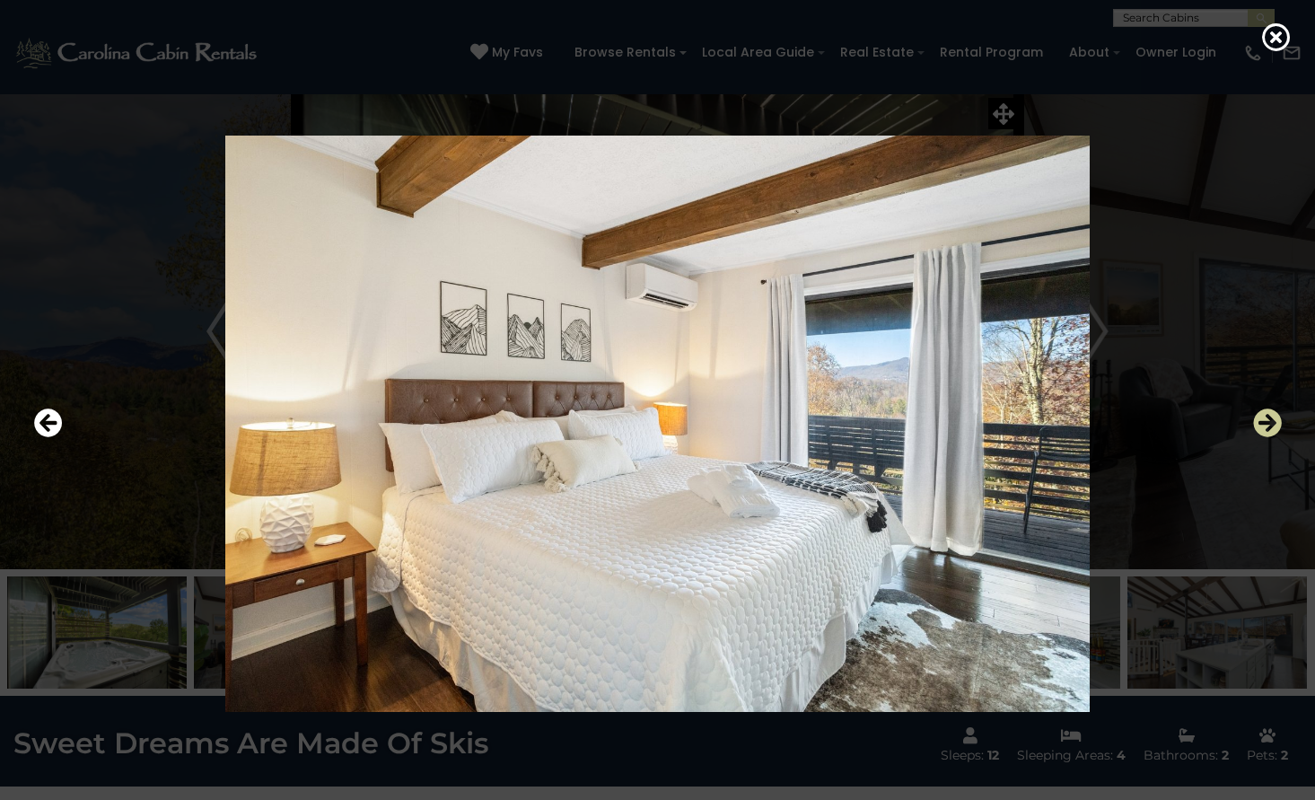
click at [1265, 419] on icon "Next" at bounding box center [1267, 422] width 29 height 29
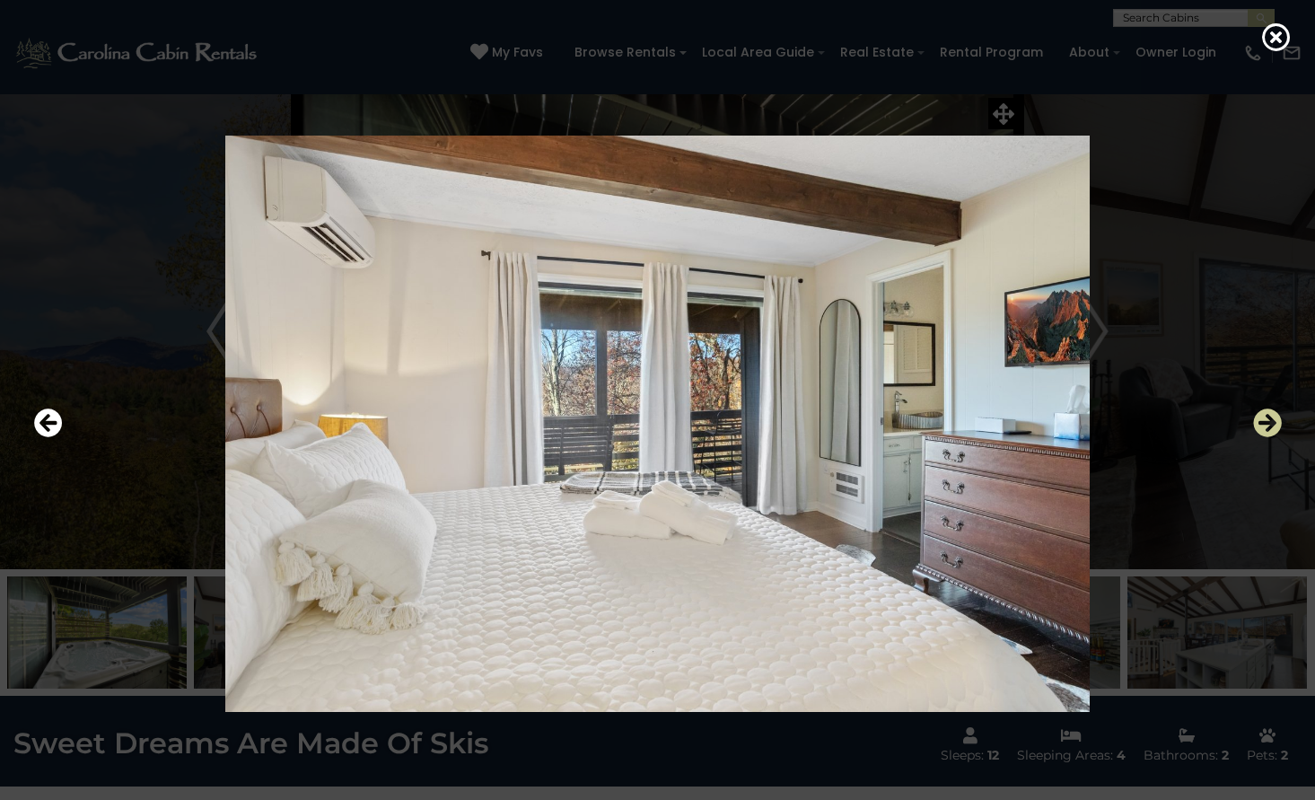
click at [1265, 421] on icon "Next" at bounding box center [1267, 422] width 29 height 29
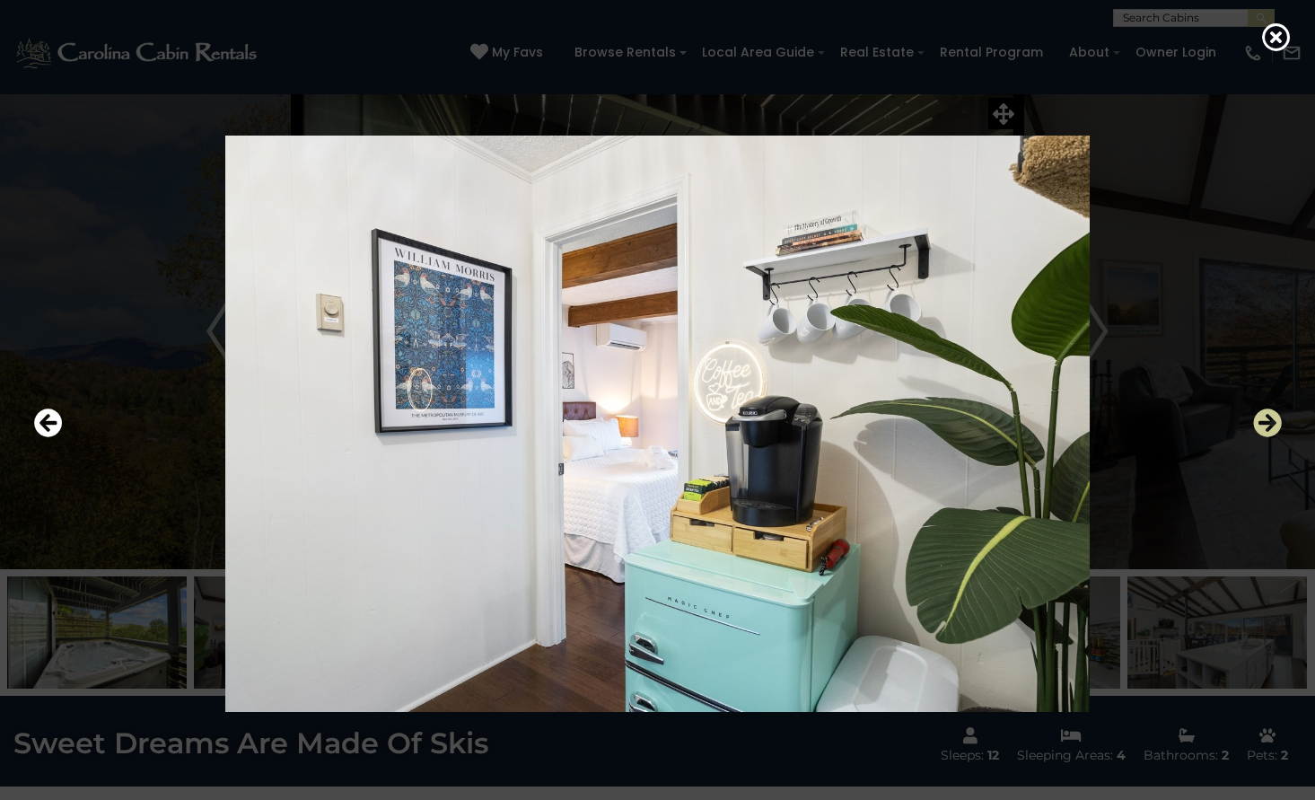
click at [1265, 421] on icon "Next" at bounding box center [1267, 422] width 29 height 29
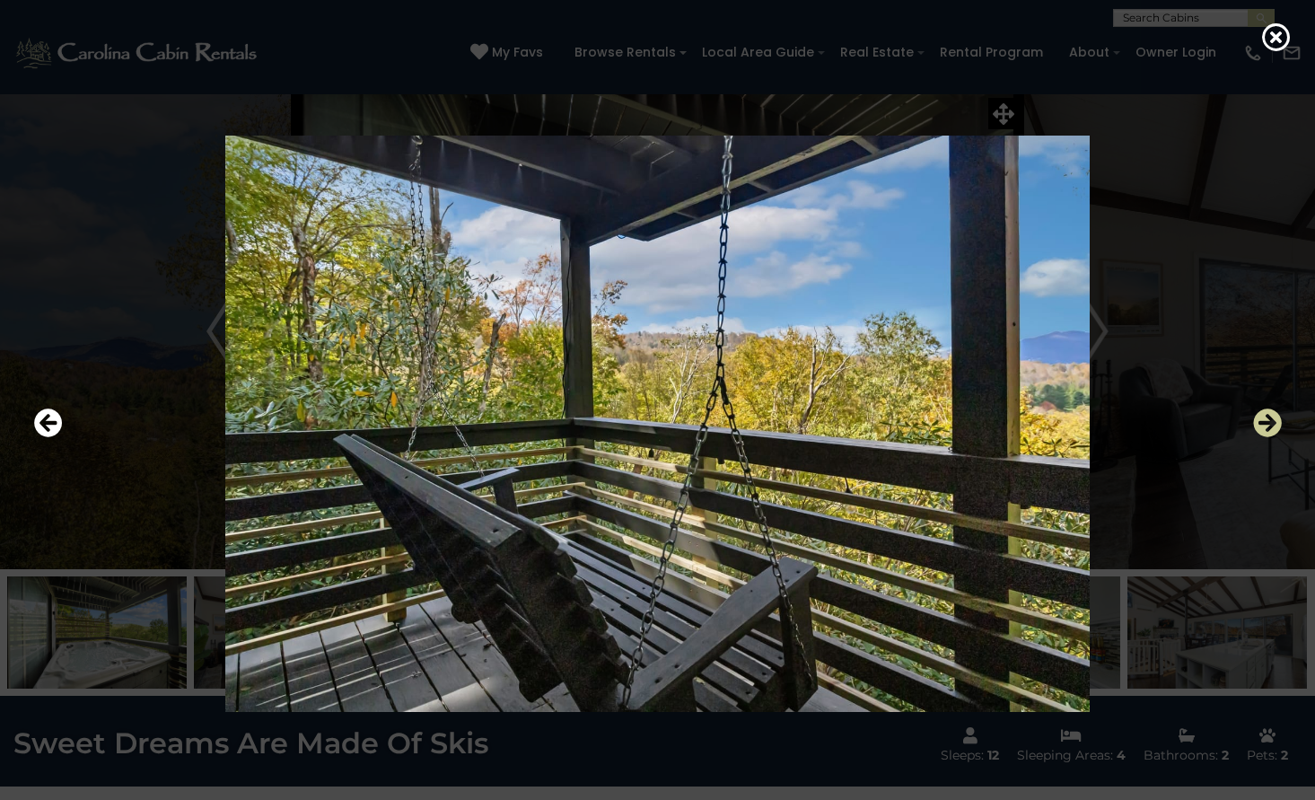
click at [1265, 421] on icon "Next" at bounding box center [1267, 422] width 29 height 29
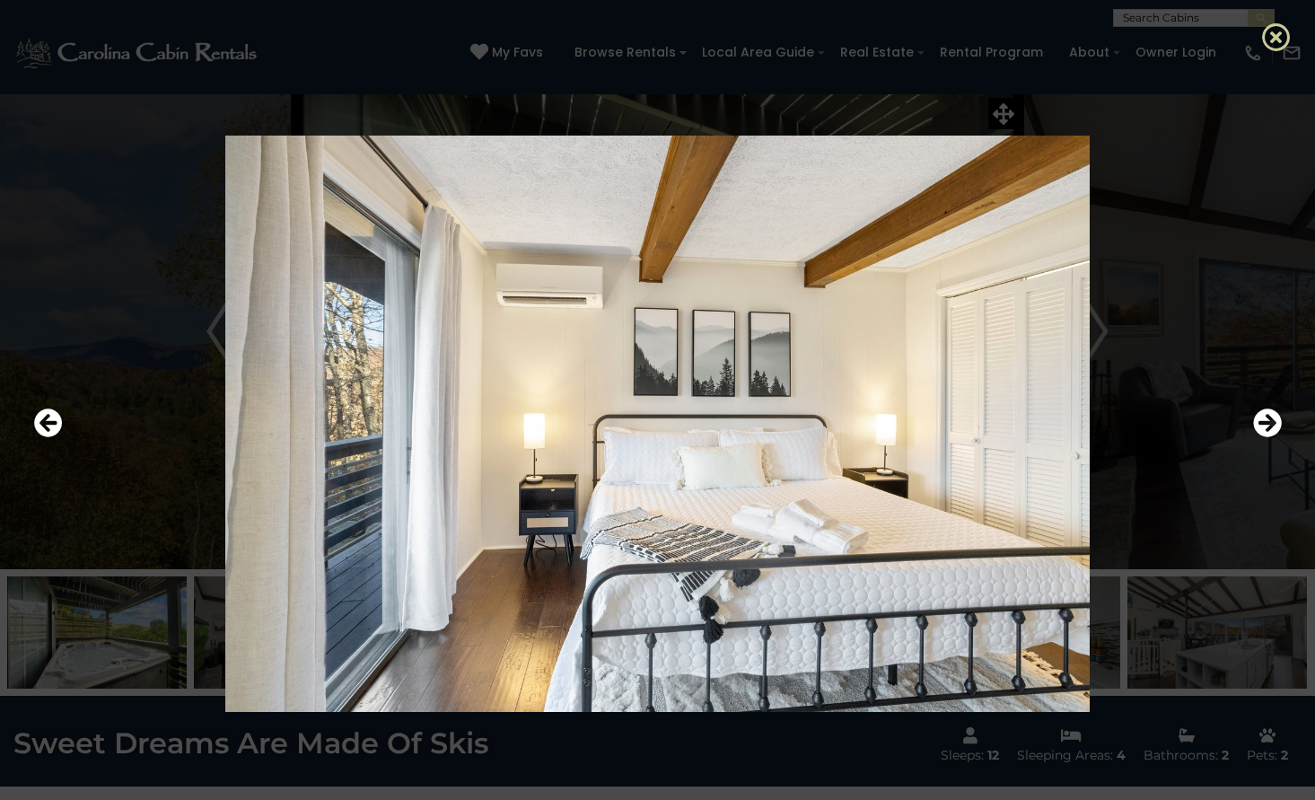
click at [1279, 45] on icon at bounding box center [1276, 36] width 29 height 29
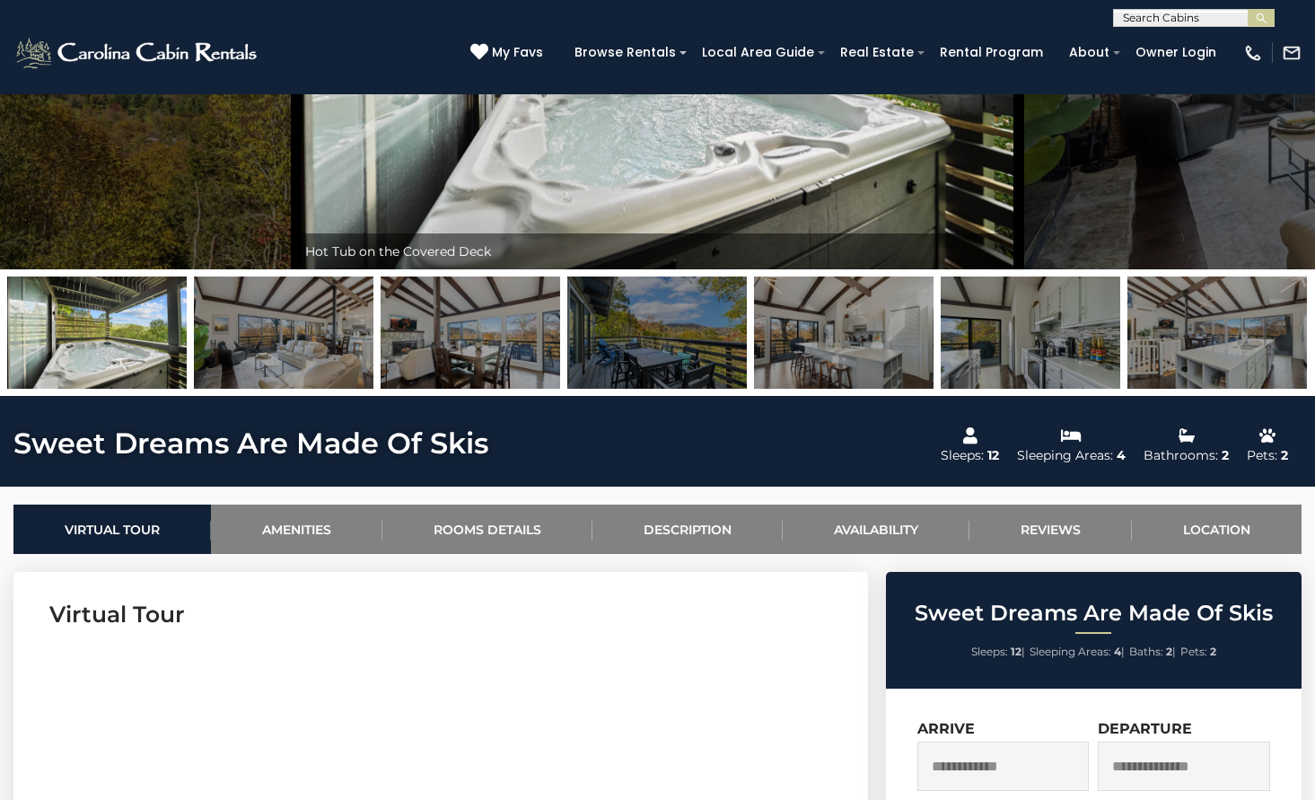
scroll to position [90, 0]
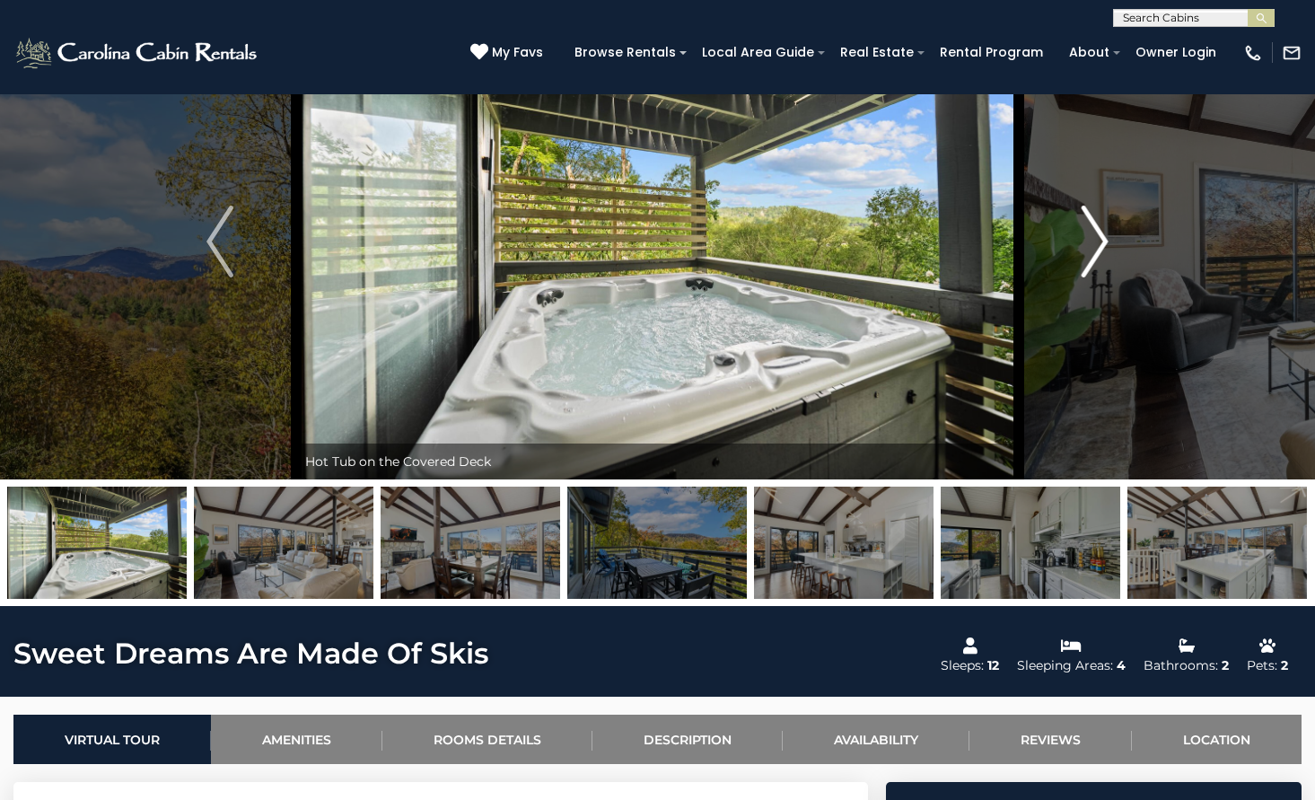
click at [1094, 254] on img "Next" at bounding box center [1095, 242] width 27 height 72
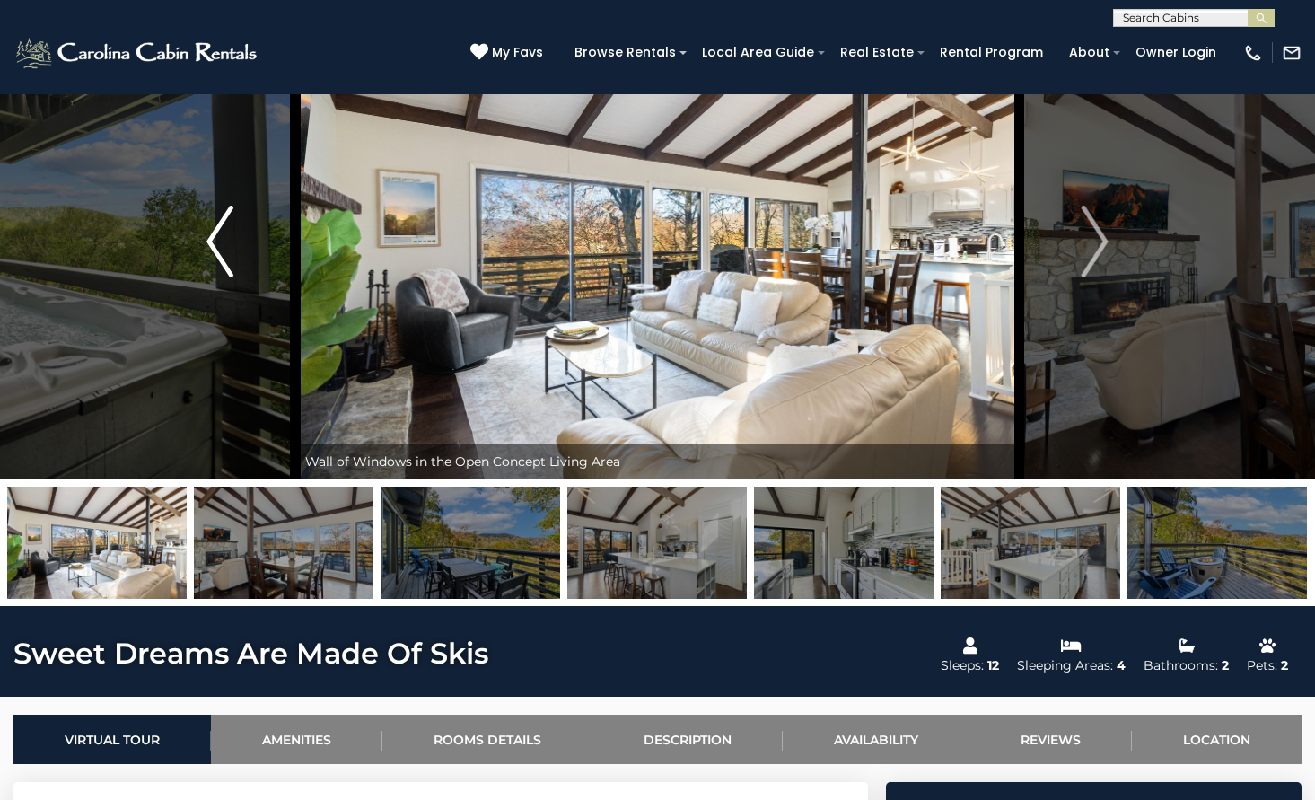
click at [192, 236] on button "Previous" at bounding box center [220, 242] width 153 height 476
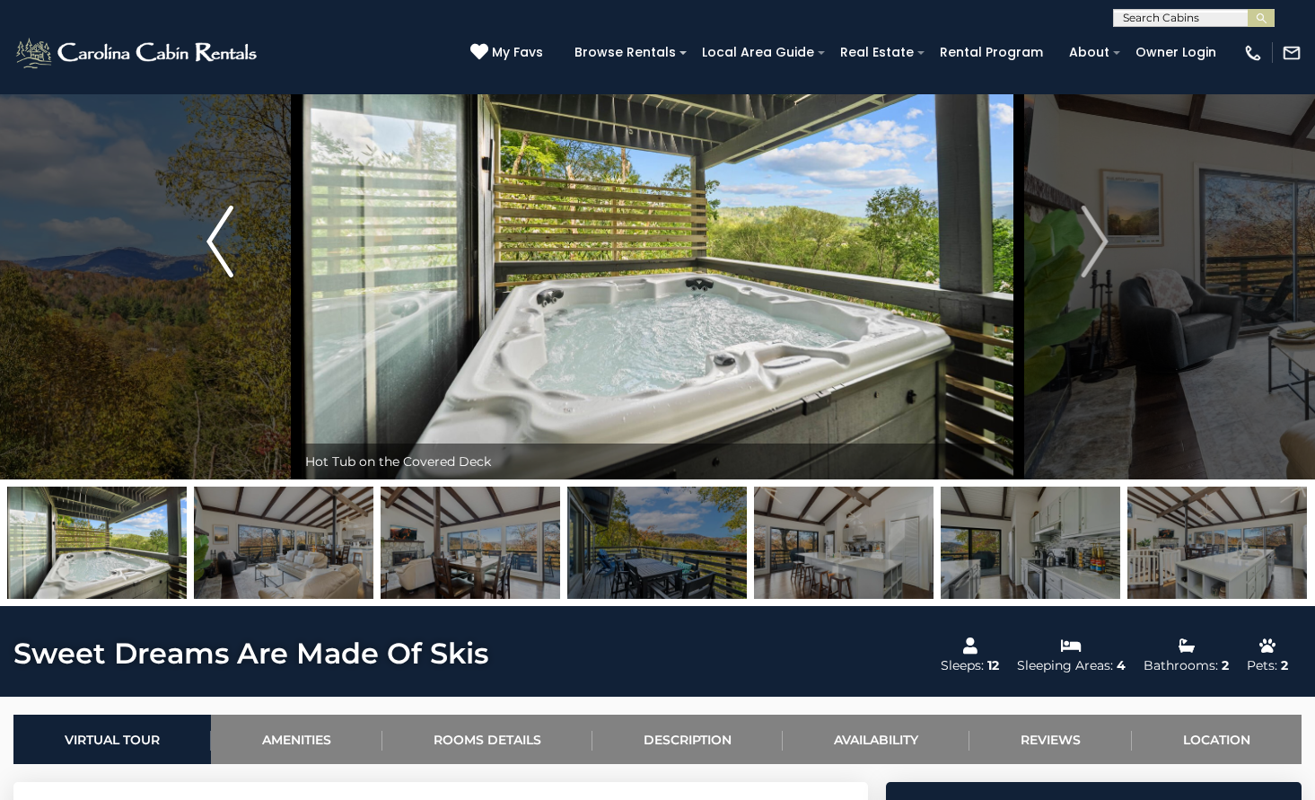
click at [200, 237] on button "Previous" at bounding box center [220, 242] width 153 height 476
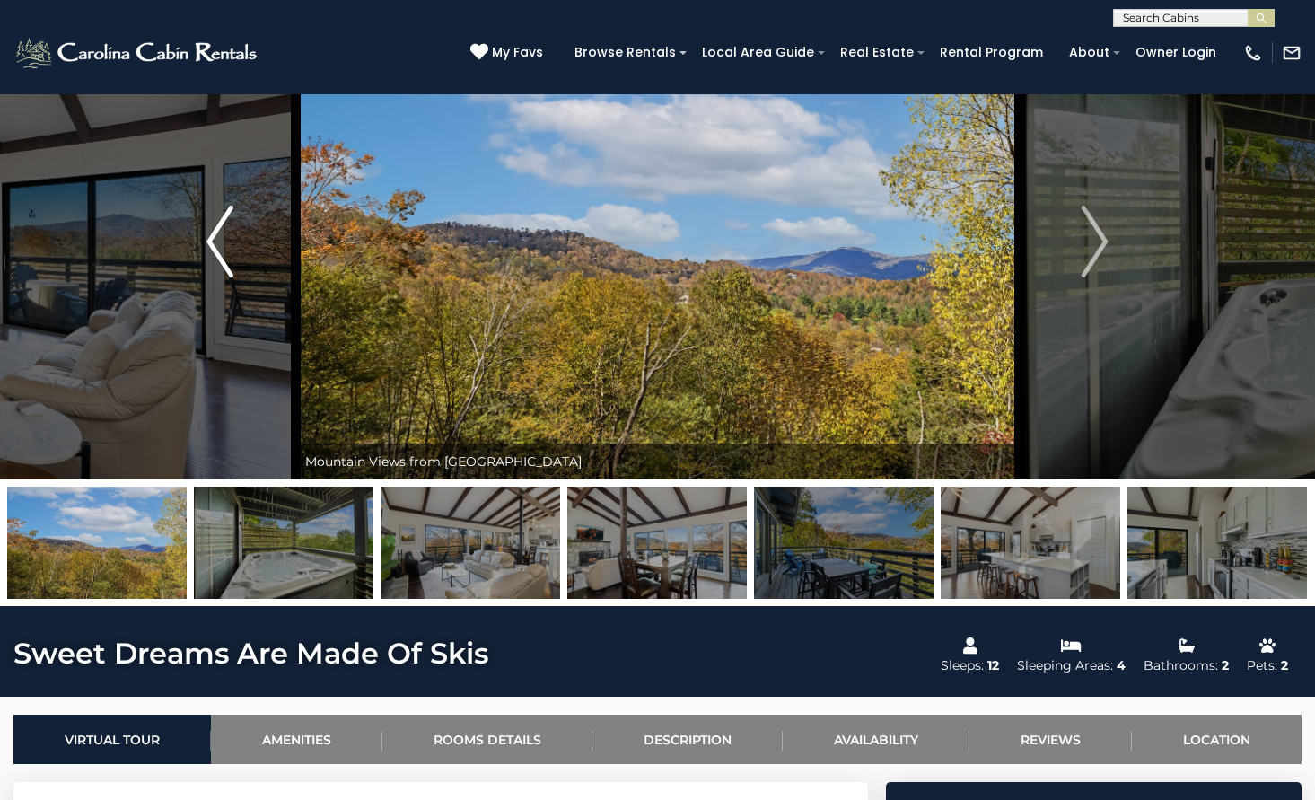
click at [200, 237] on button "Previous" at bounding box center [220, 242] width 153 height 476
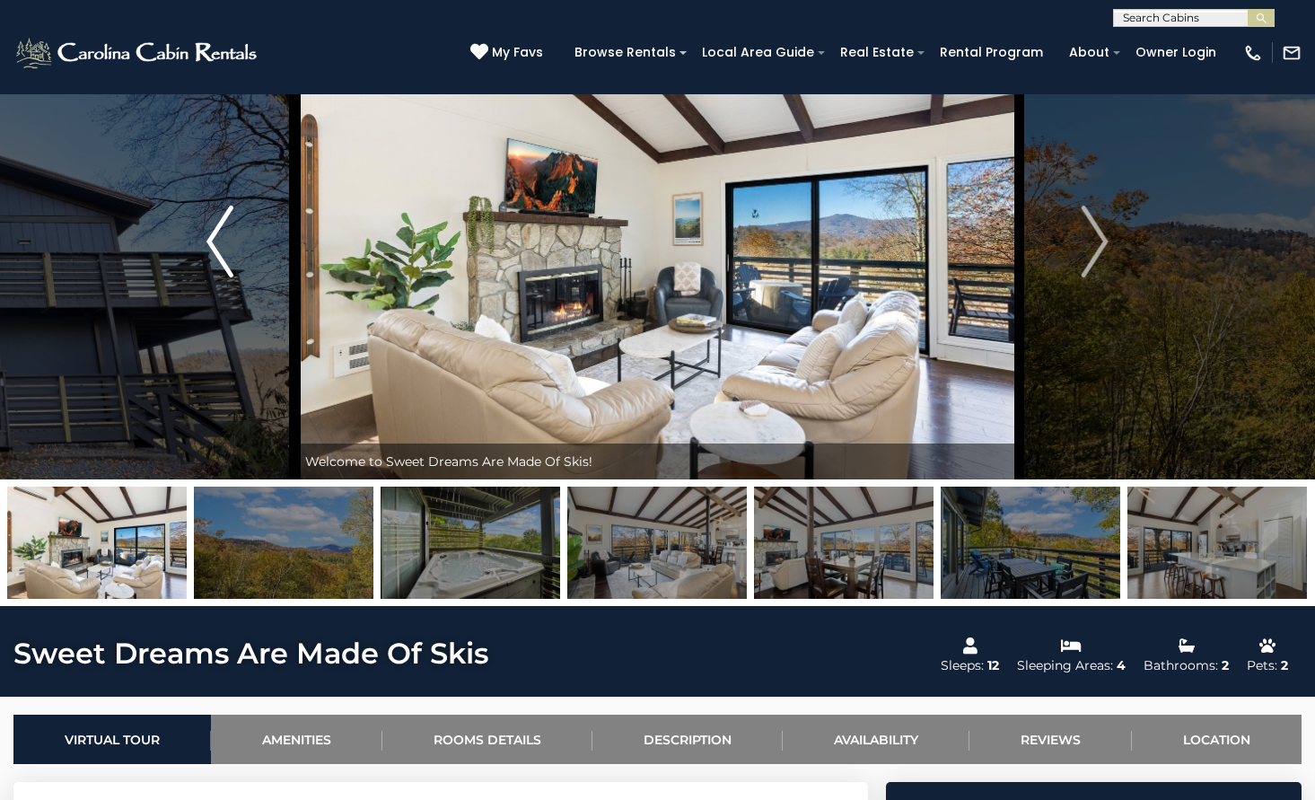
click at [200, 237] on button "Previous" at bounding box center [220, 242] width 153 height 476
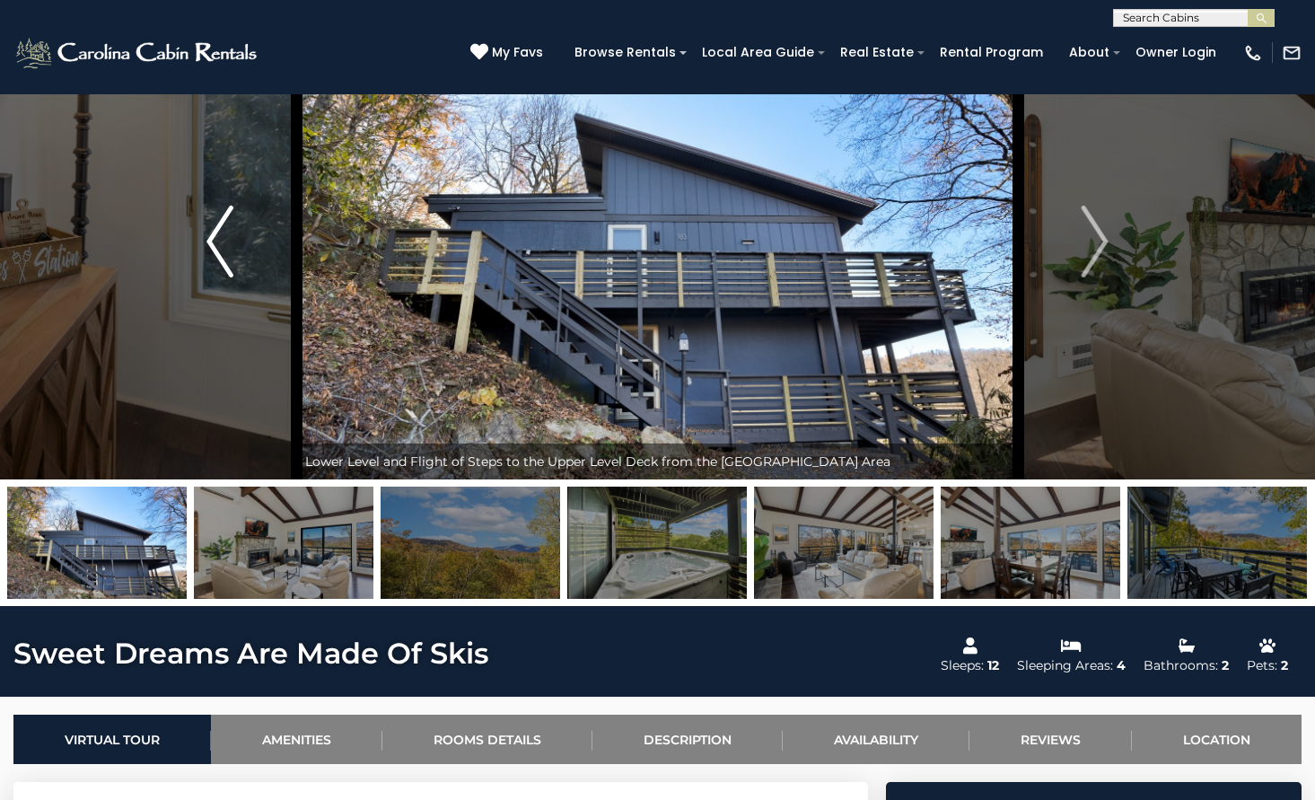
click at [202, 237] on button "Previous" at bounding box center [220, 242] width 153 height 476
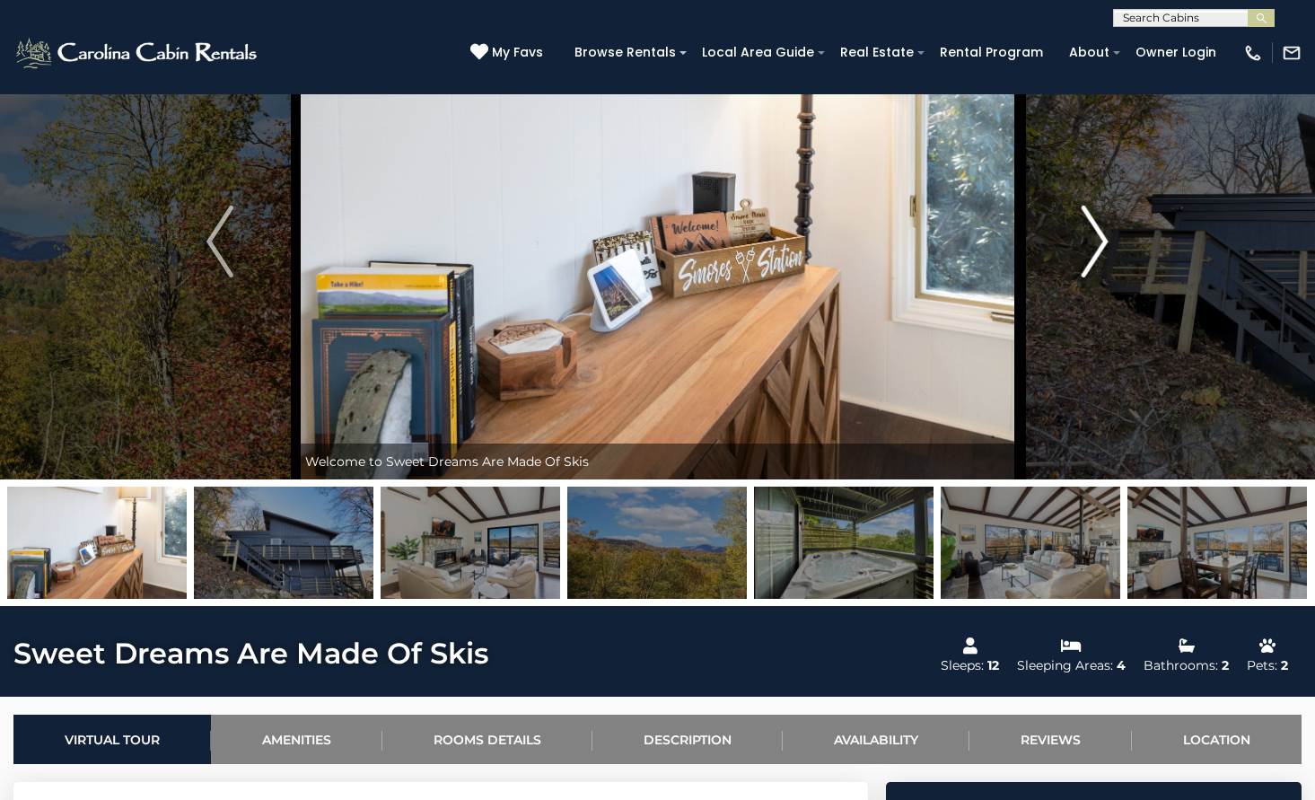
click at [1118, 228] on button "Next" at bounding box center [1095, 242] width 153 height 476
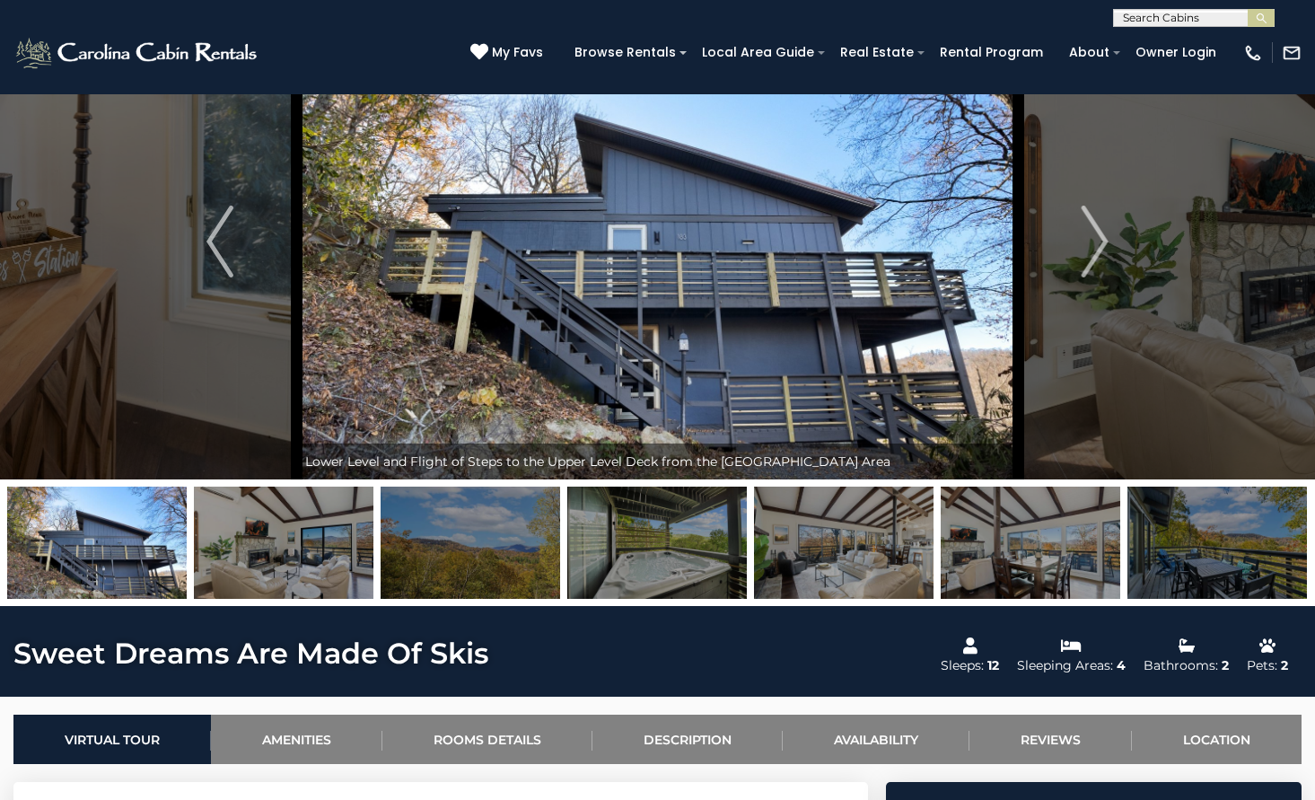
scroll to position [0, 0]
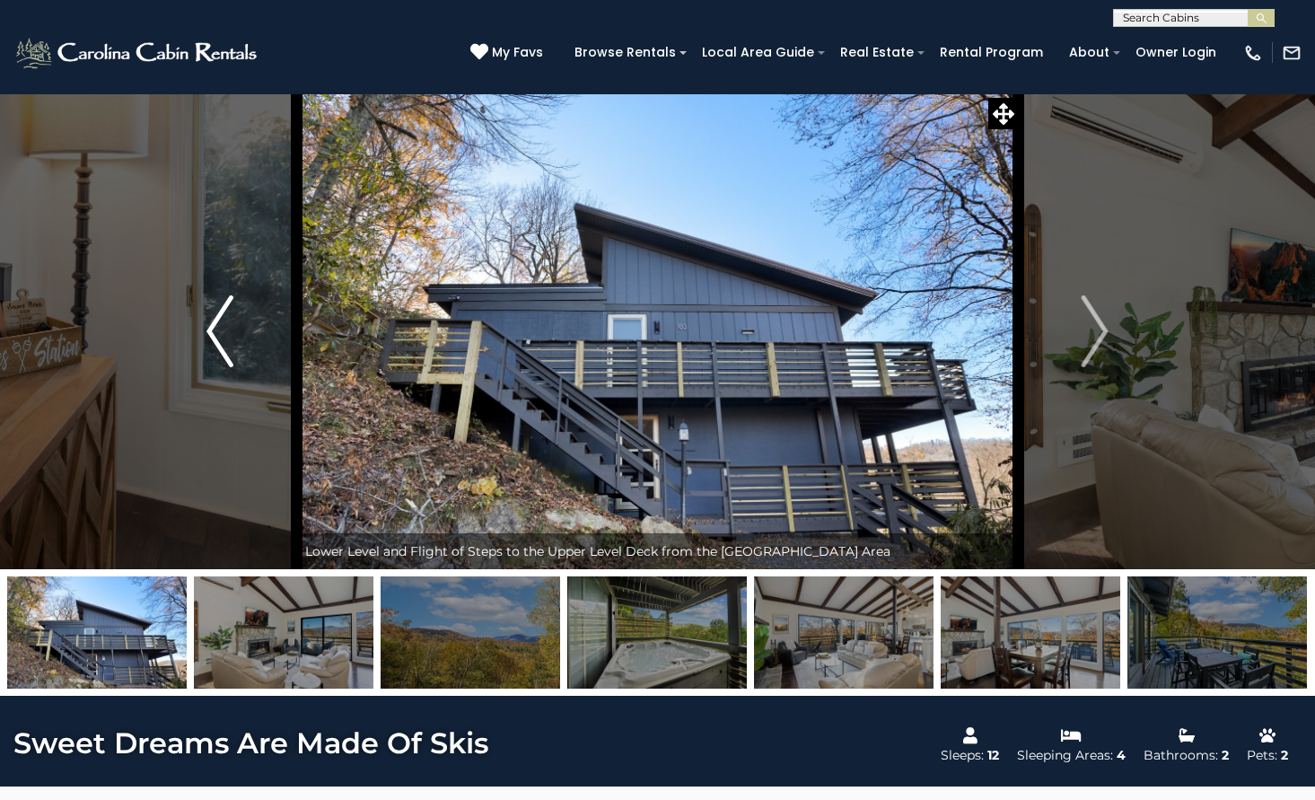
click at [235, 307] on button "Previous" at bounding box center [220, 331] width 153 height 476
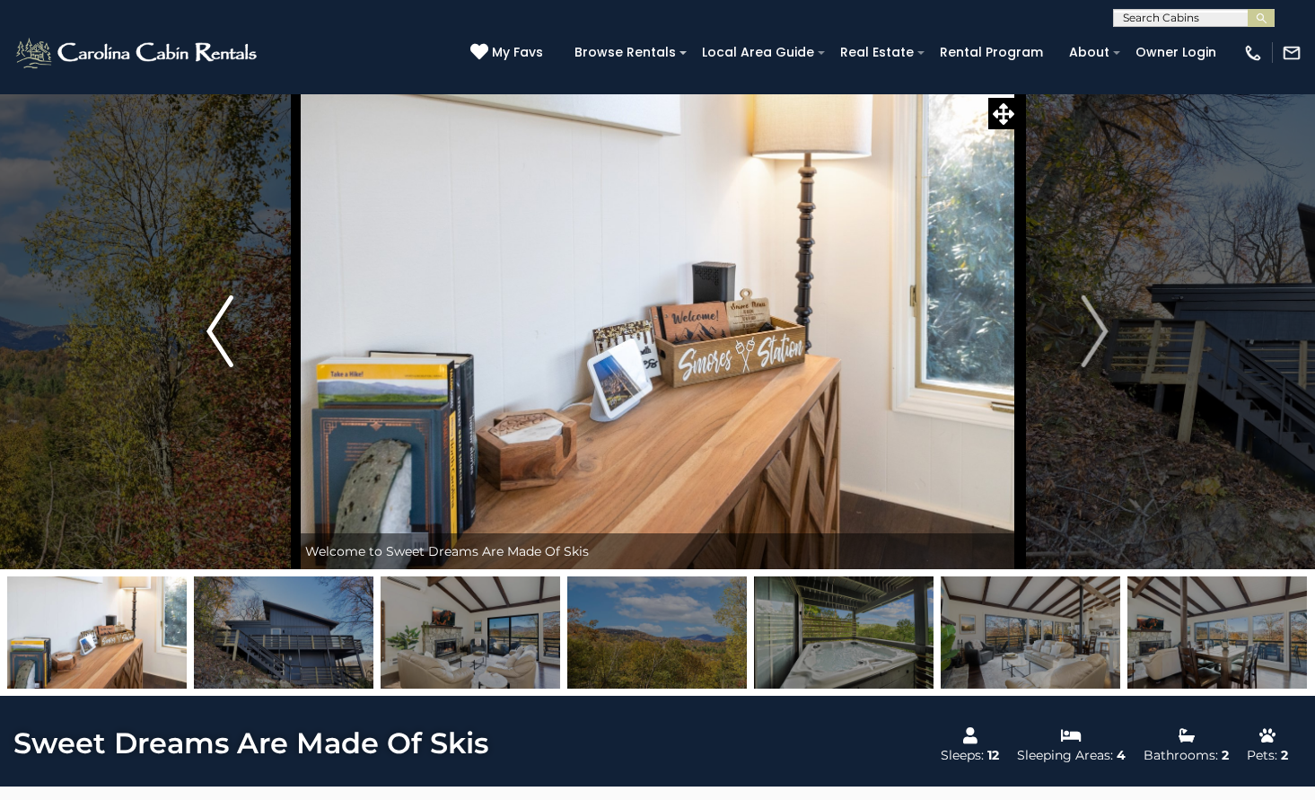
click at [234, 314] on button "Previous" at bounding box center [220, 331] width 153 height 476
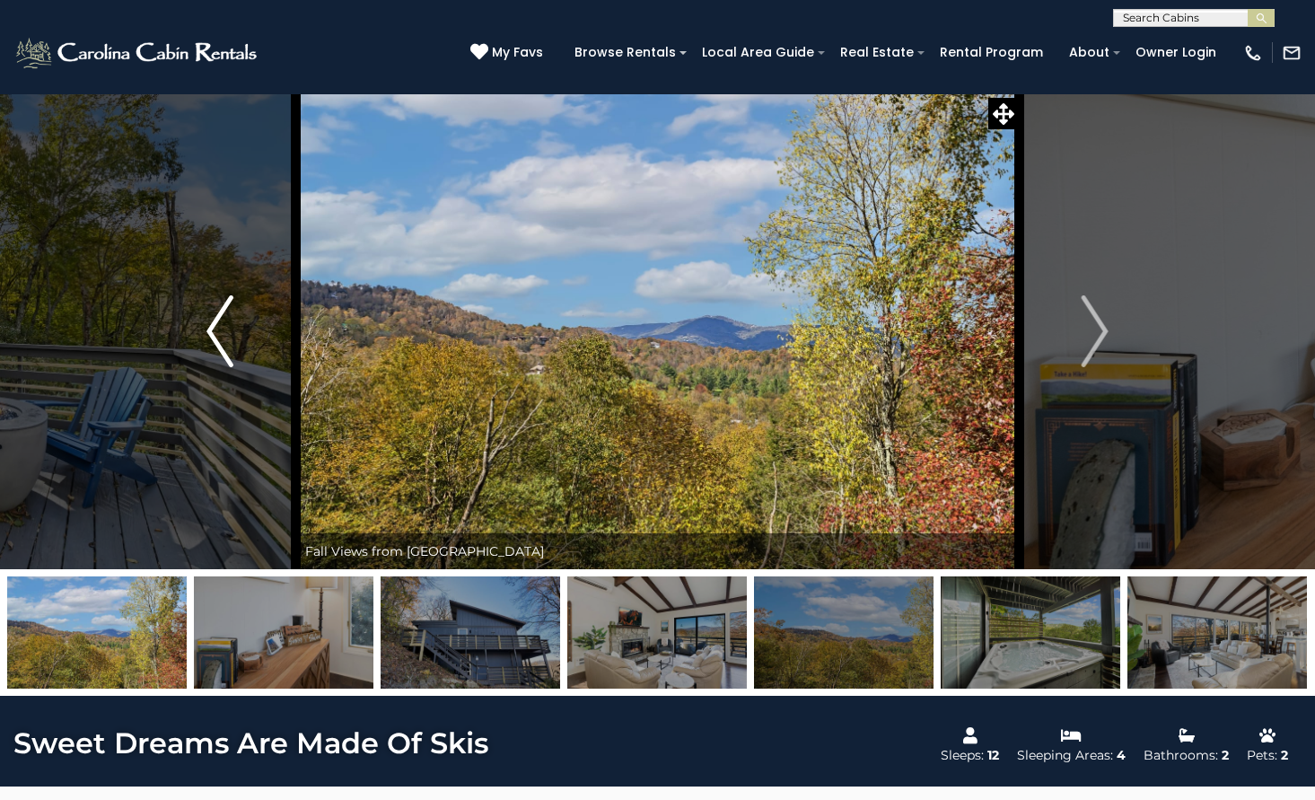
click at [234, 314] on button "Previous" at bounding box center [220, 331] width 153 height 476
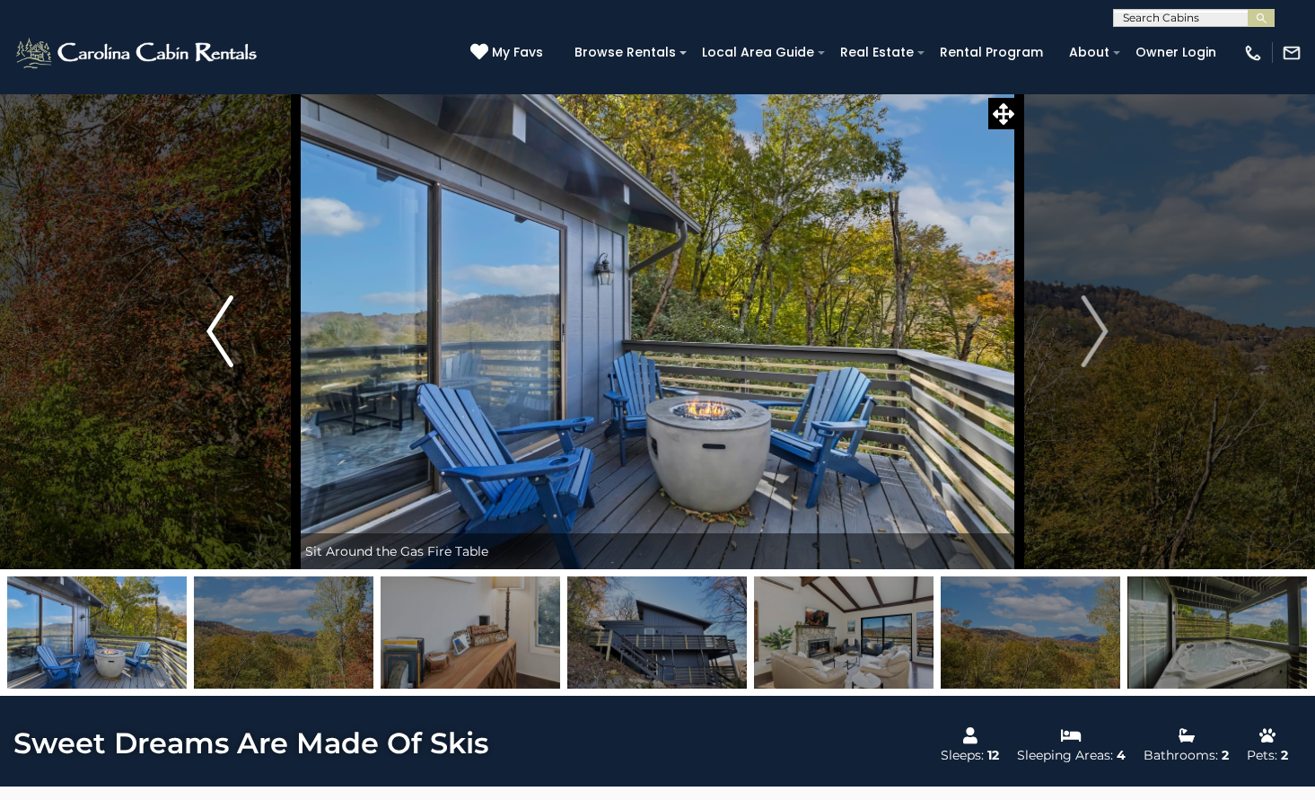
click at [234, 314] on button "Previous" at bounding box center [220, 331] width 153 height 476
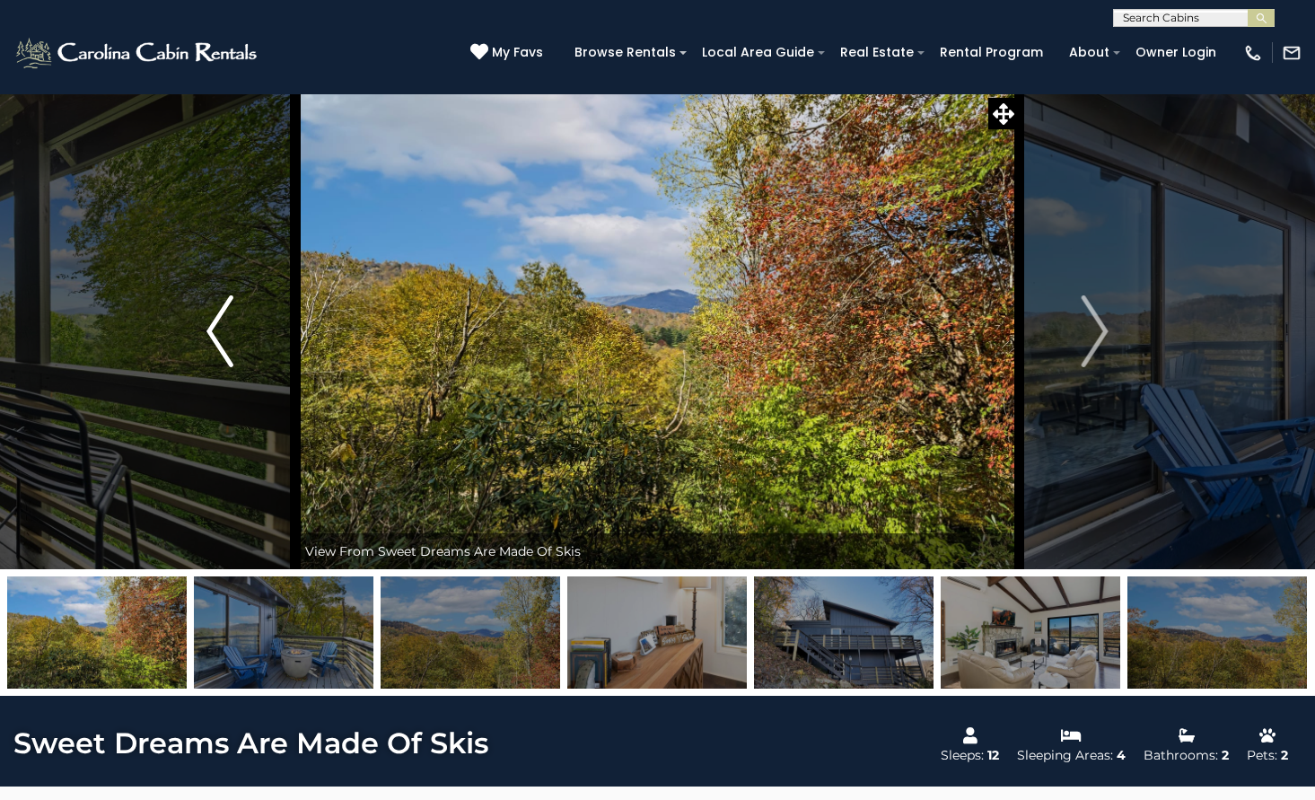
click at [234, 314] on button "Previous" at bounding box center [220, 331] width 153 height 476
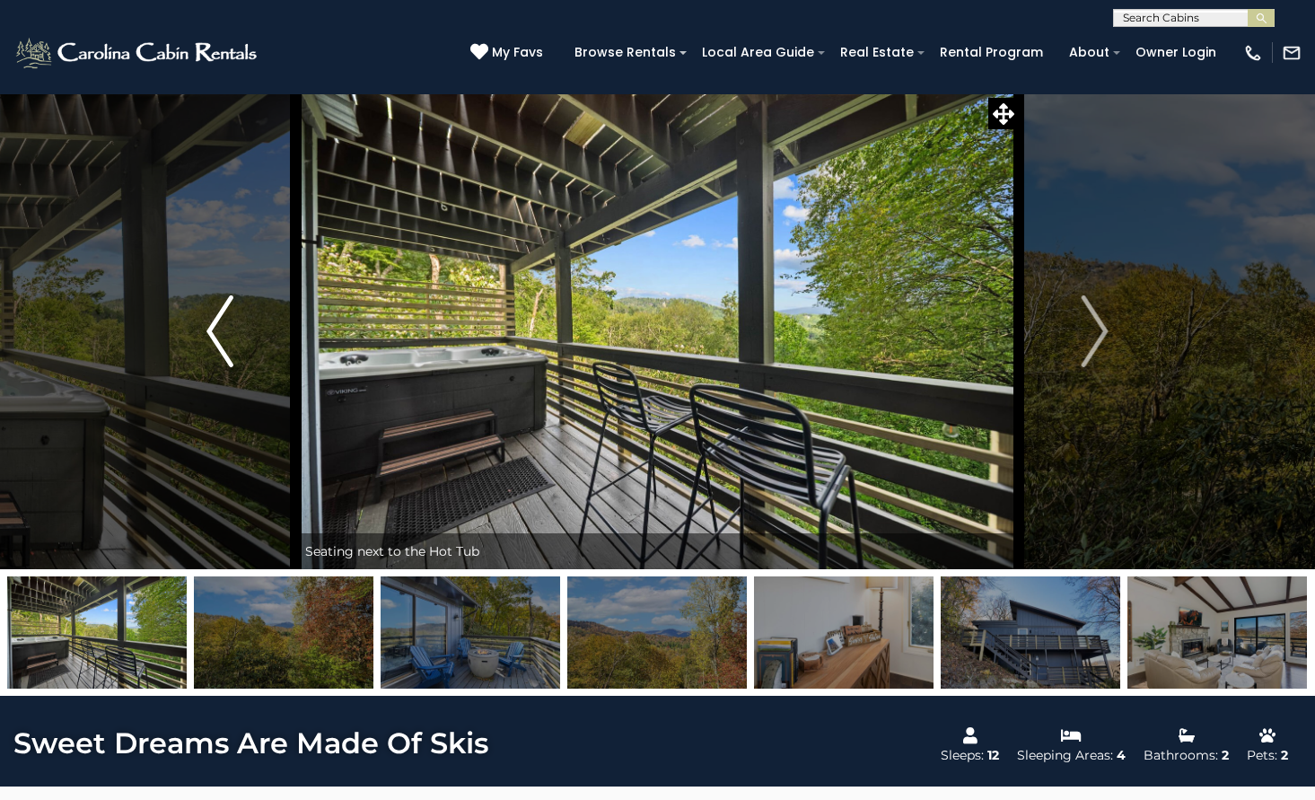
click at [255, 318] on button "Previous" at bounding box center [220, 331] width 153 height 476
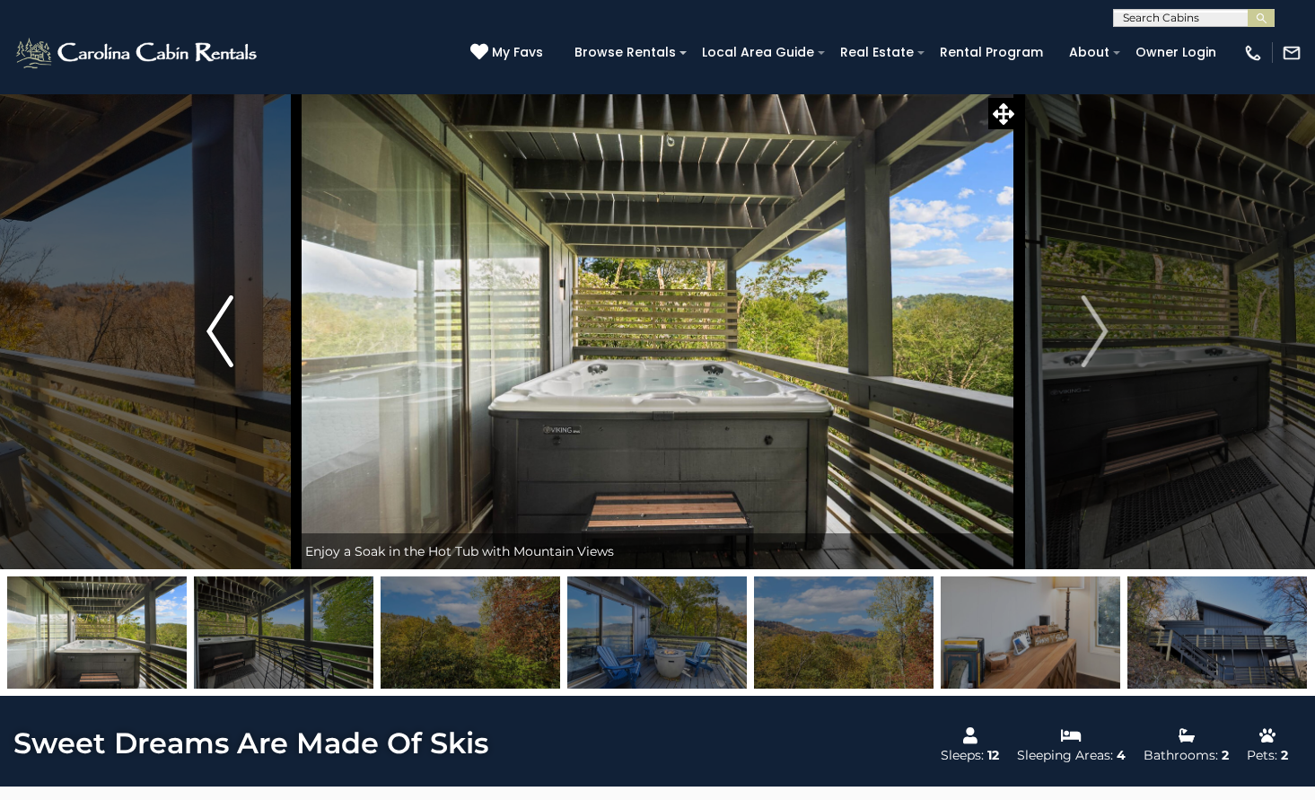
click at [255, 318] on button "Previous" at bounding box center [220, 331] width 153 height 476
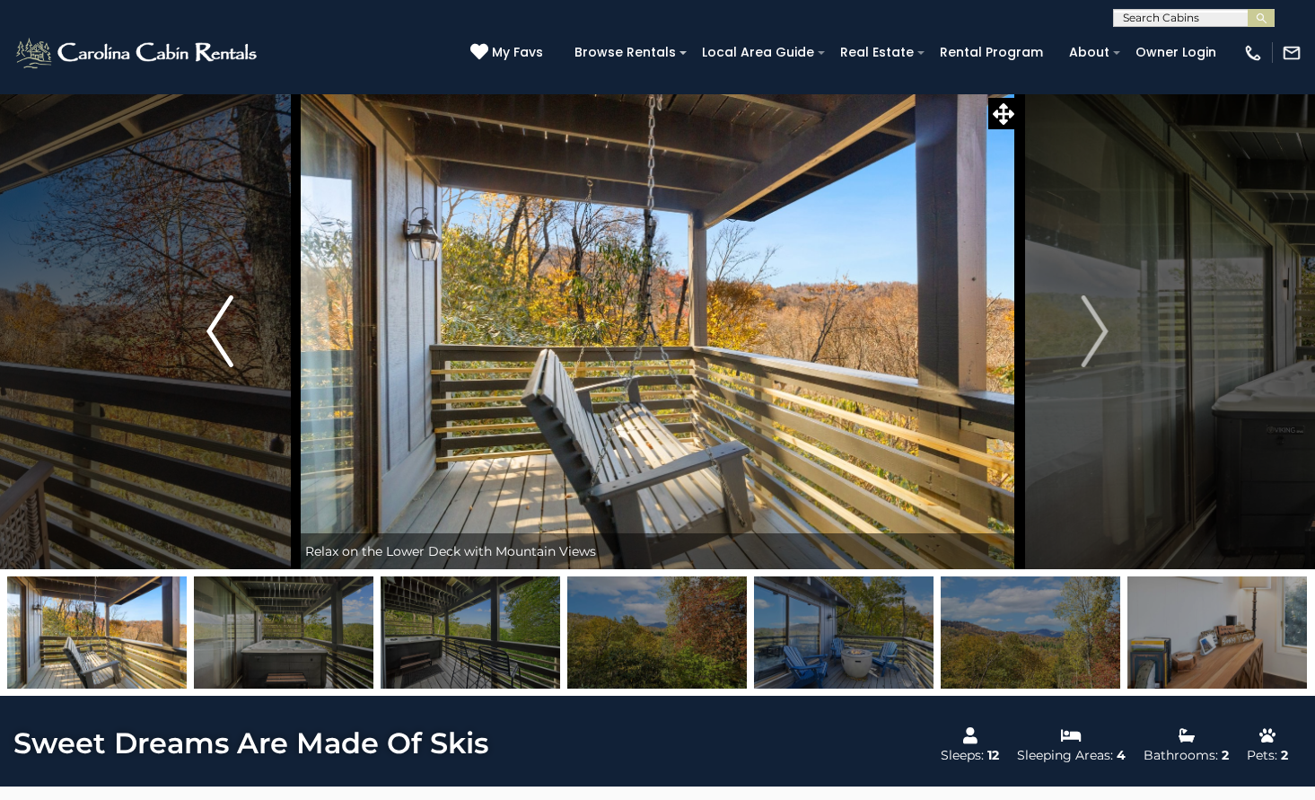
click at [255, 318] on button "Previous" at bounding box center [220, 331] width 153 height 476
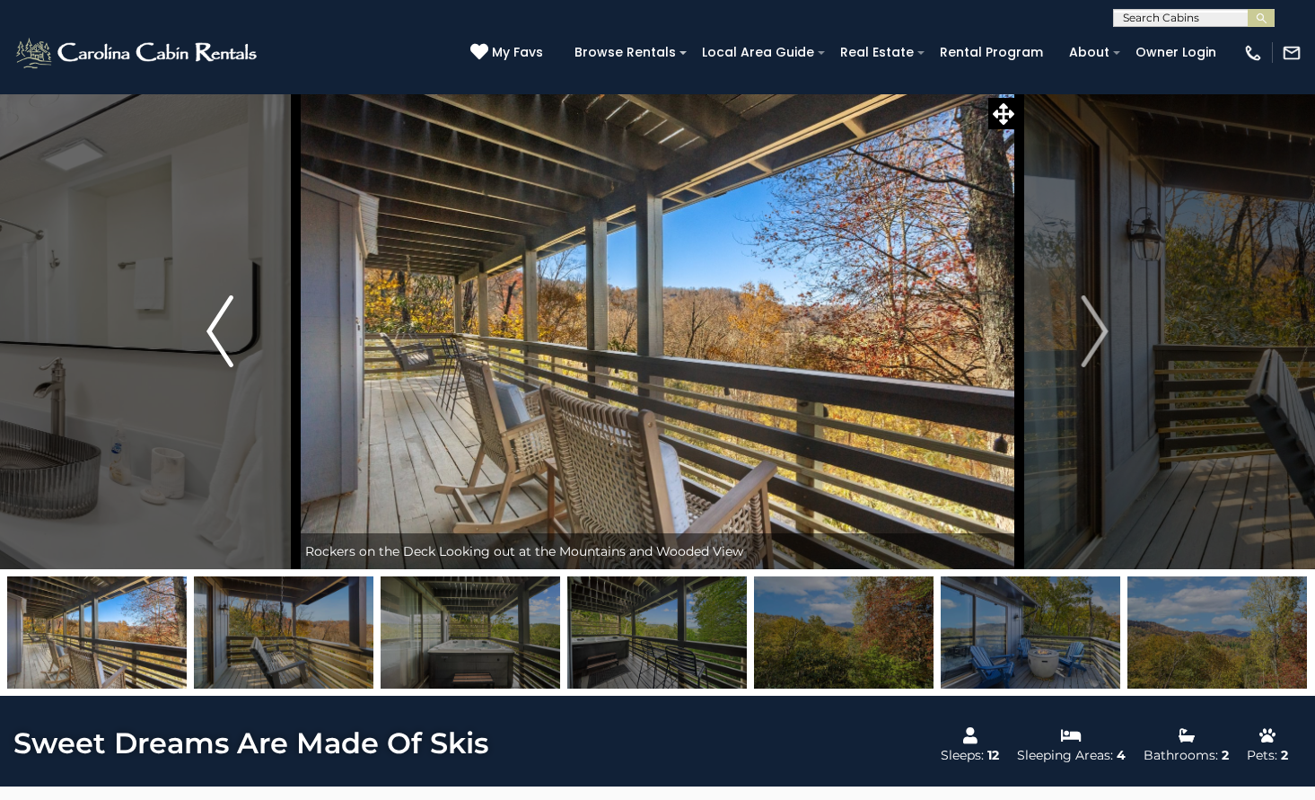
click at [255, 318] on button "Previous" at bounding box center [220, 331] width 153 height 476
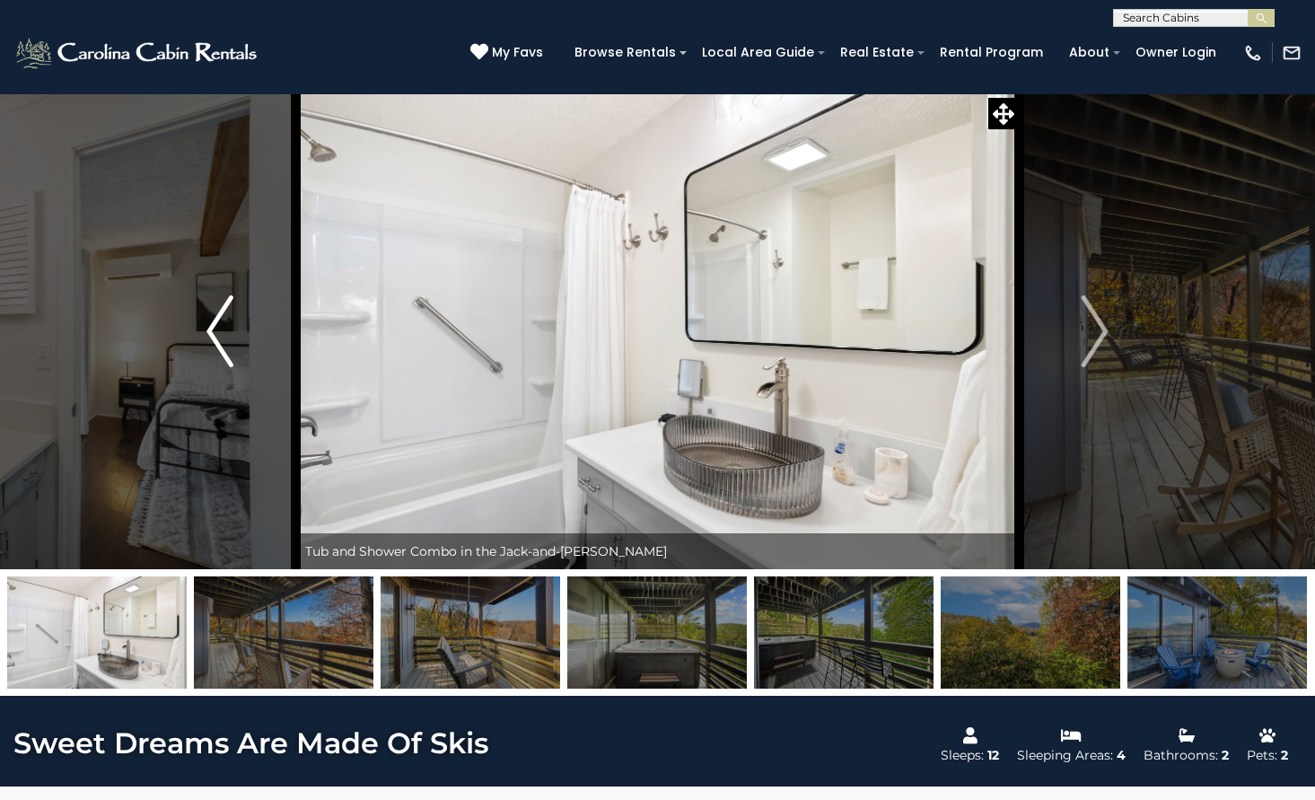
click at [250, 313] on button "Previous" at bounding box center [220, 331] width 153 height 476
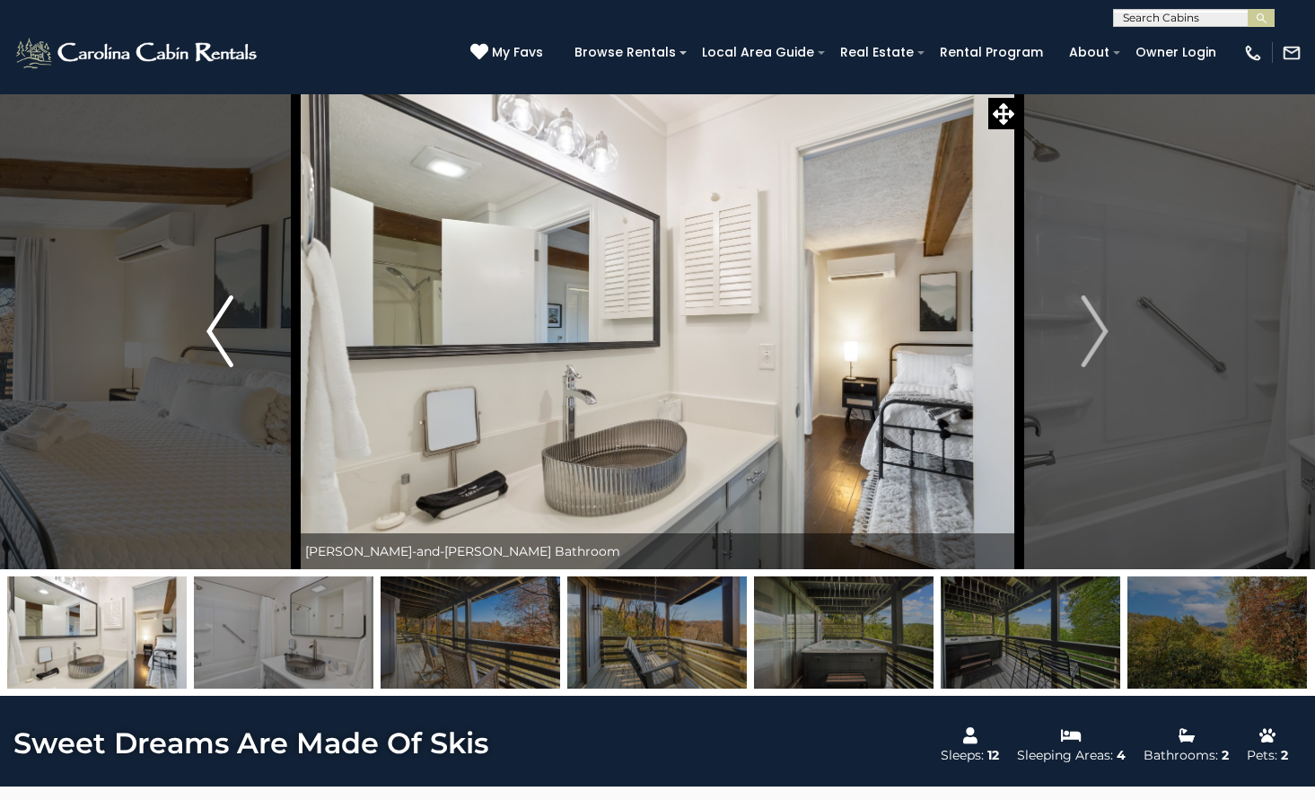
click at [234, 324] on button "Previous" at bounding box center [220, 331] width 153 height 476
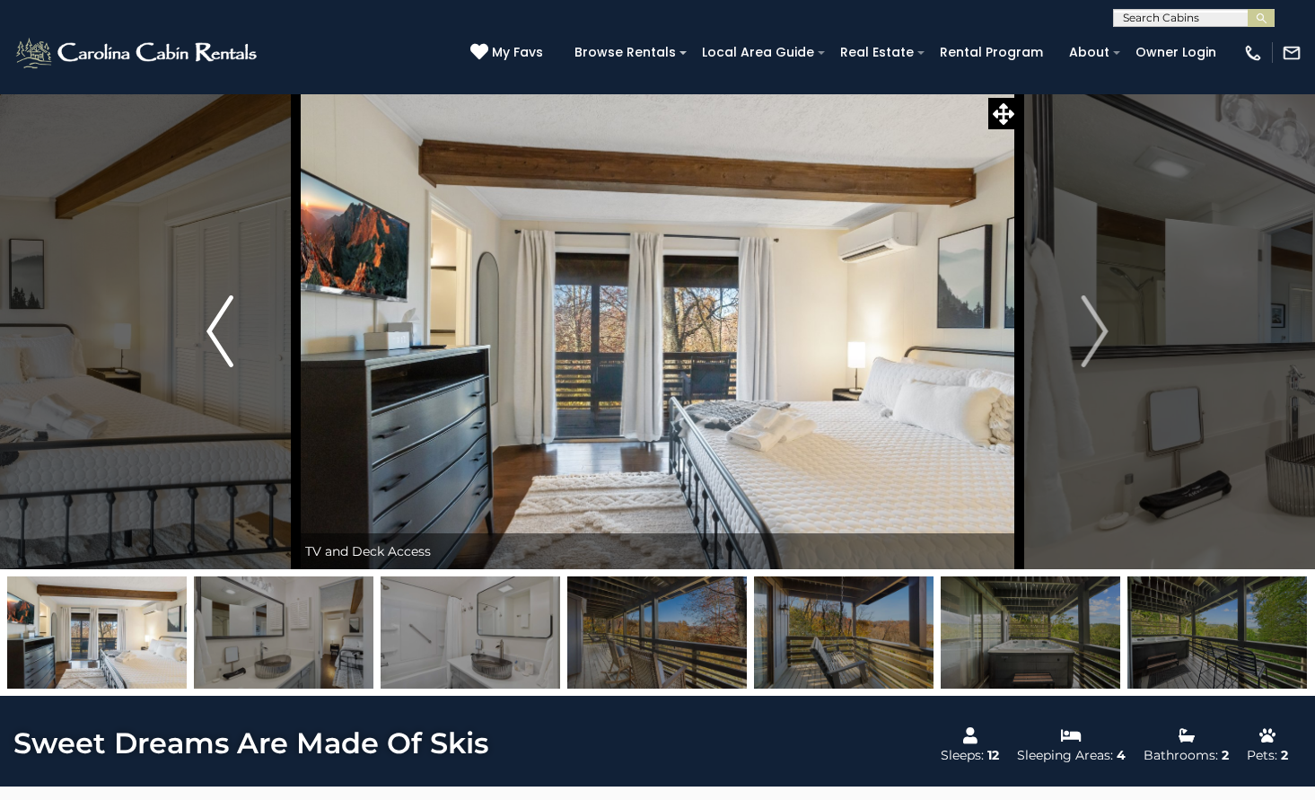
click at [234, 324] on button "Previous" at bounding box center [220, 331] width 153 height 476
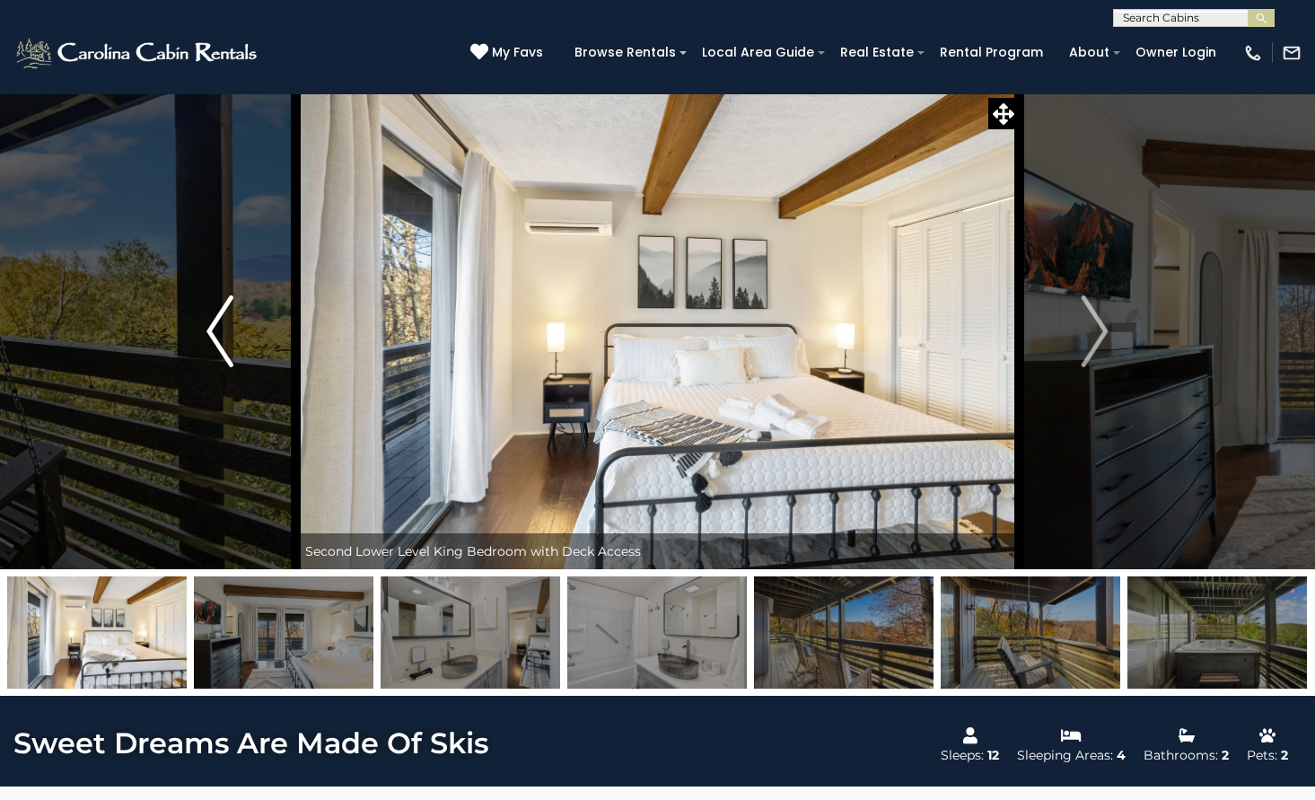
click at [234, 324] on button "Previous" at bounding box center [220, 331] width 153 height 476
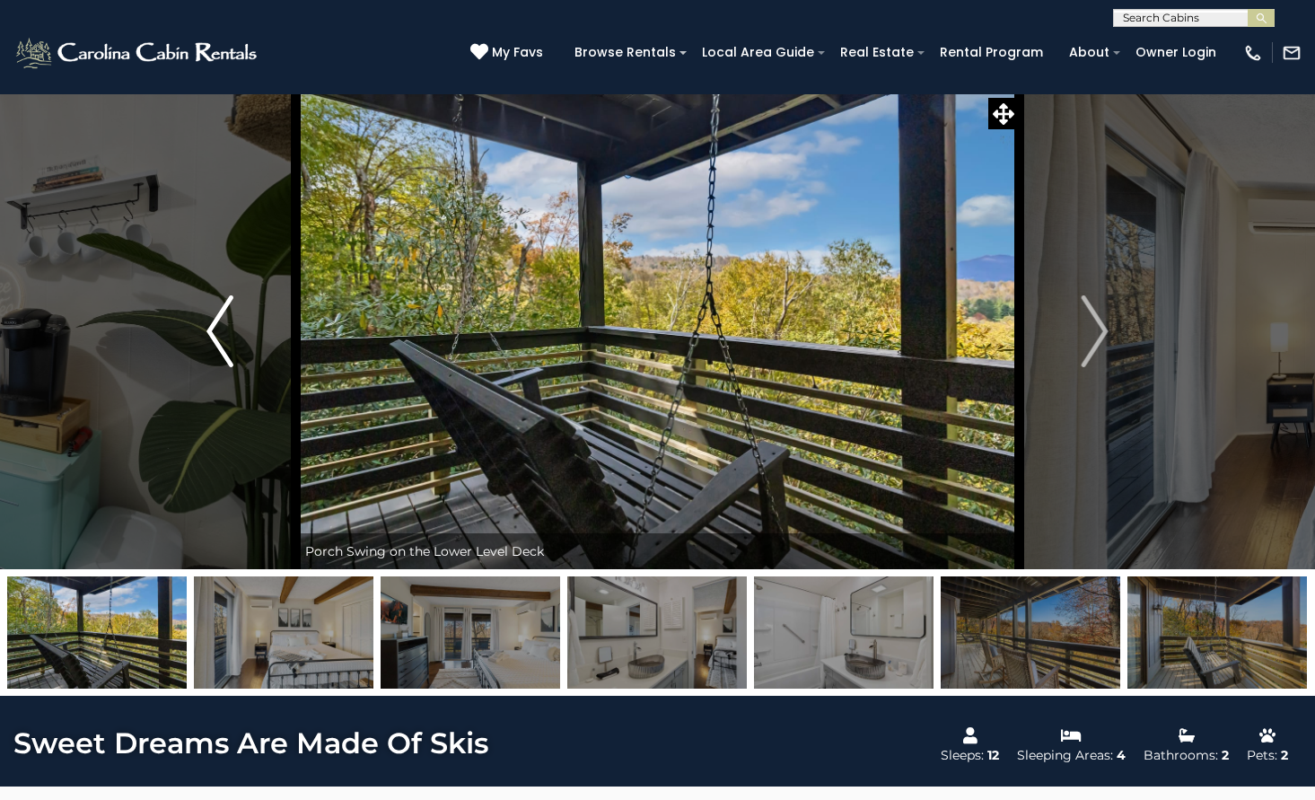
click at [234, 324] on button "Previous" at bounding box center [220, 331] width 153 height 476
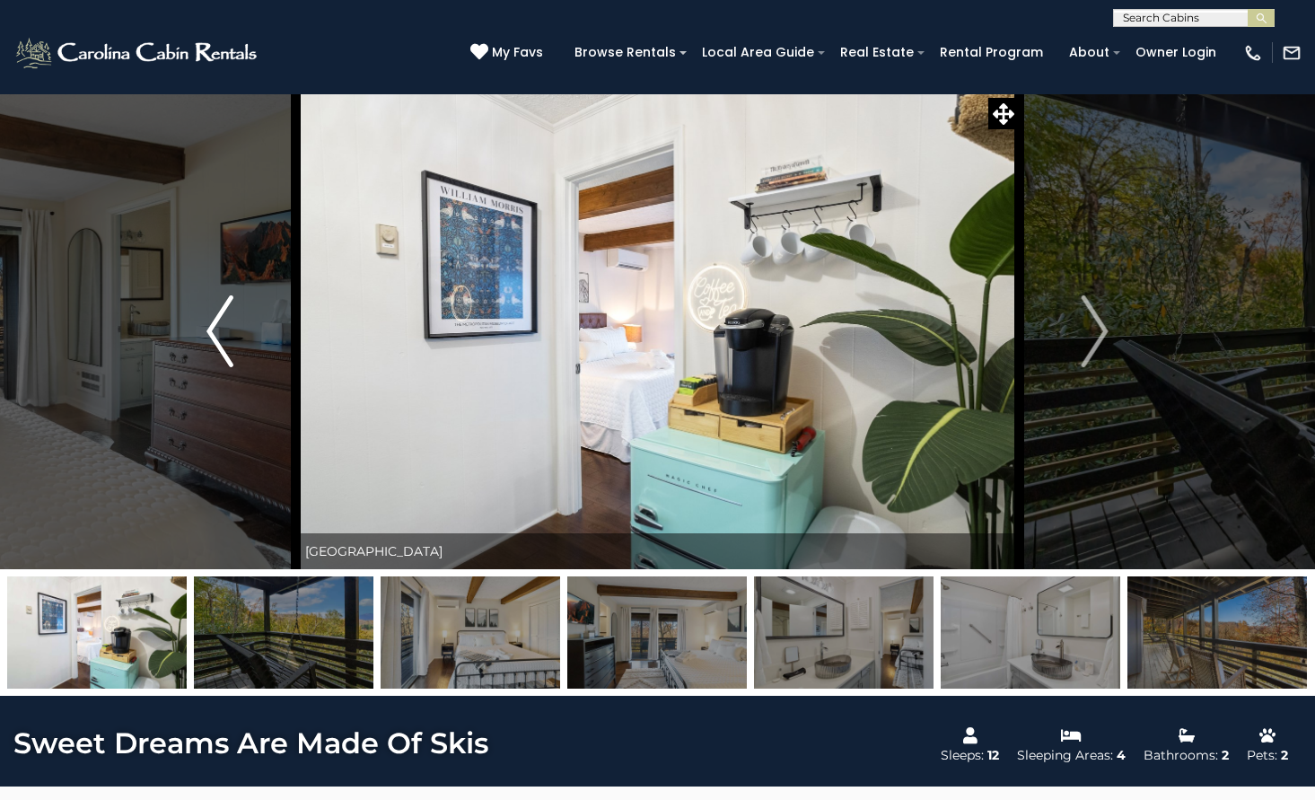
click at [234, 324] on button "Previous" at bounding box center [220, 331] width 153 height 476
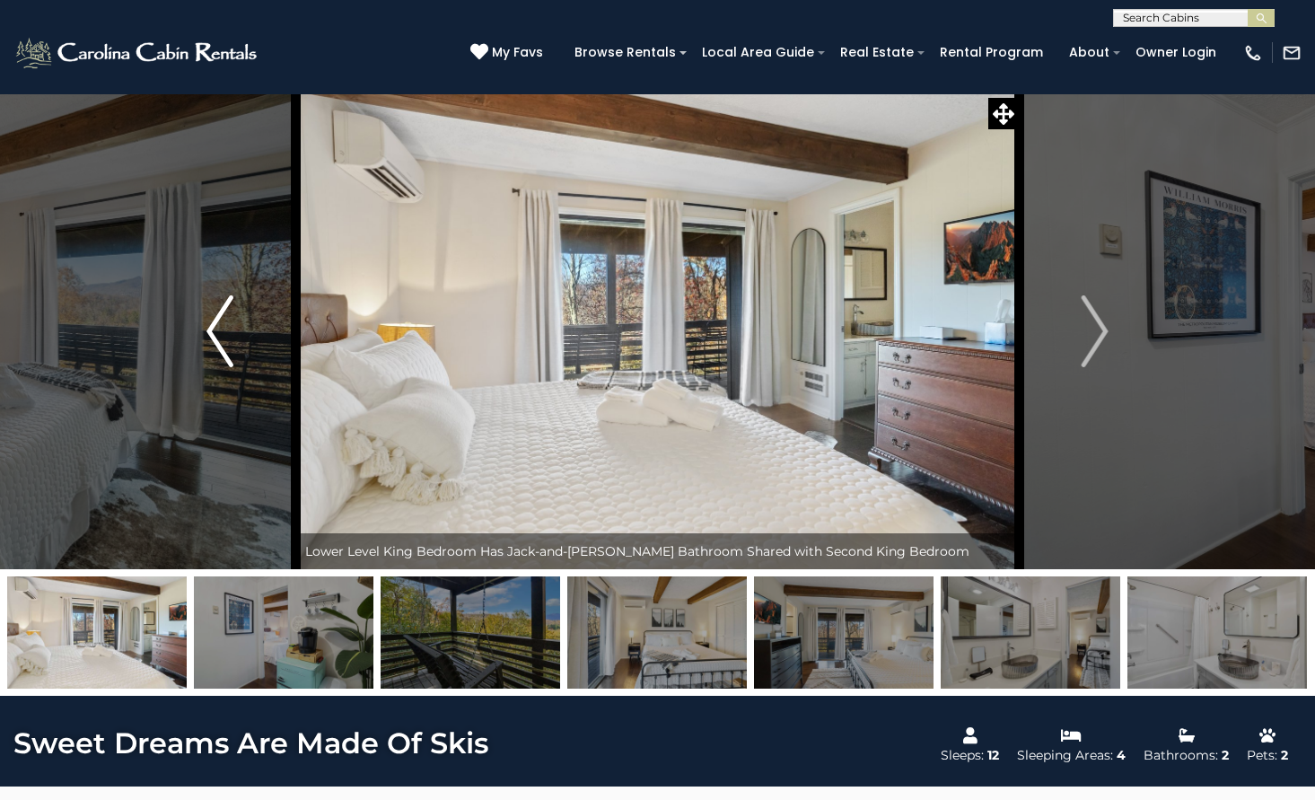
click at [234, 324] on button "Previous" at bounding box center [220, 331] width 153 height 476
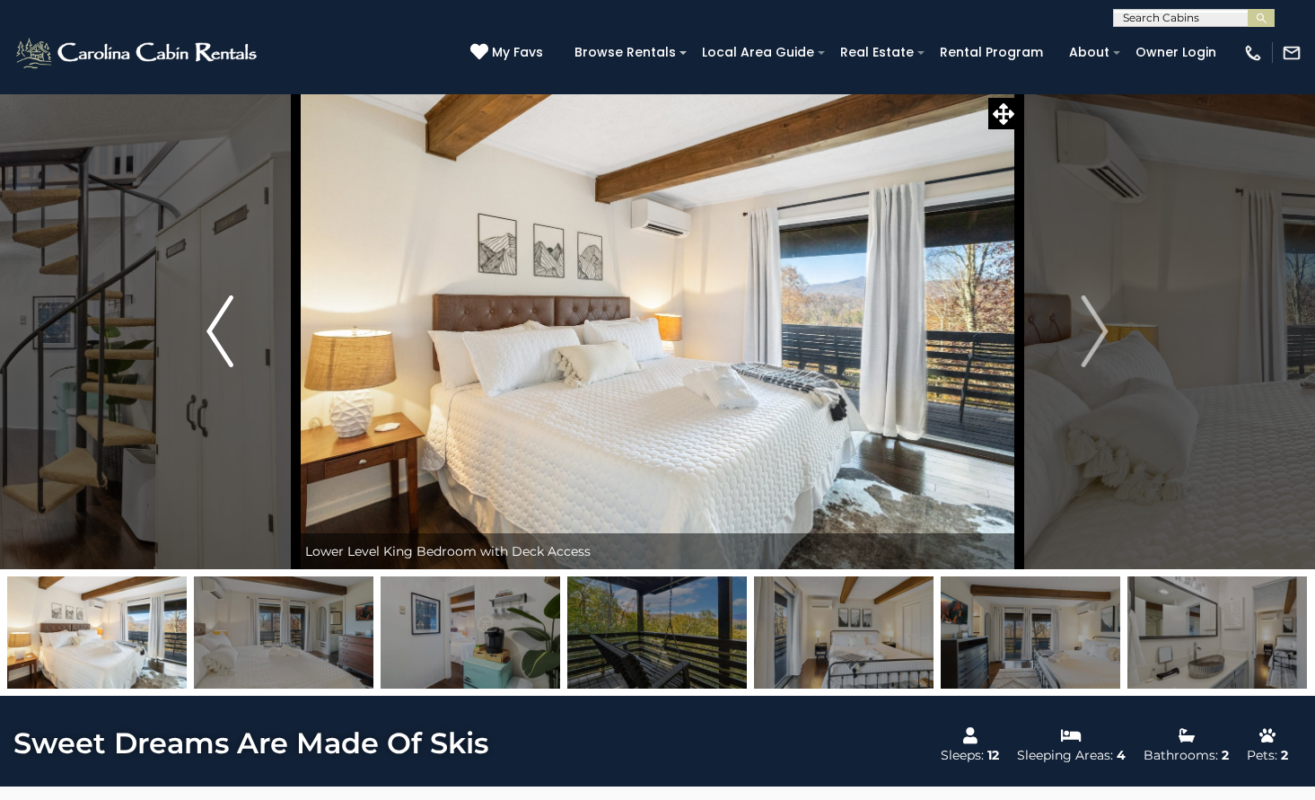
click at [234, 324] on button "Previous" at bounding box center [220, 331] width 153 height 476
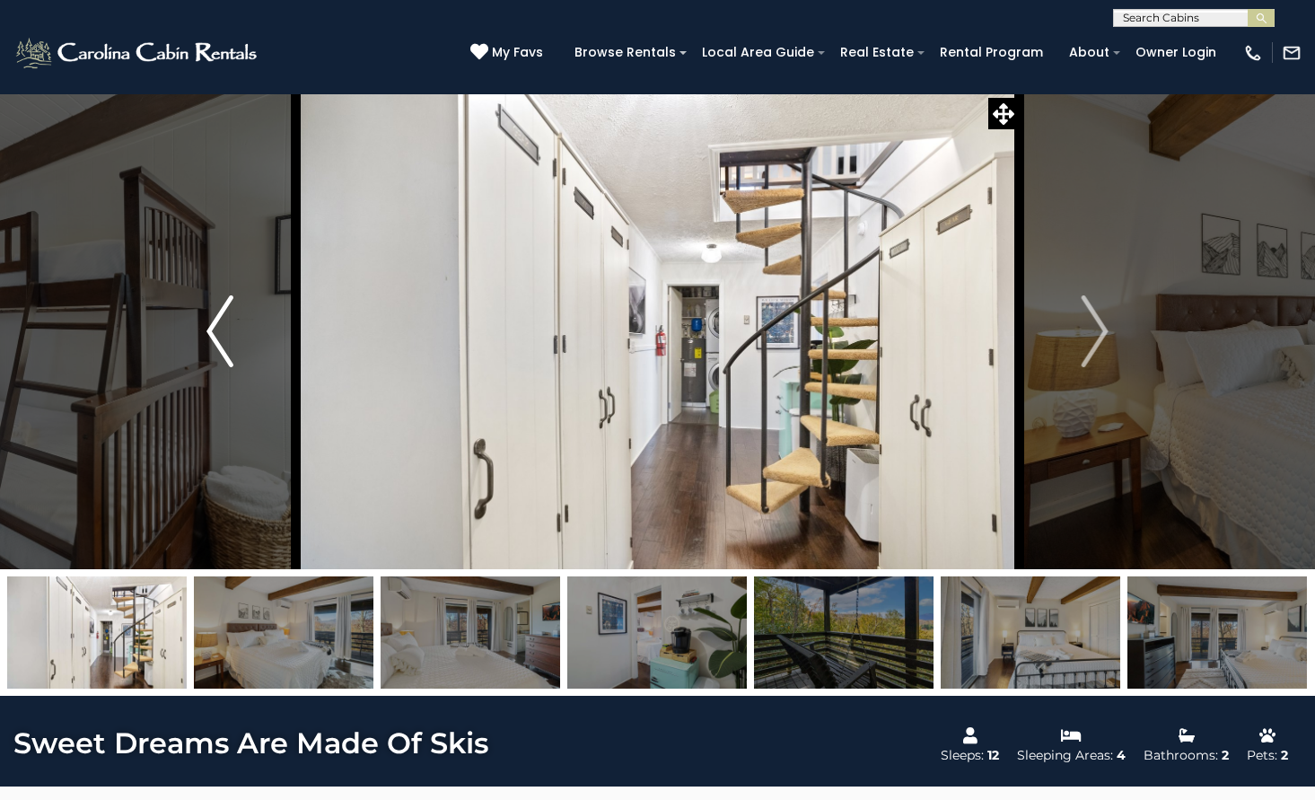
click at [234, 324] on button "Previous" at bounding box center [220, 331] width 153 height 476
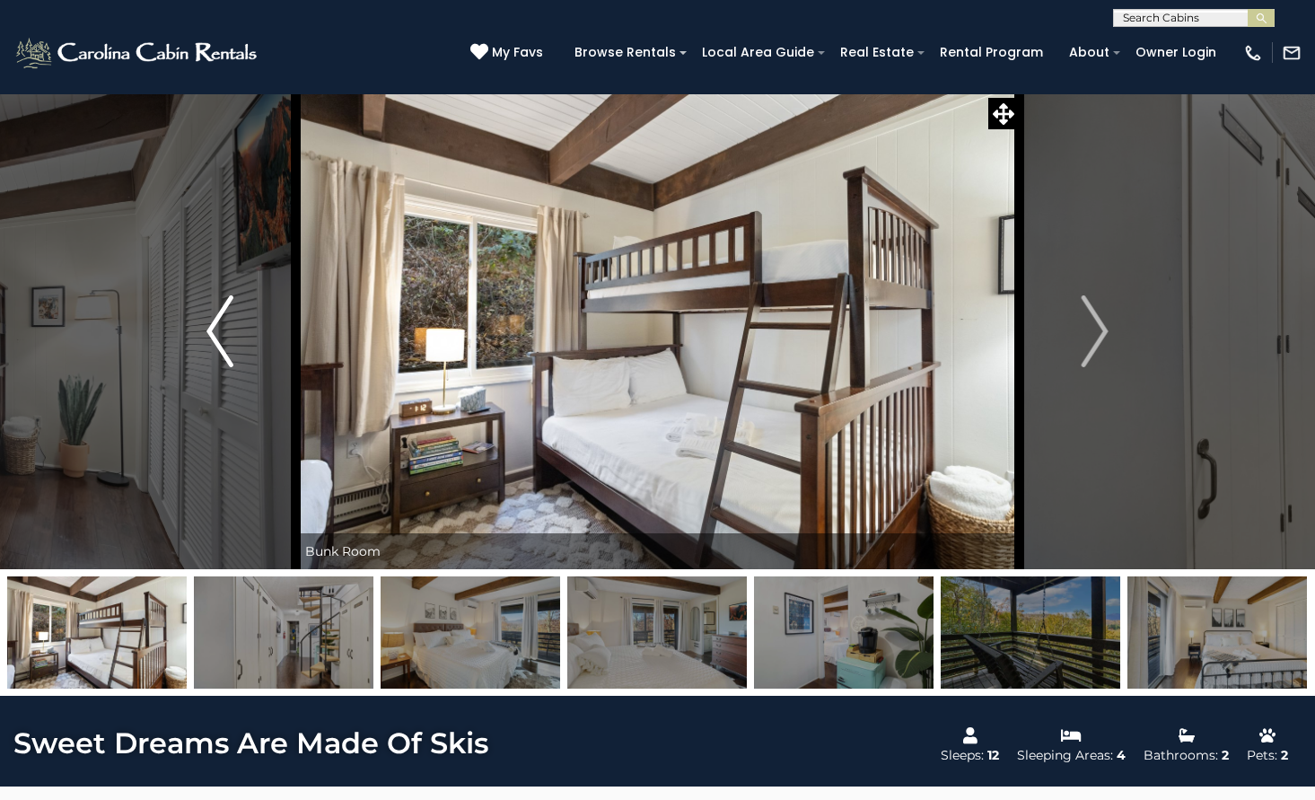
click at [234, 324] on button "Previous" at bounding box center [220, 331] width 153 height 476
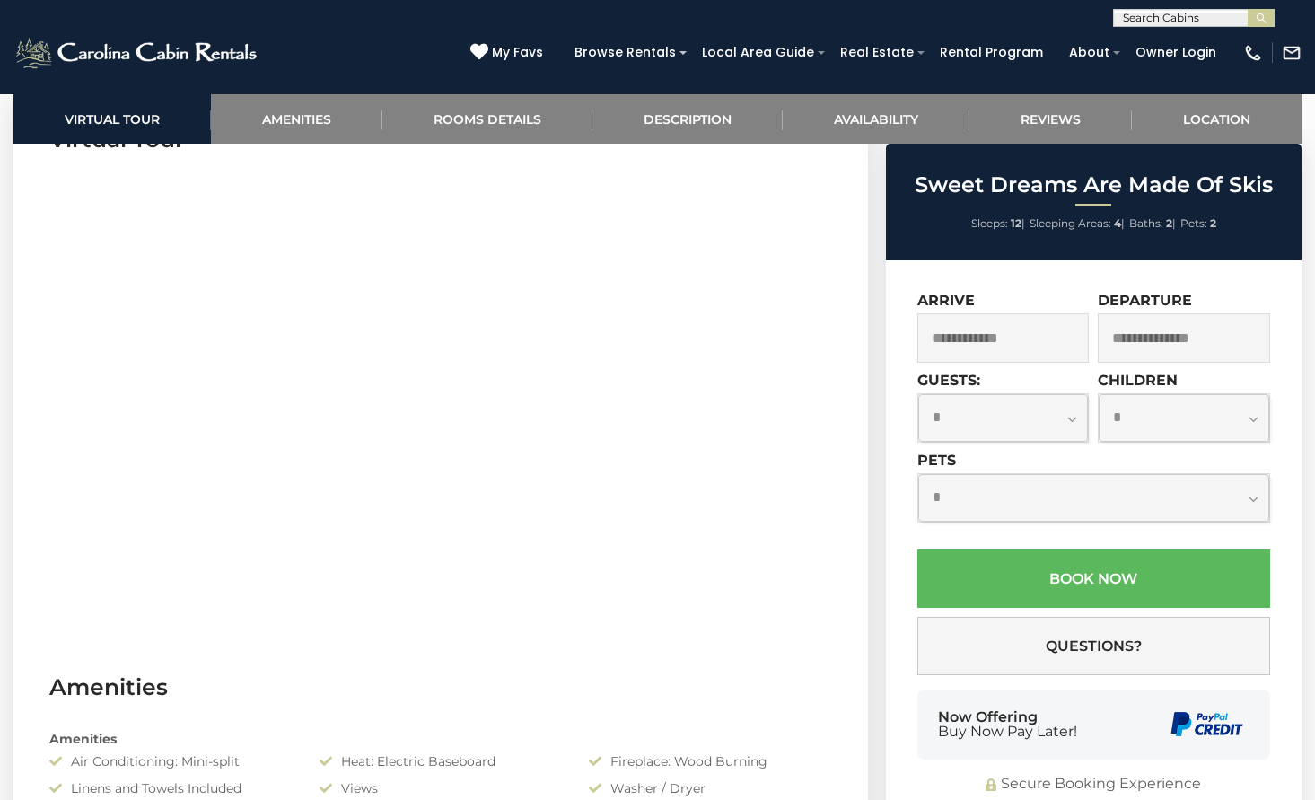
scroll to position [628, 0]
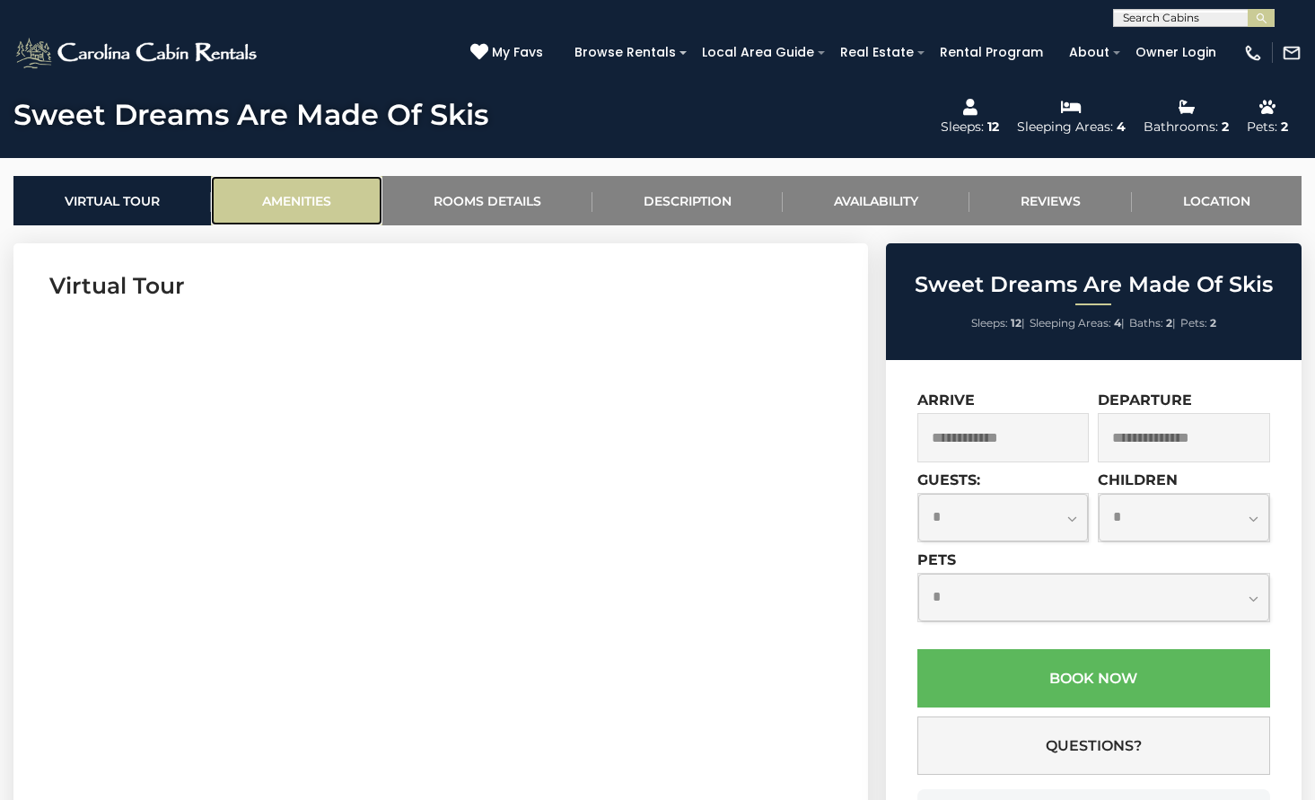
click at [355, 202] on link "Amenities" at bounding box center [296, 200] width 171 height 49
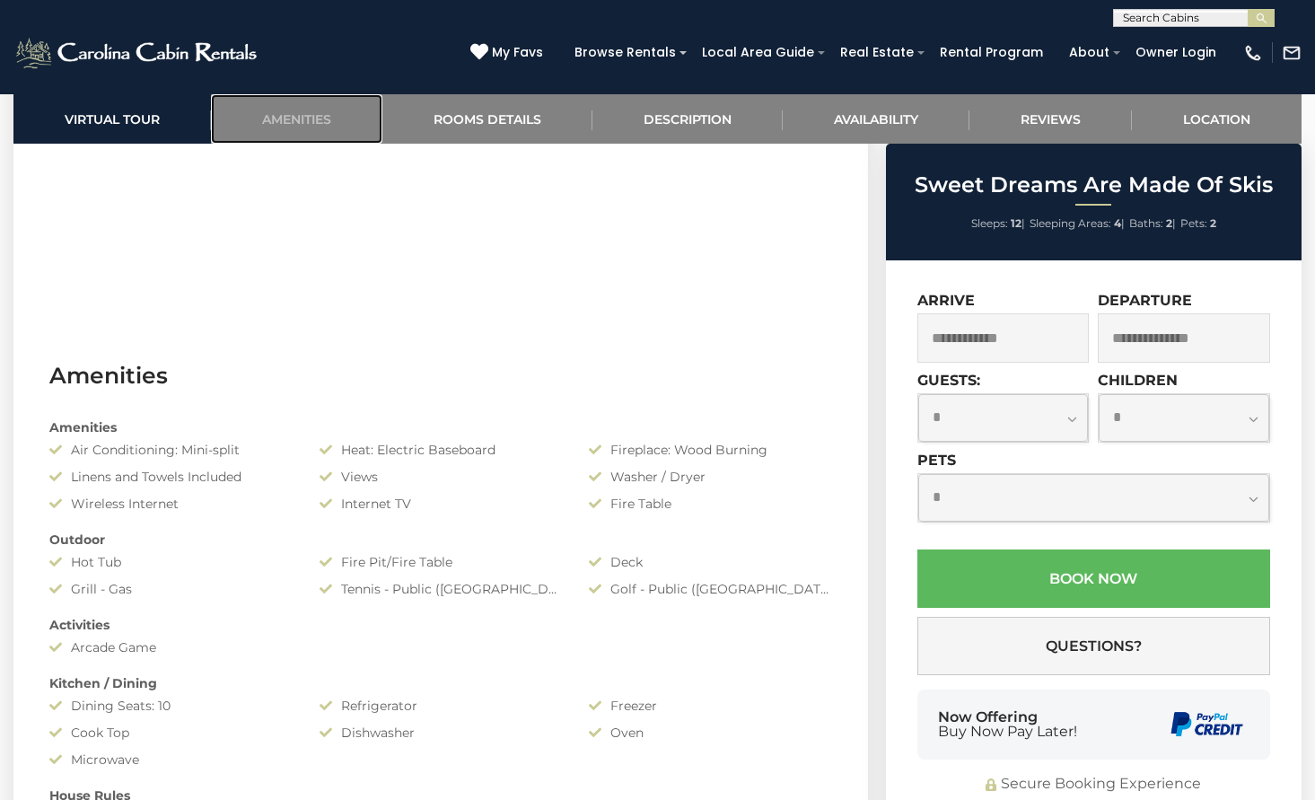
scroll to position [745, 0]
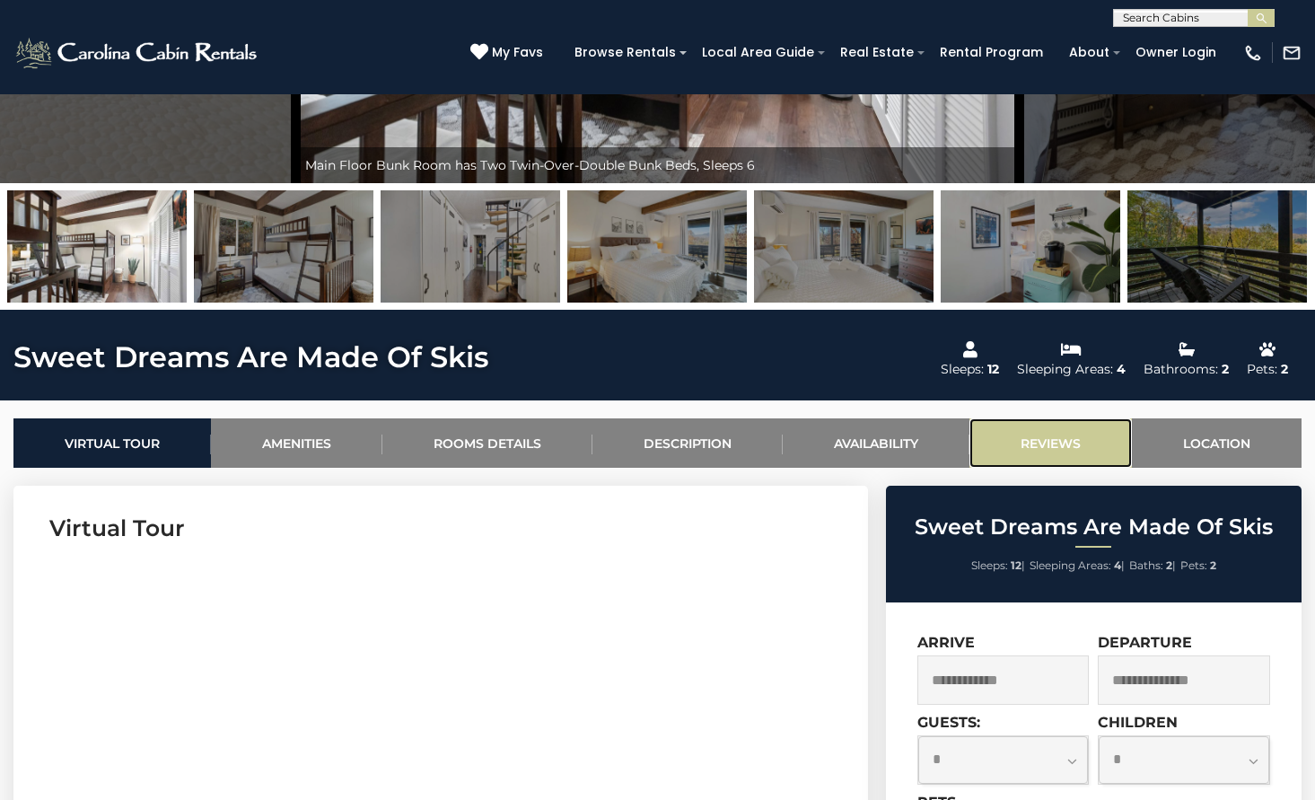
click at [1085, 436] on link "Reviews" at bounding box center [1050, 442] width 162 height 49
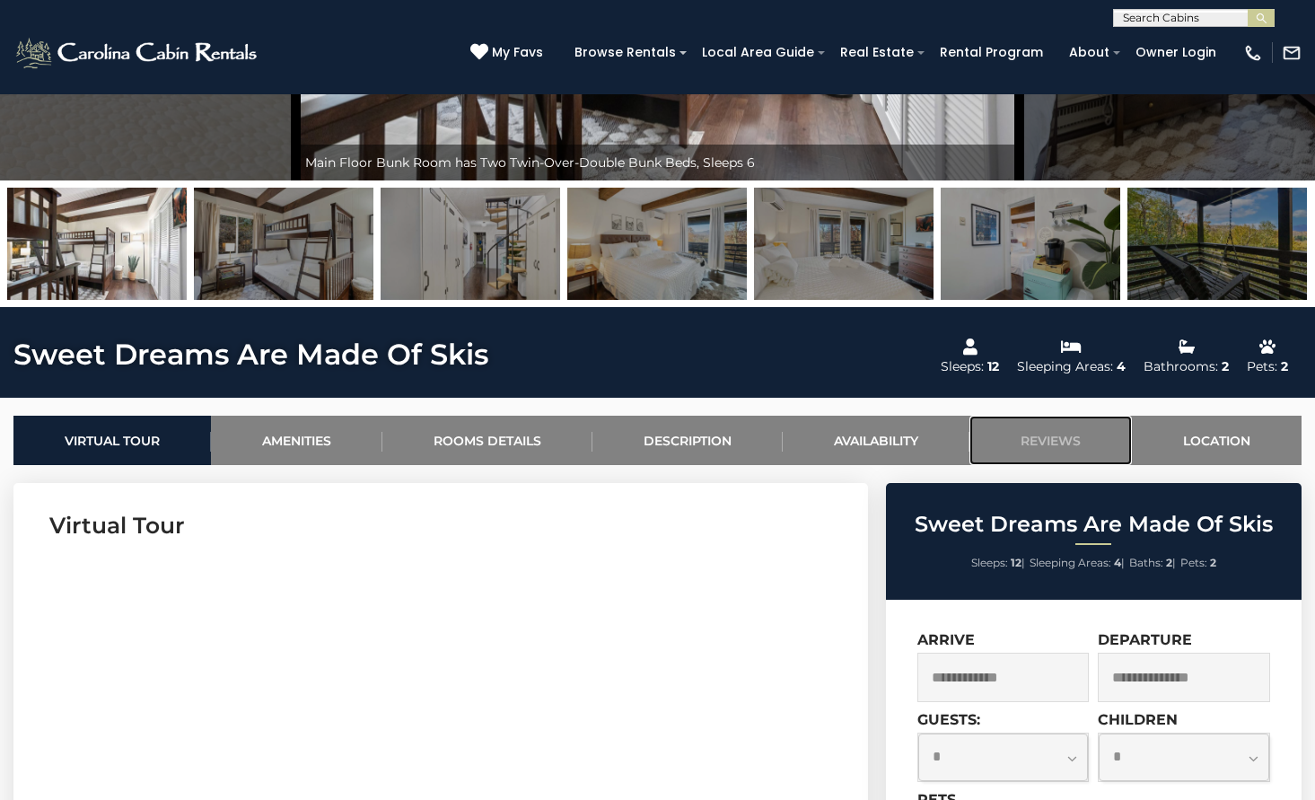
scroll to position [384, 0]
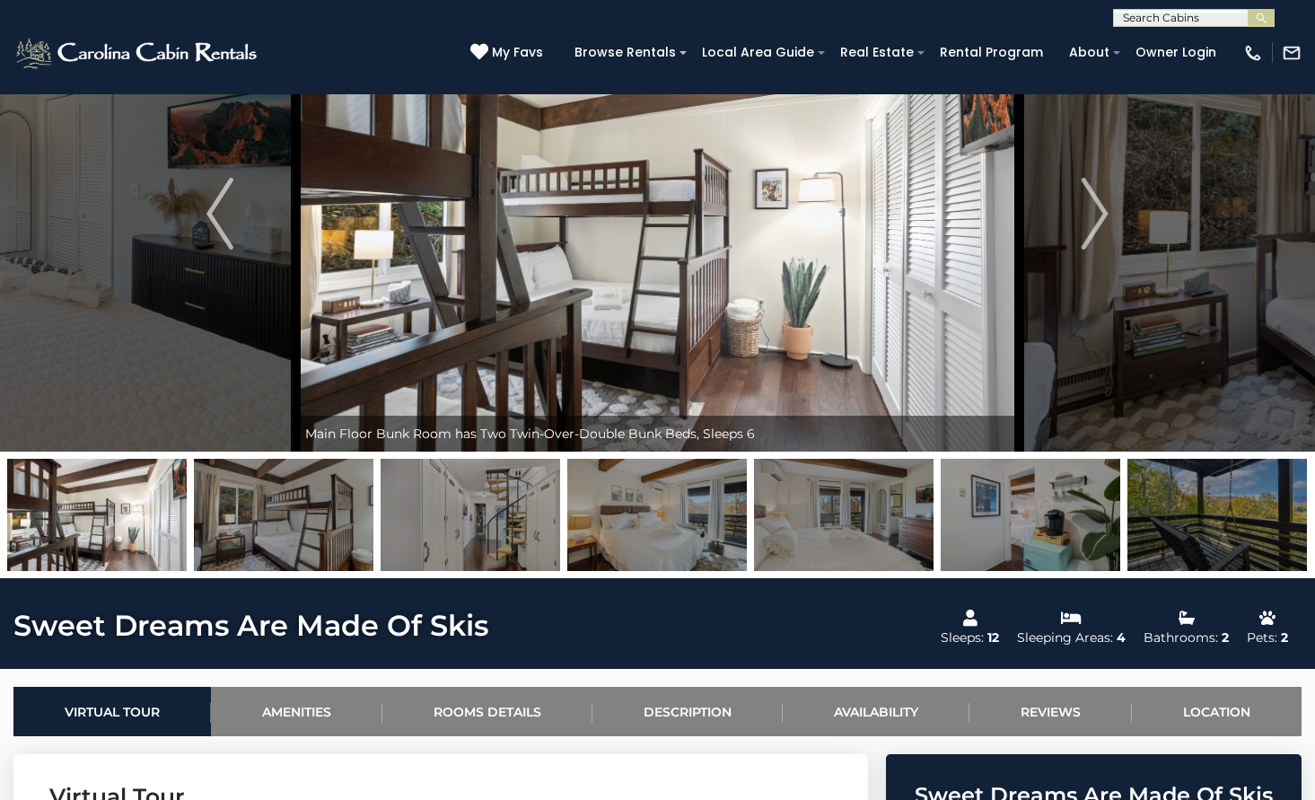
scroll to position [0, 0]
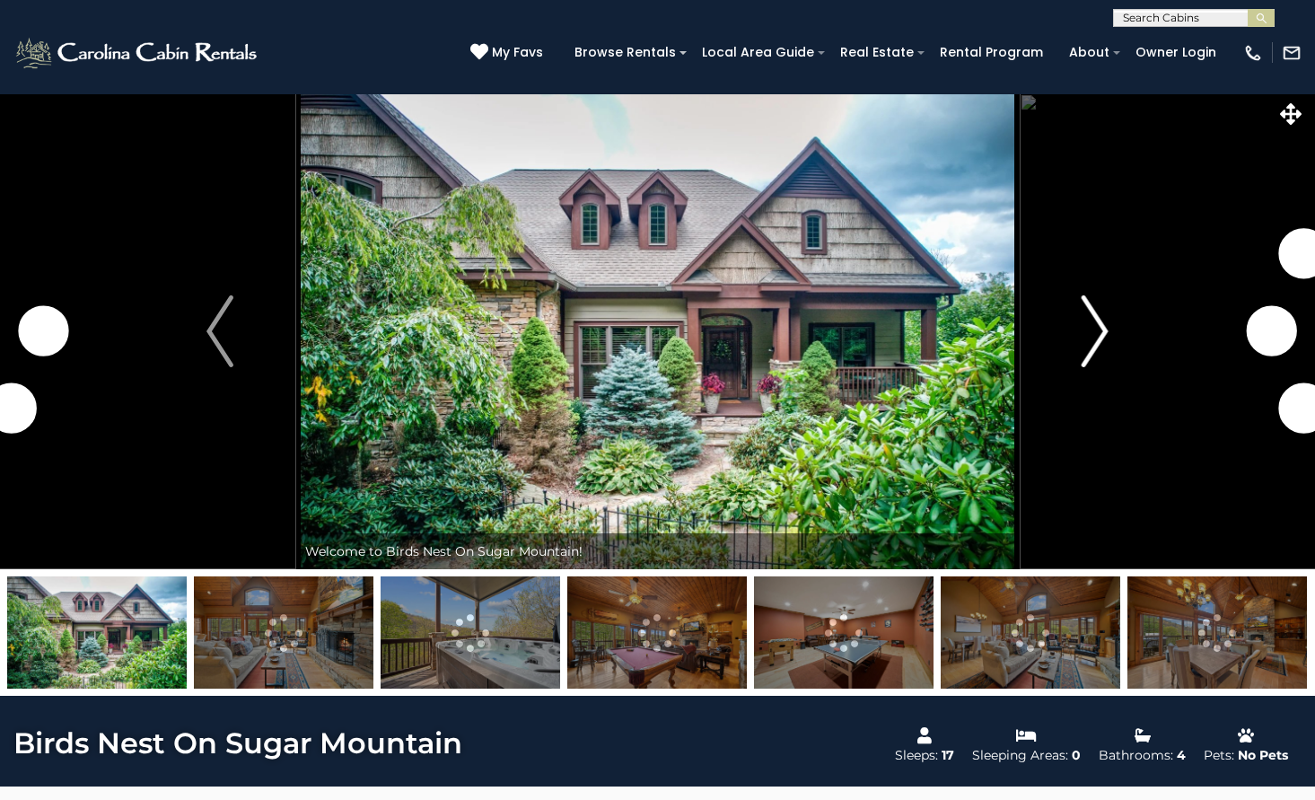
click at [1102, 308] on img "Next" at bounding box center [1095, 331] width 27 height 72
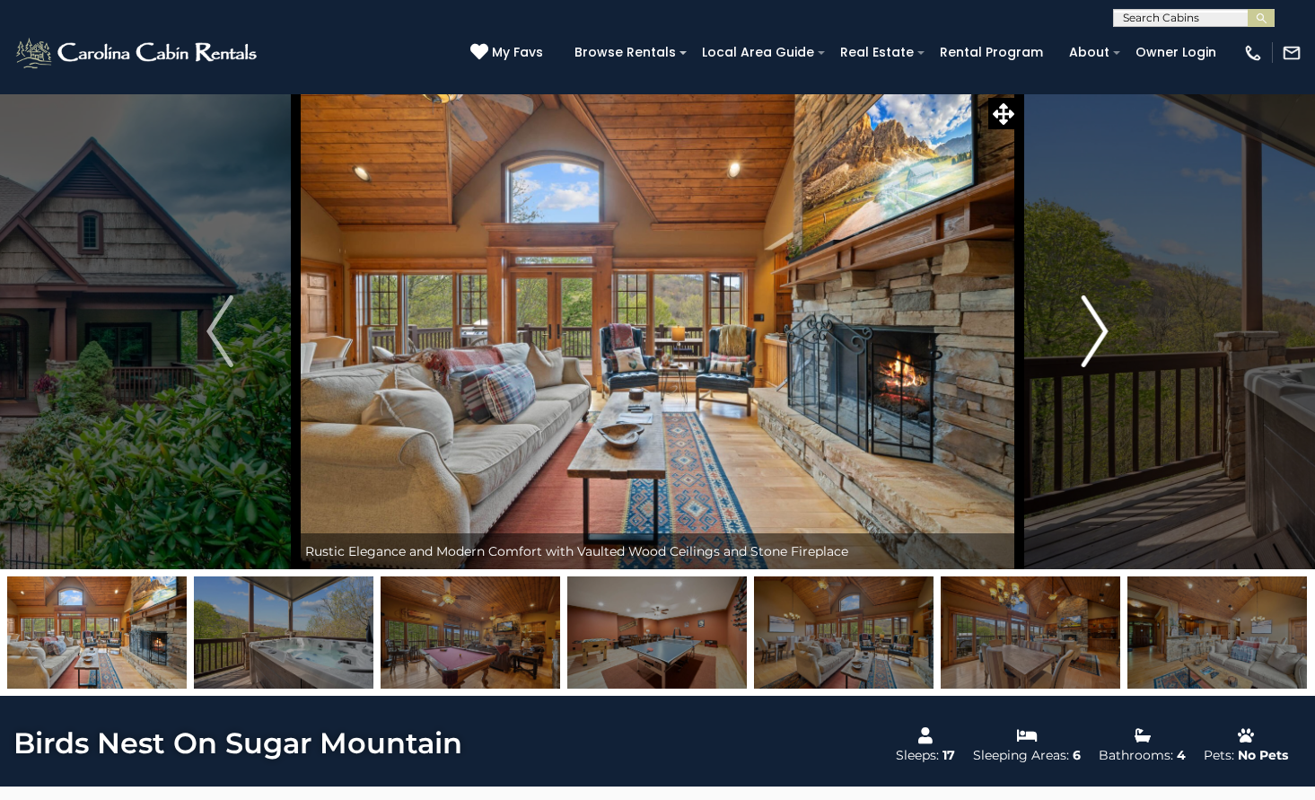
click at [1102, 320] on img "Next" at bounding box center [1095, 331] width 27 height 72
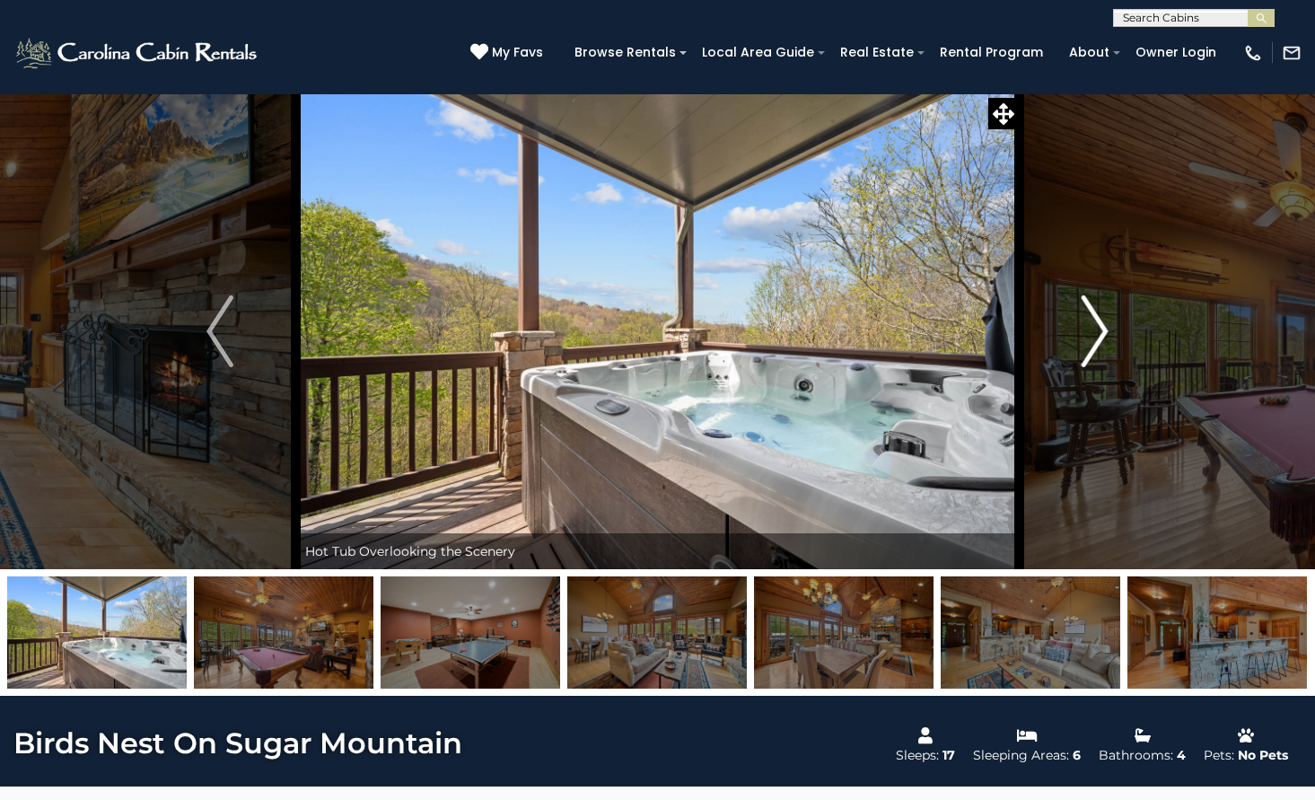
click at [1102, 320] on img "Next" at bounding box center [1095, 331] width 27 height 72
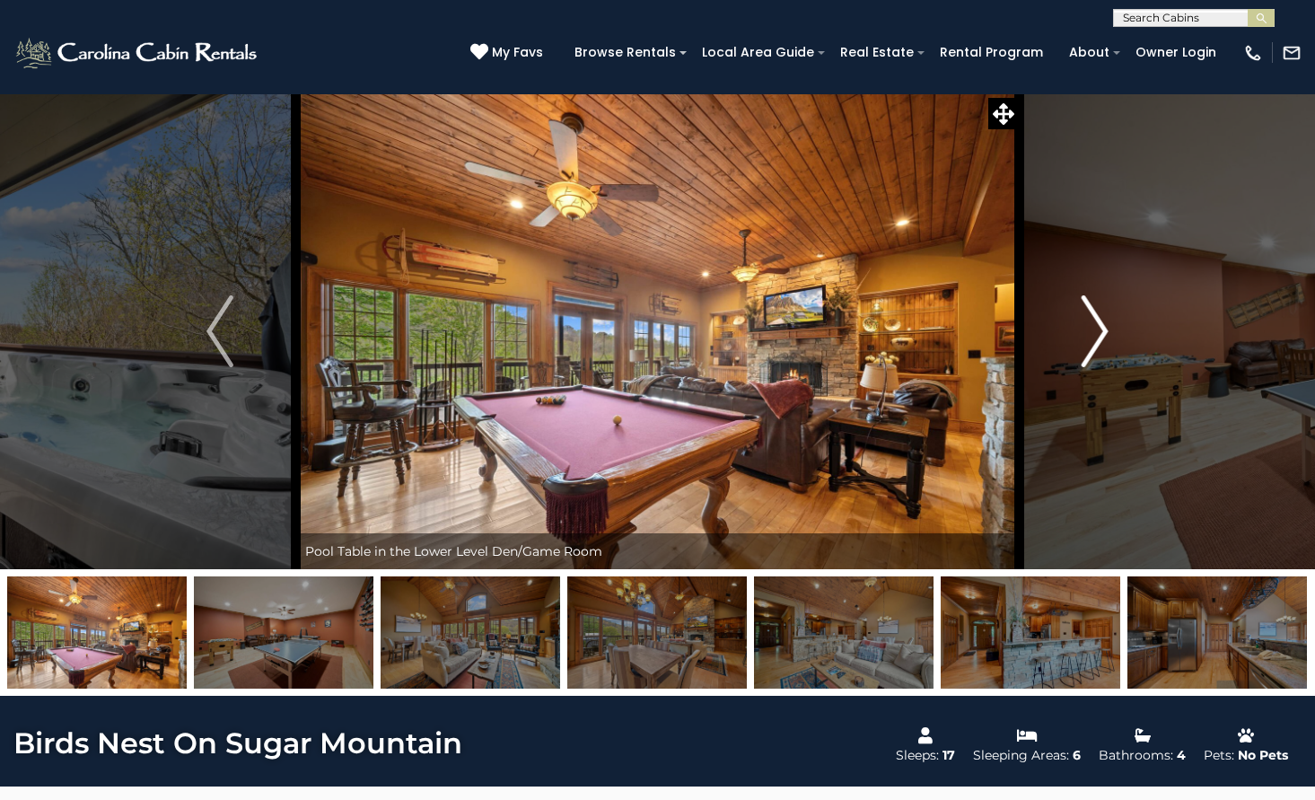
click at [1102, 320] on img "Next" at bounding box center [1095, 331] width 27 height 72
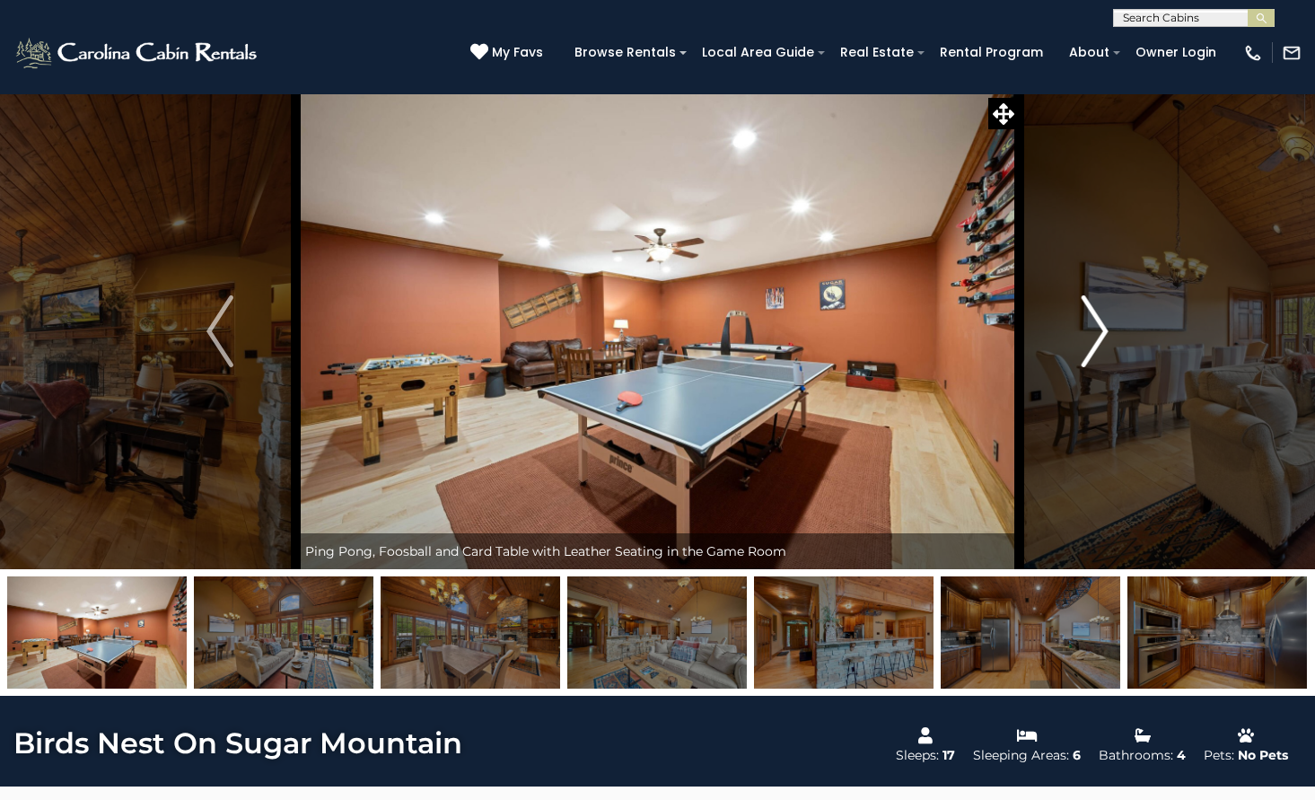
click at [1102, 320] on img "Next" at bounding box center [1095, 331] width 27 height 72
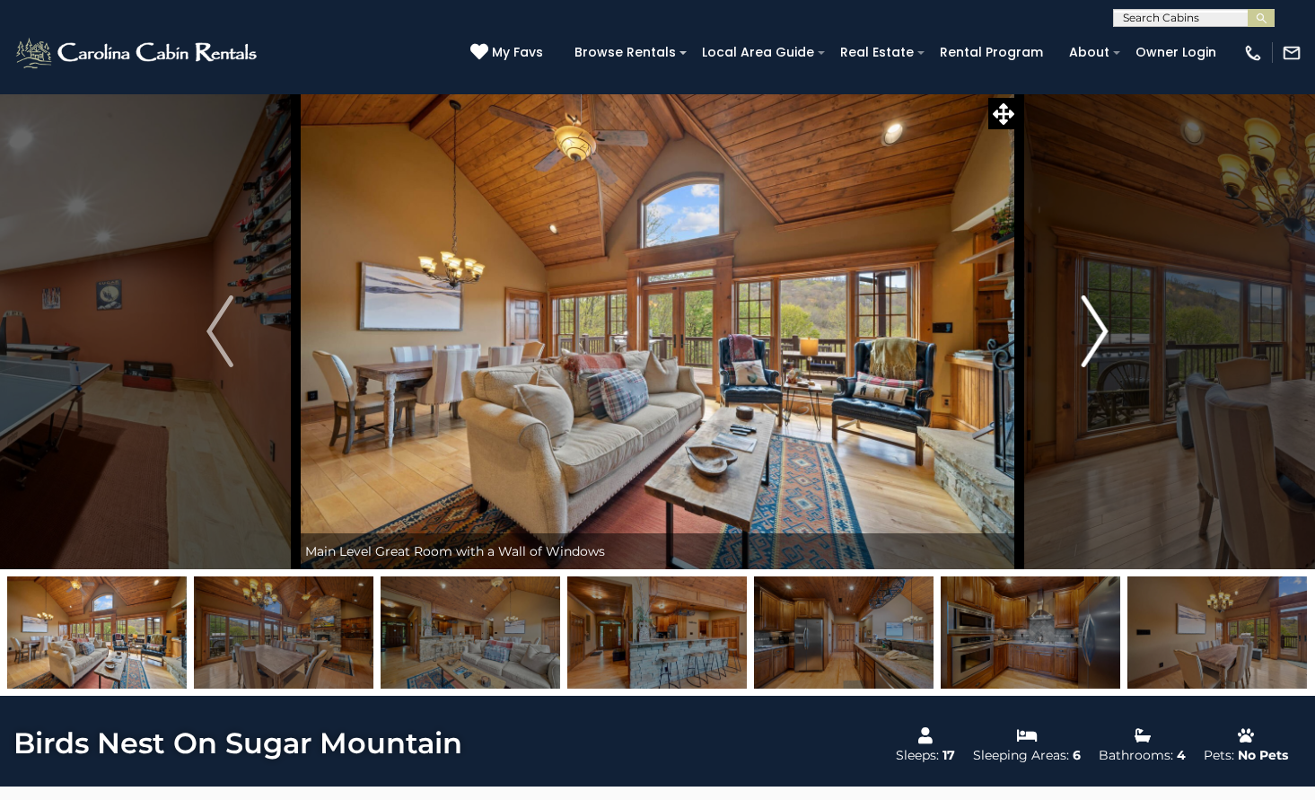
click at [1102, 320] on img "Next" at bounding box center [1095, 331] width 27 height 72
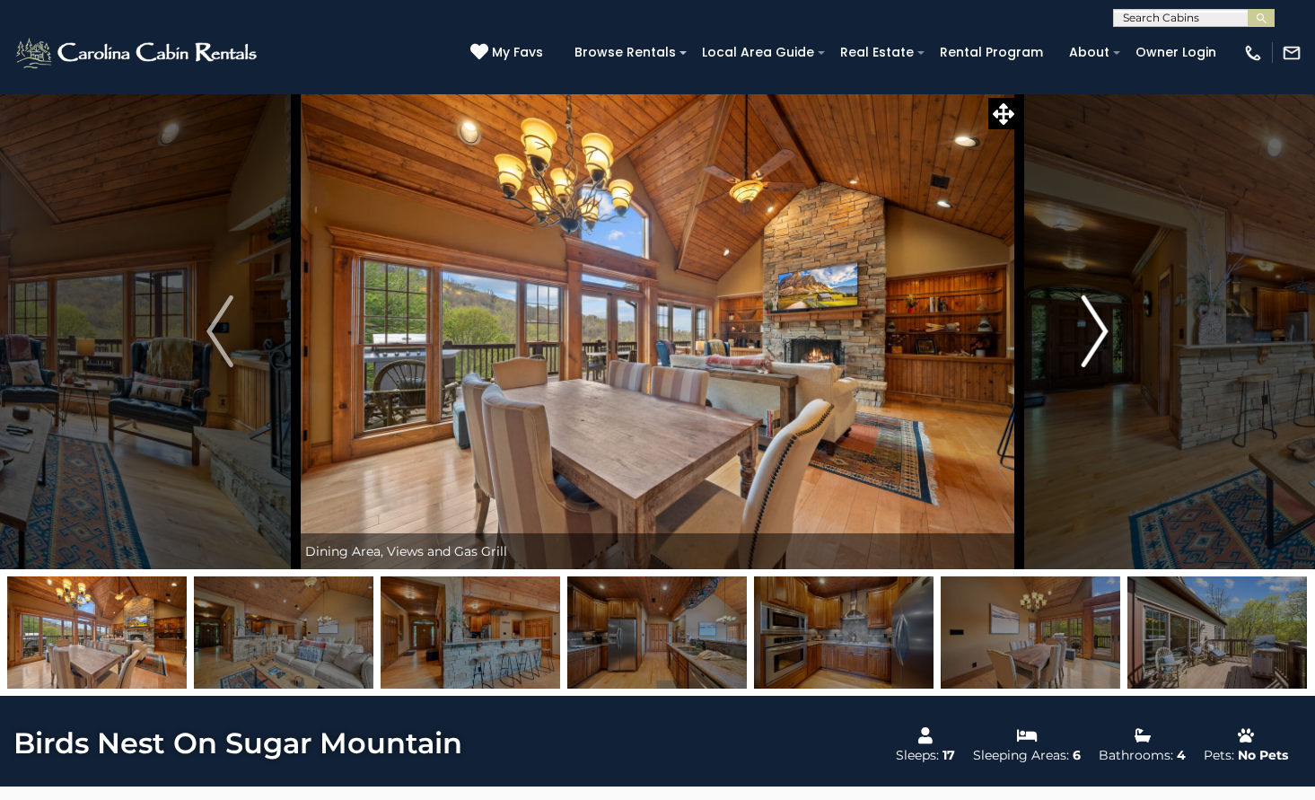
click at [1102, 320] on img "Next" at bounding box center [1095, 331] width 27 height 72
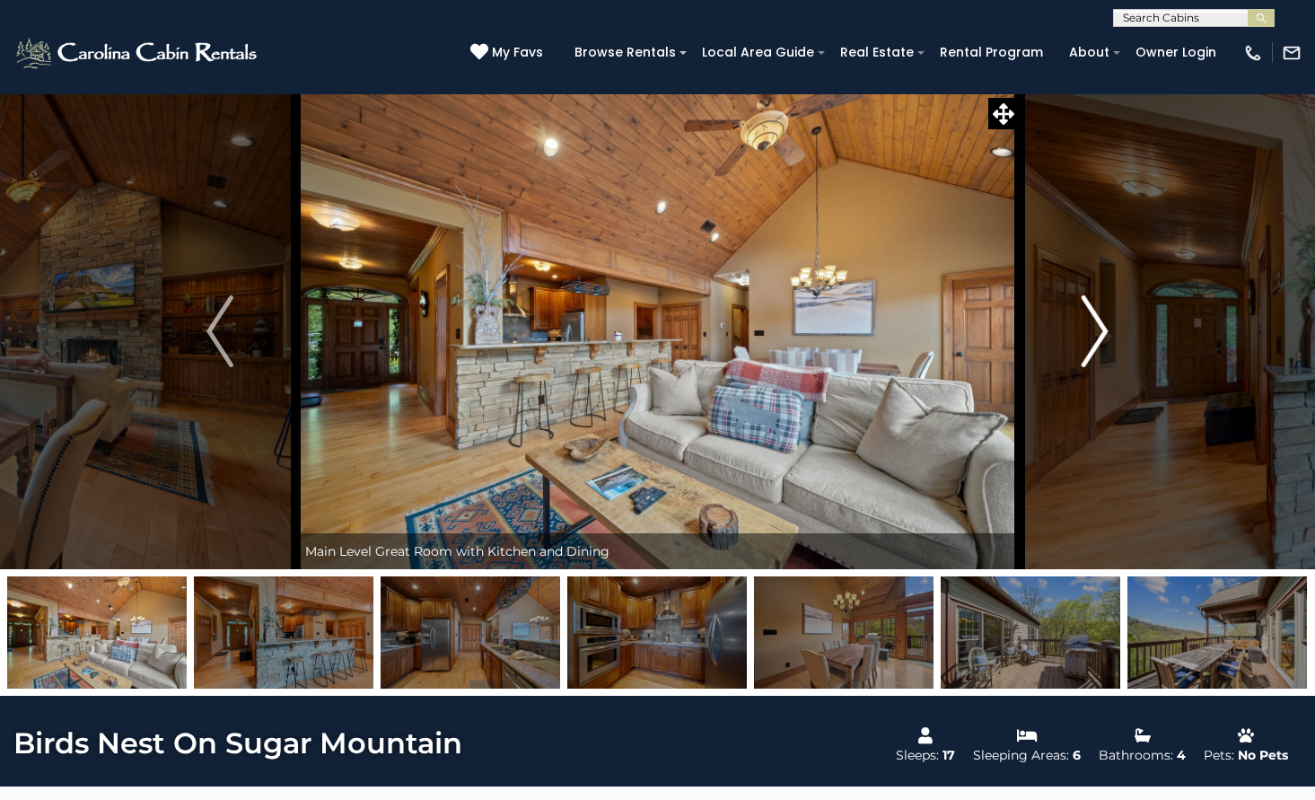
click at [1101, 363] on img "Next" at bounding box center [1095, 331] width 27 height 72
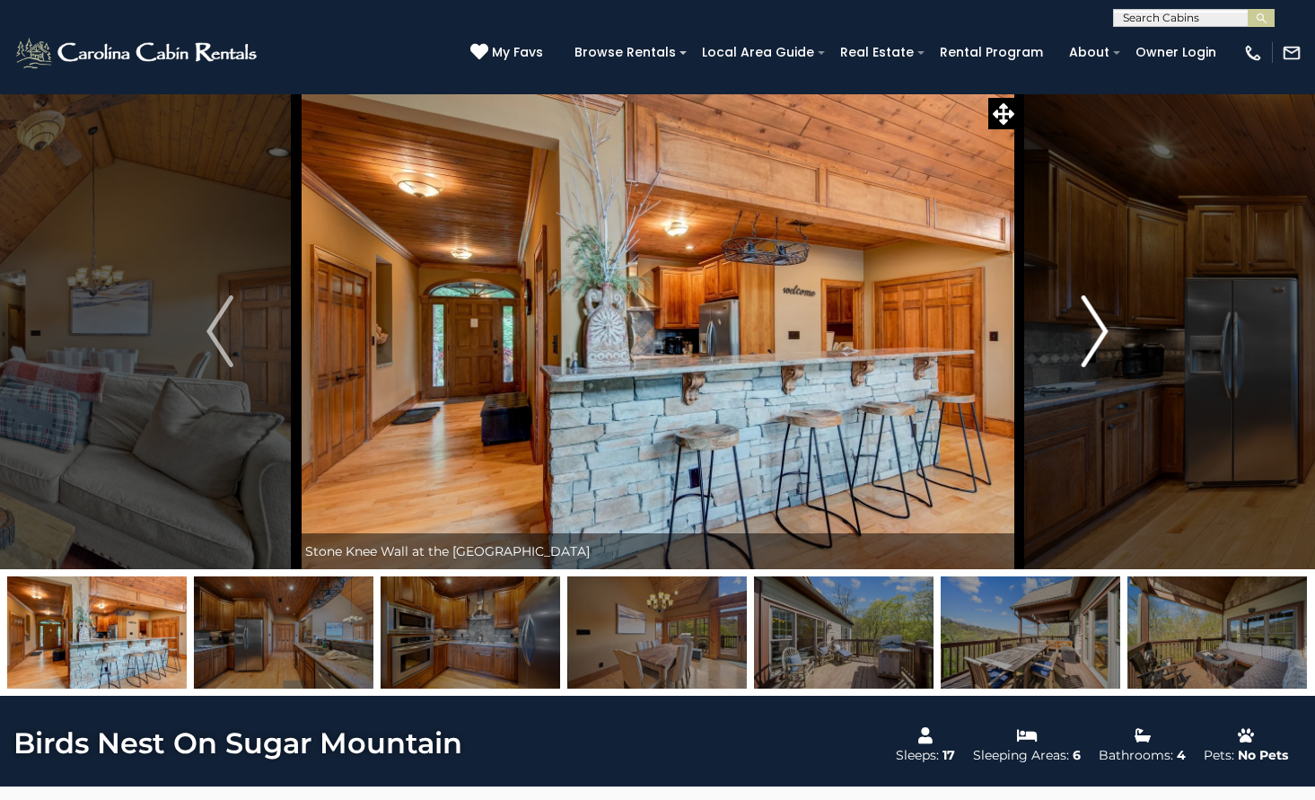
click at [1101, 363] on img "Next" at bounding box center [1095, 331] width 27 height 72
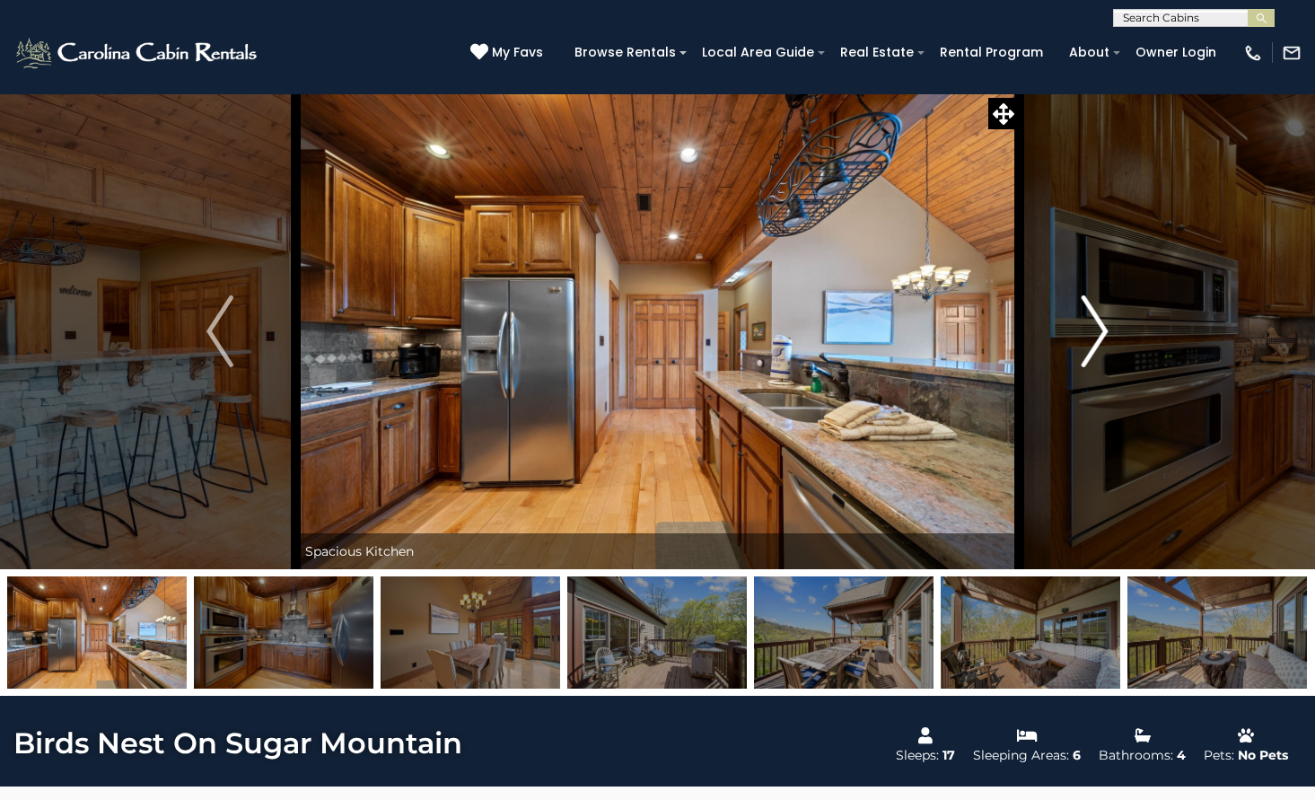
click at [1101, 363] on img "Next" at bounding box center [1095, 331] width 27 height 72
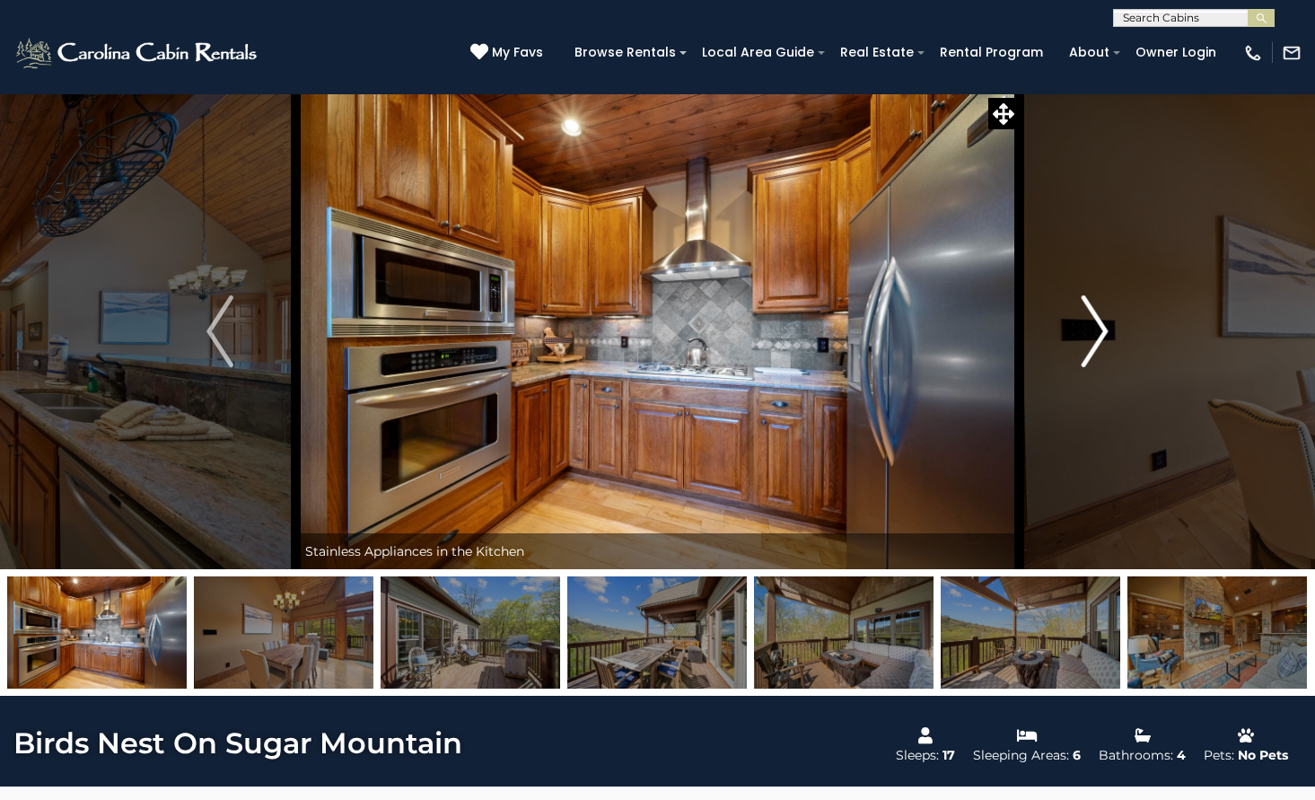
click at [1102, 363] on img "Next" at bounding box center [1095, 331] width 27 height 72
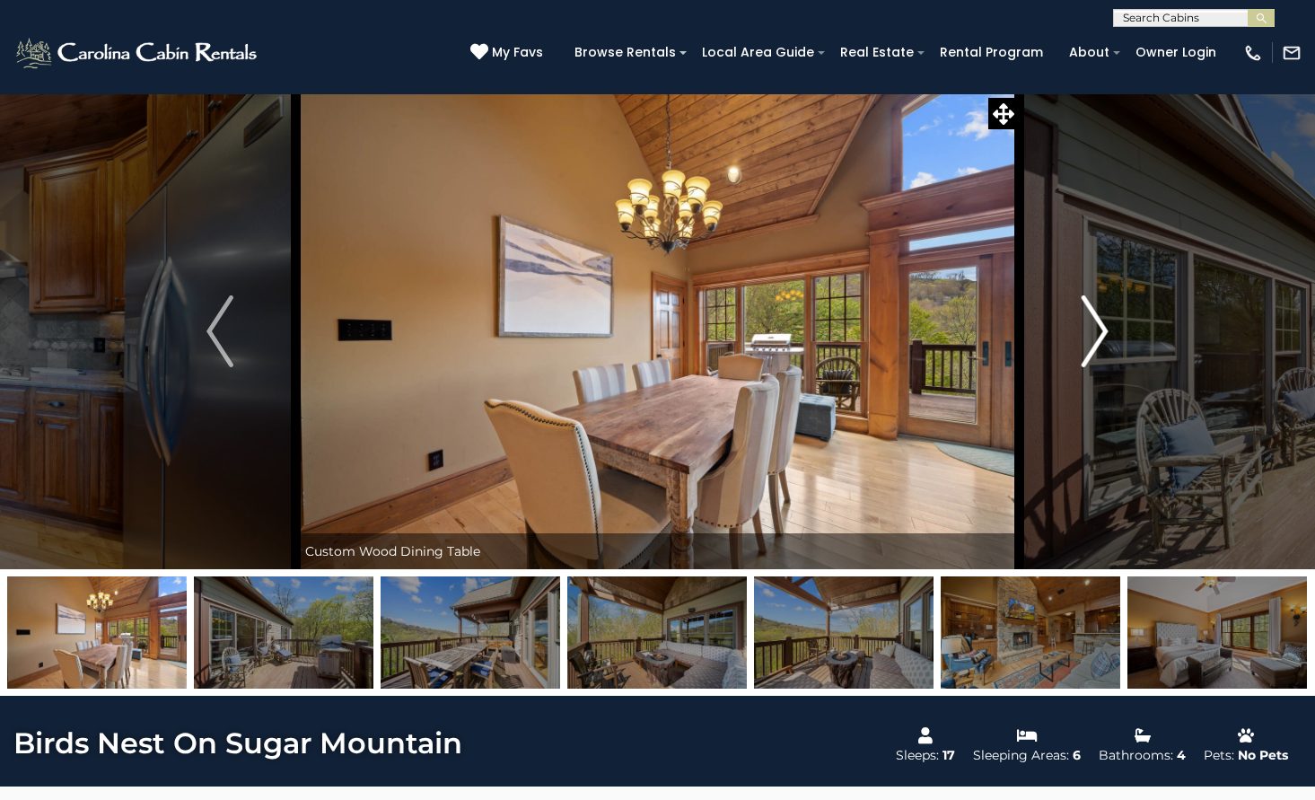
click at [1103, 363] on img "Next" at bounding box center [1095, 331] width 27 height 72
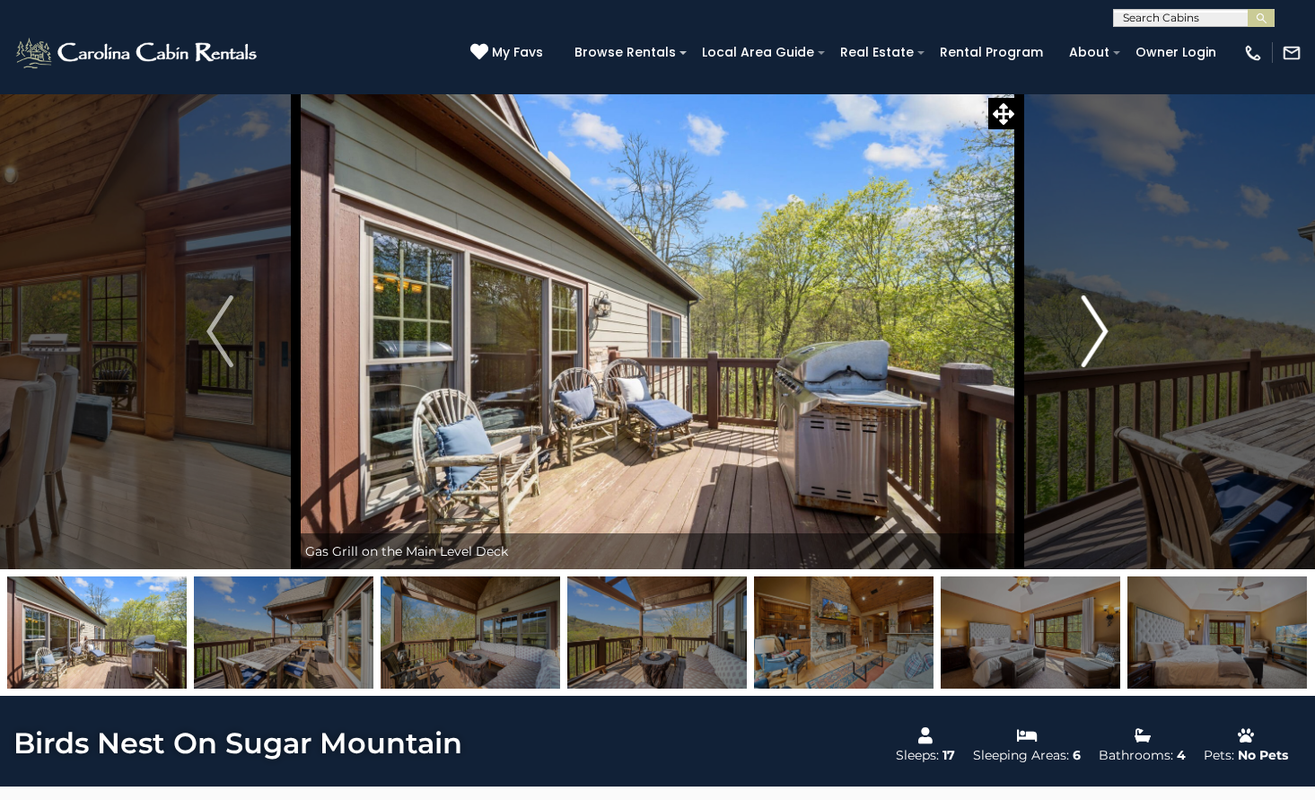
click at [1104, 363] on img "Next" at bounding box center [1095, 331] width 27 height 72
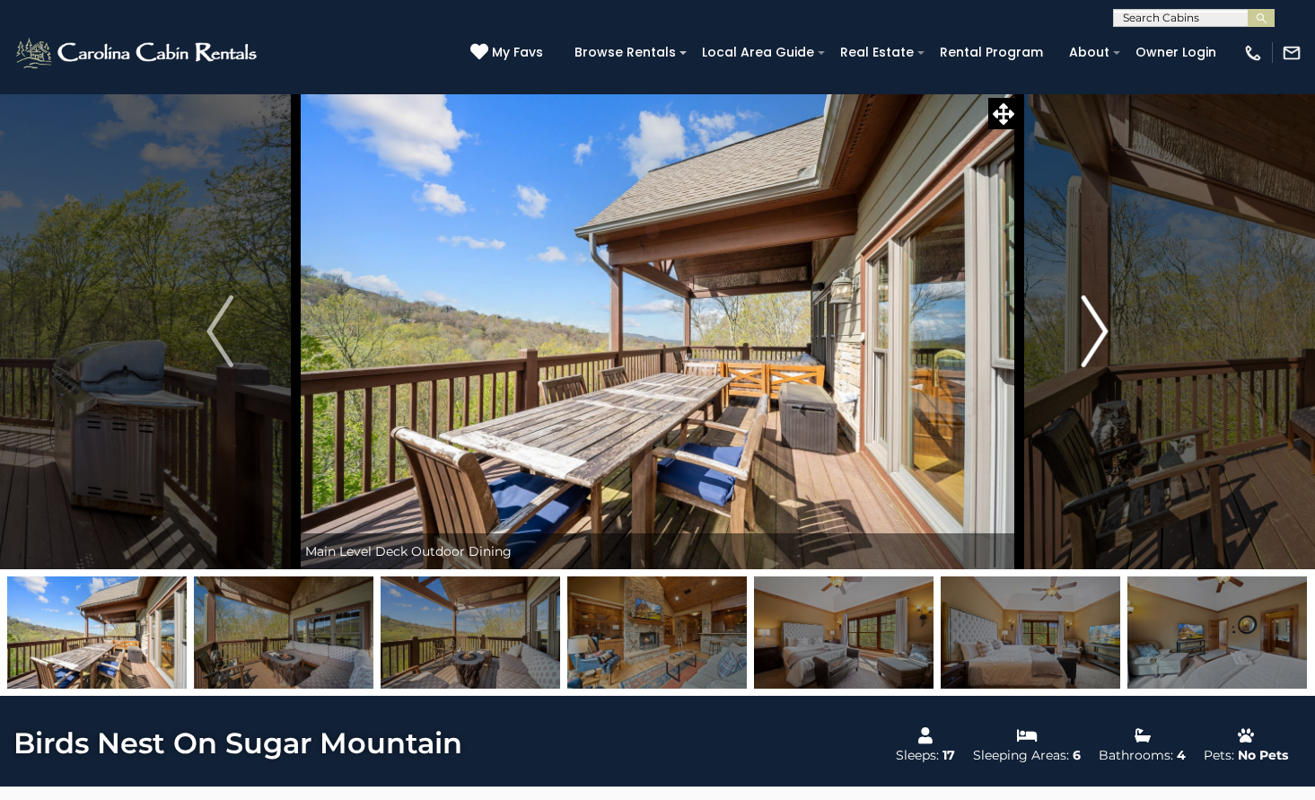
click at [1104, 363] on img "Next" at bounding box center [1095, 331] width 27 height 72
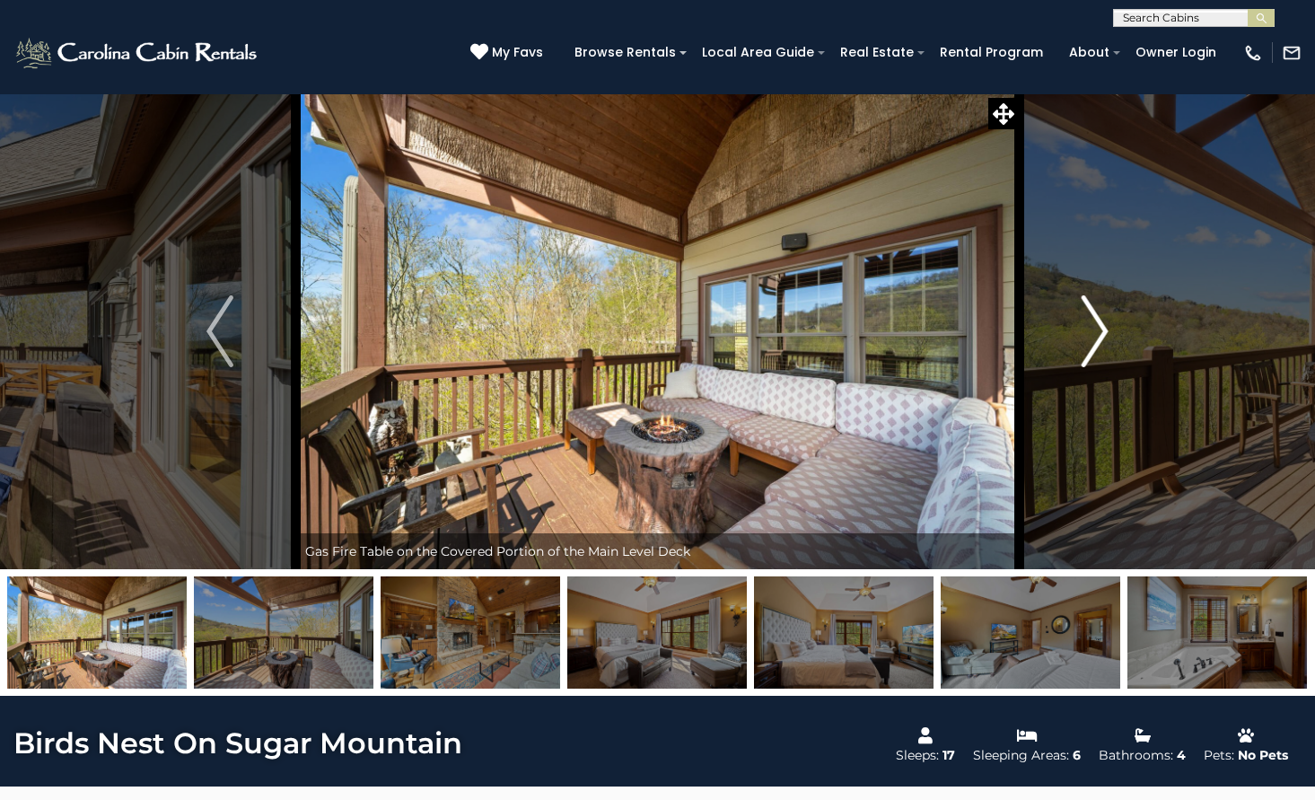
click at [1104, 363] on img "Next" at bounding box center [1095, 331] width 27 height 72
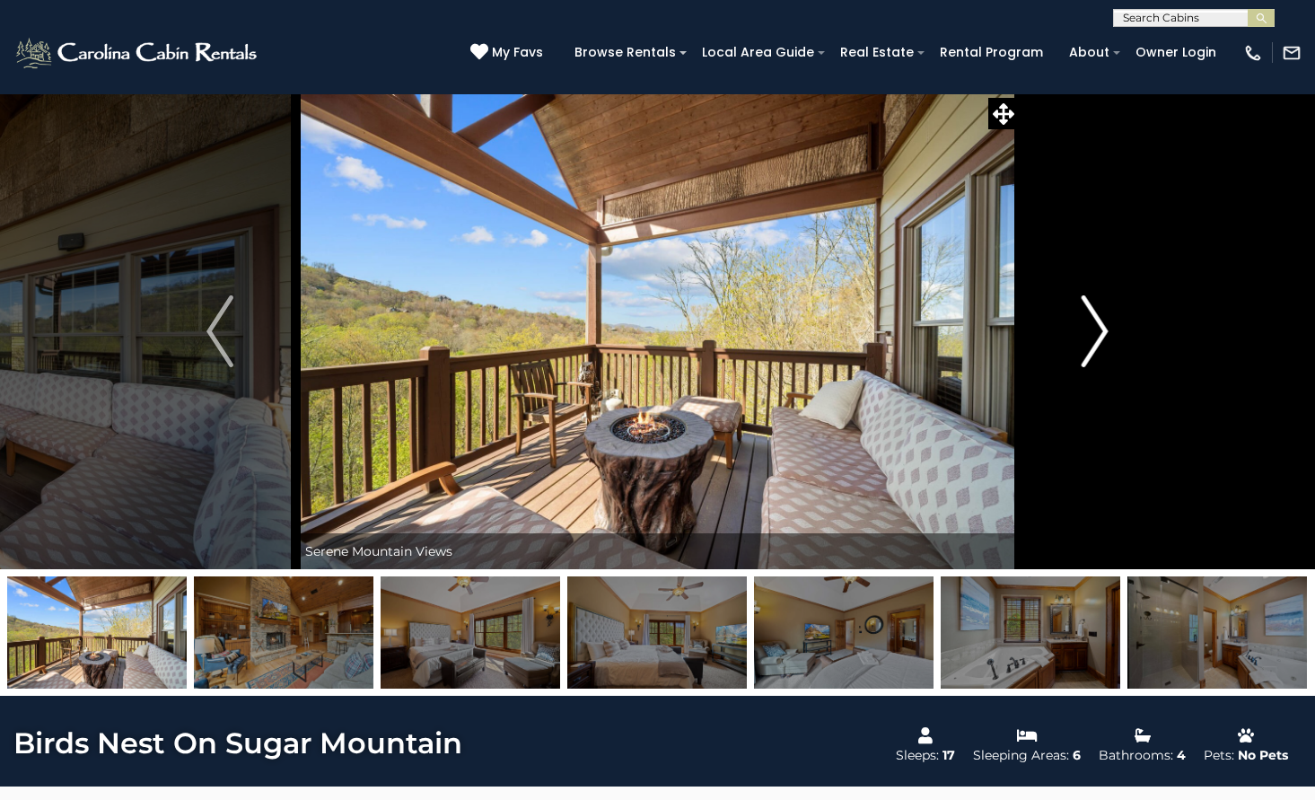
click at [1107, 362] on img "Next" at bounding box center [1095, 331] width 27 height 72
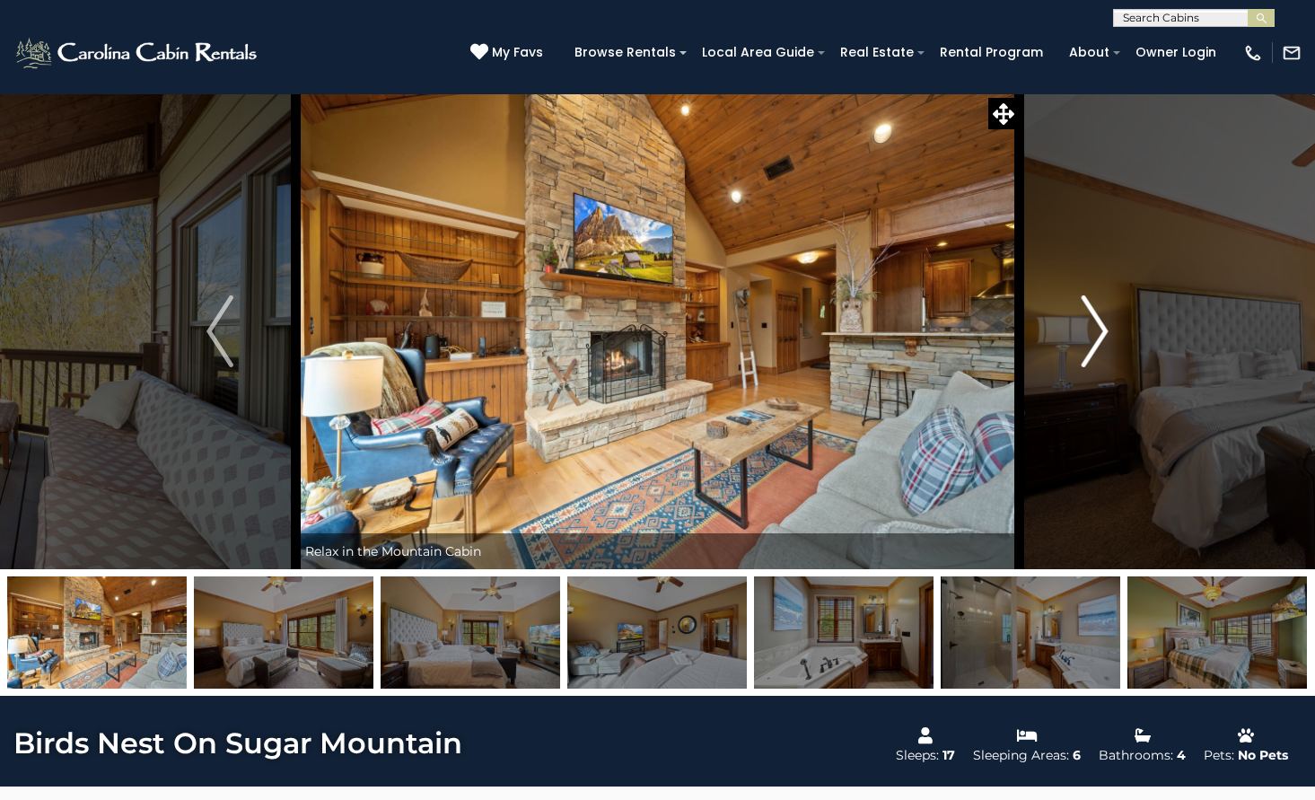
click at [1107, 362] on img "Next" at bounding box center [1095, 331] width 27 height 72
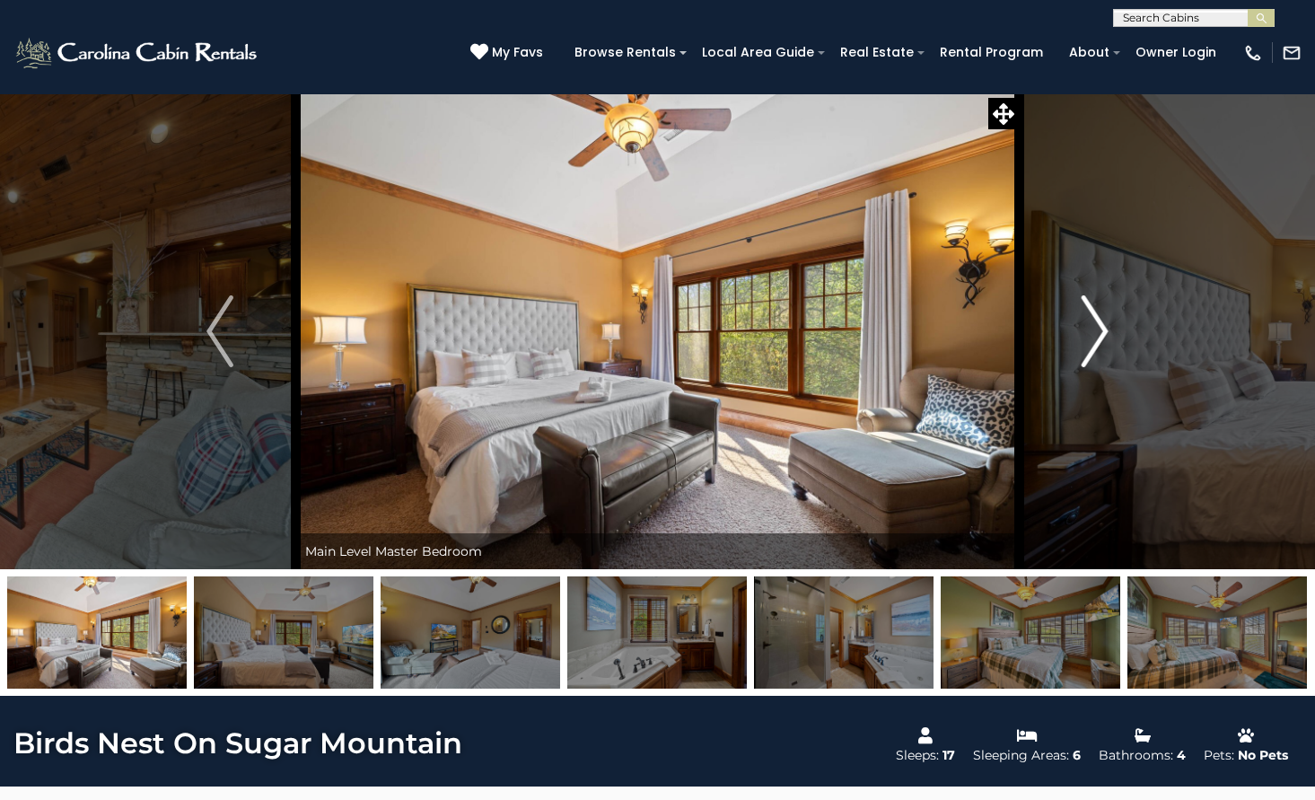
click at [1107, 362] on img "Next" at bounding box center [1095, 331] width 27 height 72
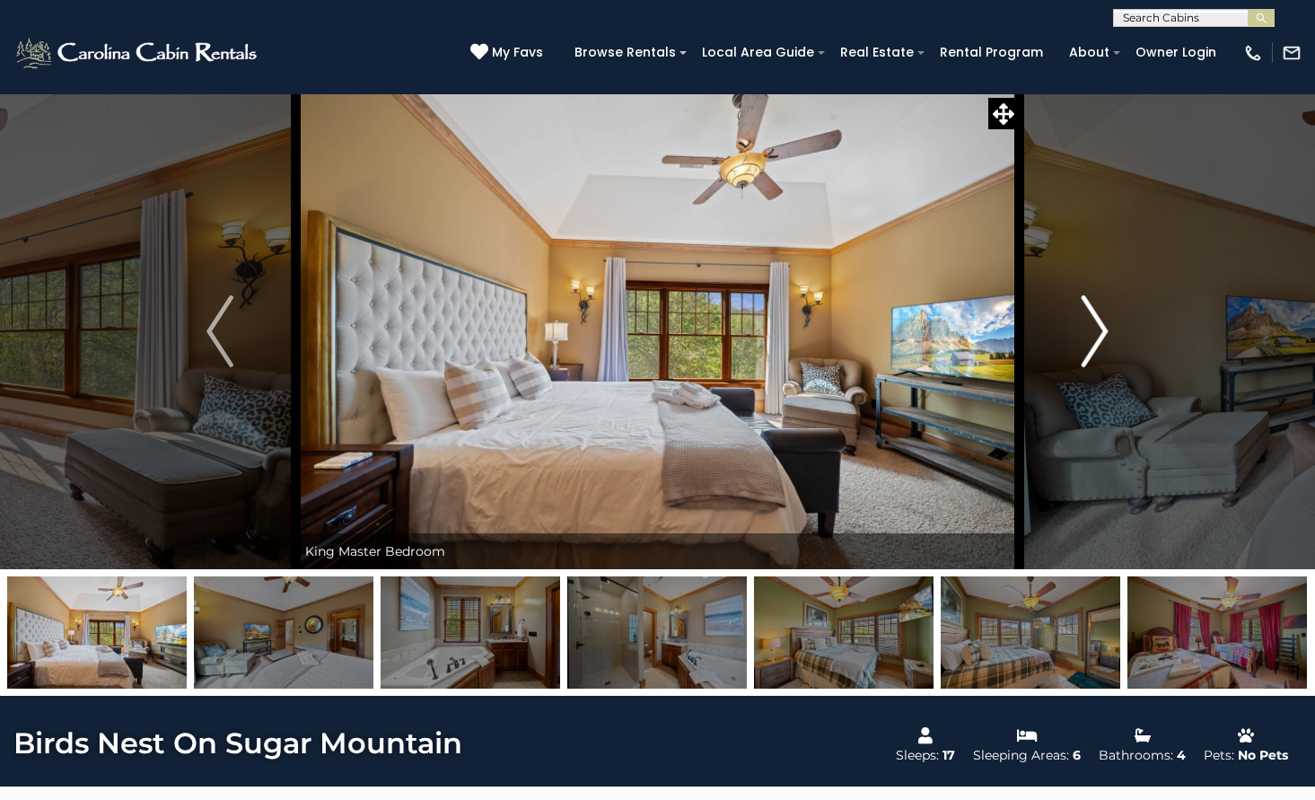
click at [1107, 362] on img "Next" at bounding box center [1095, 331] width 27 height 72
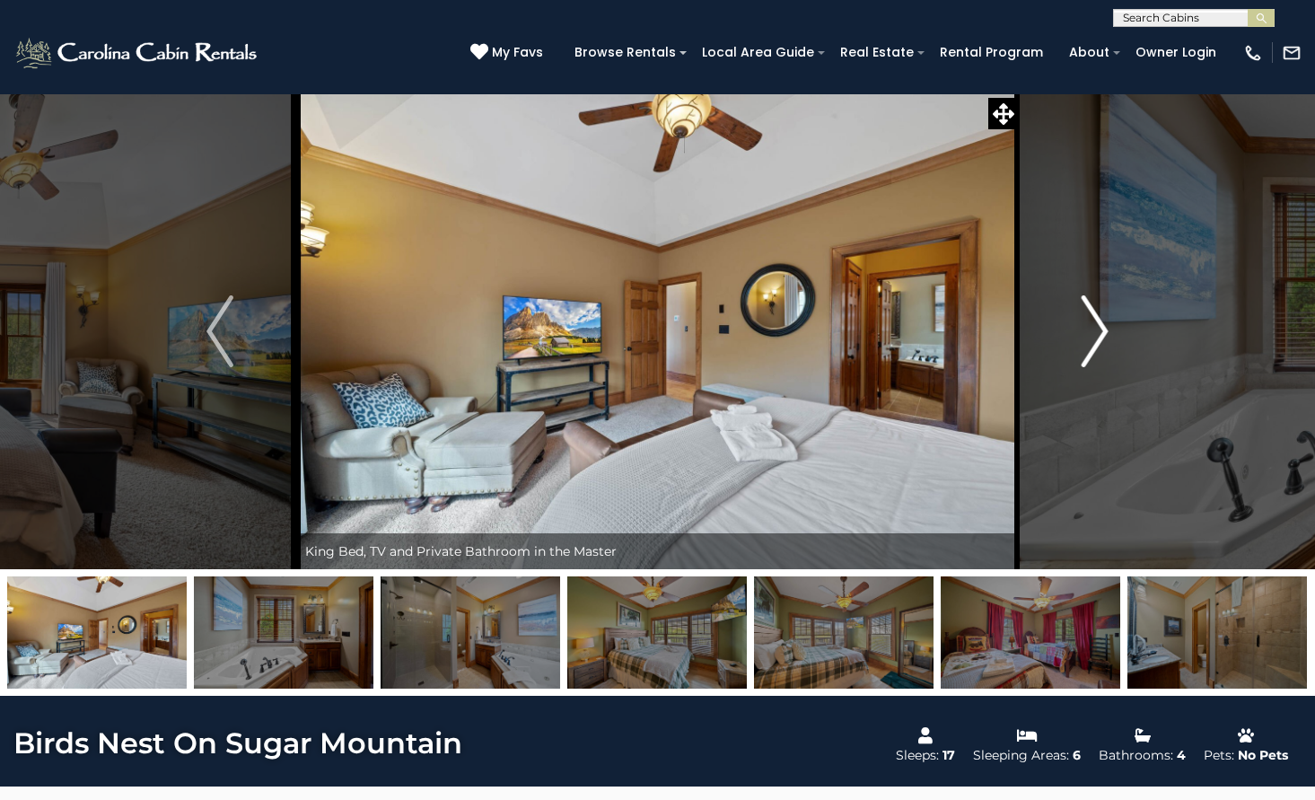
click at [1107, 362] on img "Next" at bounding box center [1095, 331] width 27 height 72
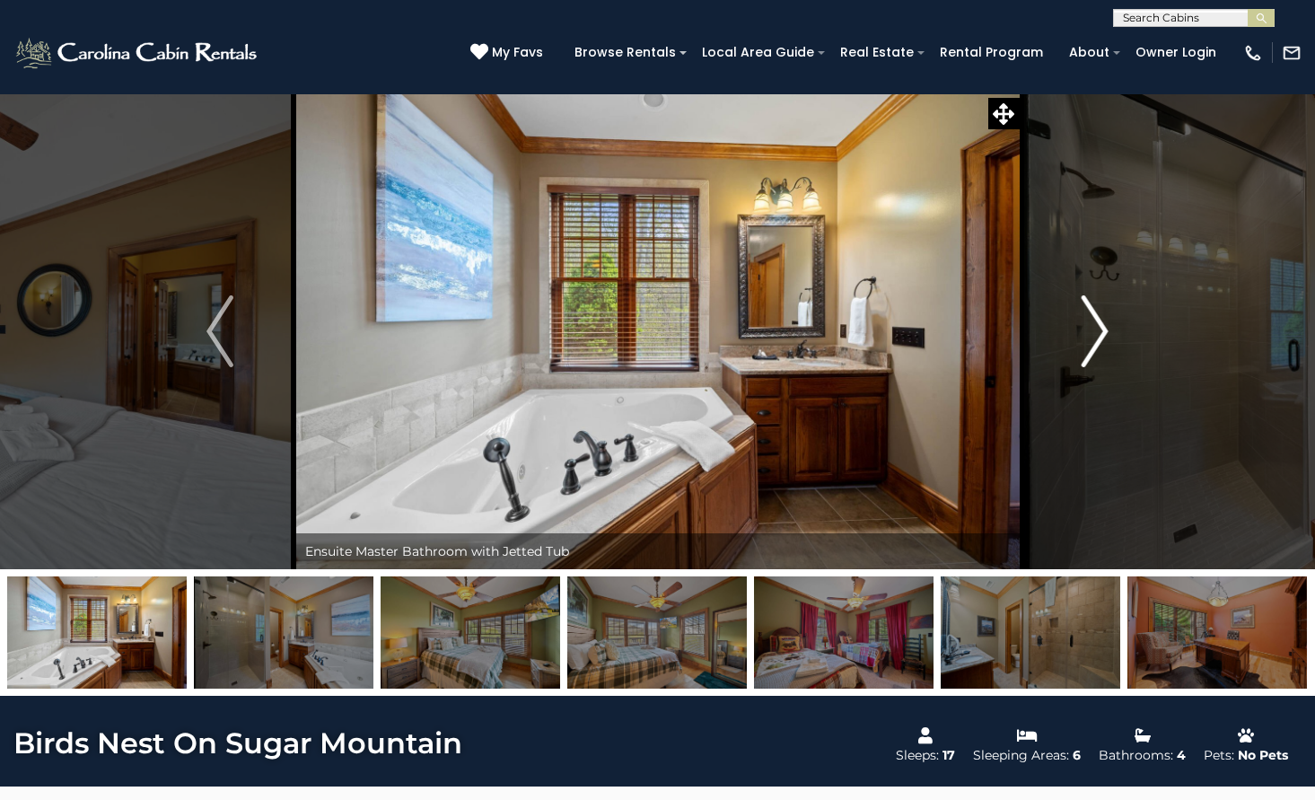
click at [1107, 362] on img "Next" at bounding box center [1095, 331] width 27 height 72
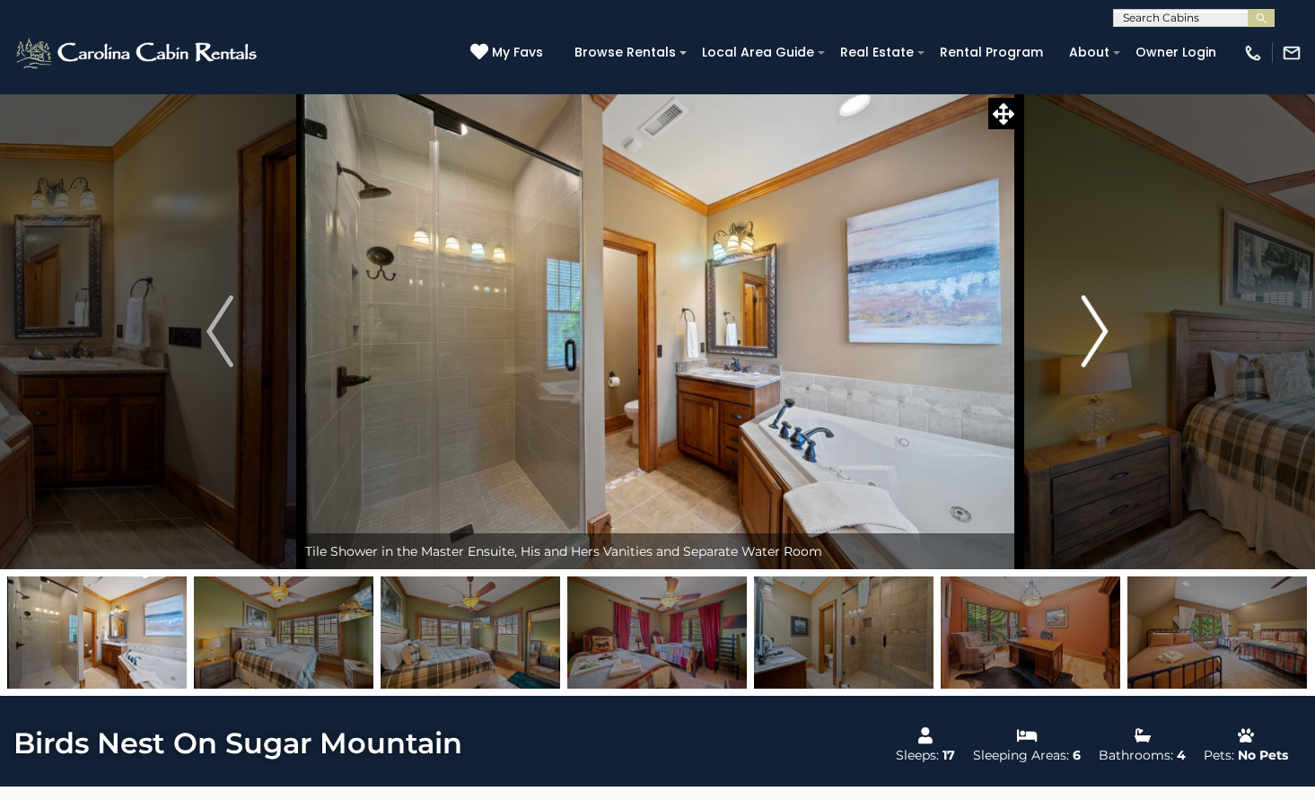
click at [1107, 362] on img "Next" at bounding box center [1095, 331] width 27 height 72
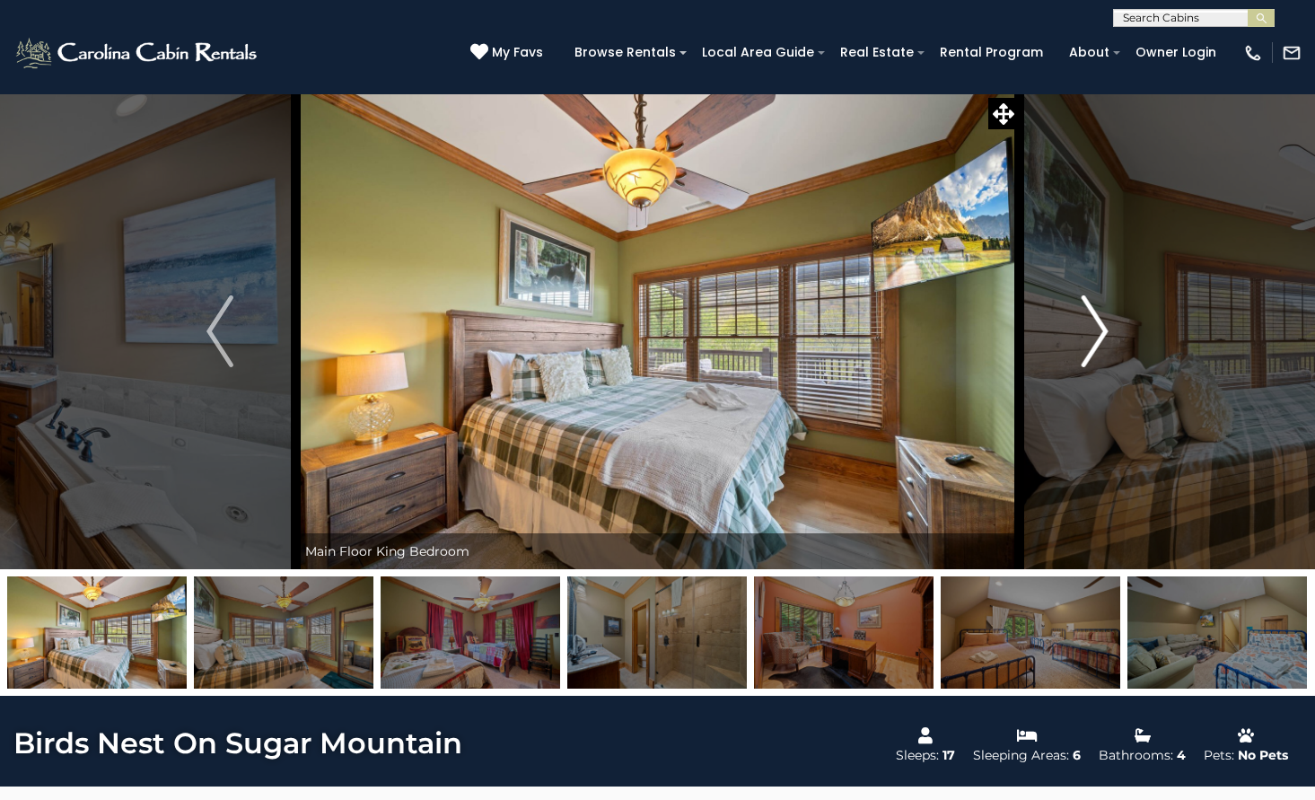
click at [1107, 362] on img "Next" at bounding box center [1095, 331] width 27 height 72
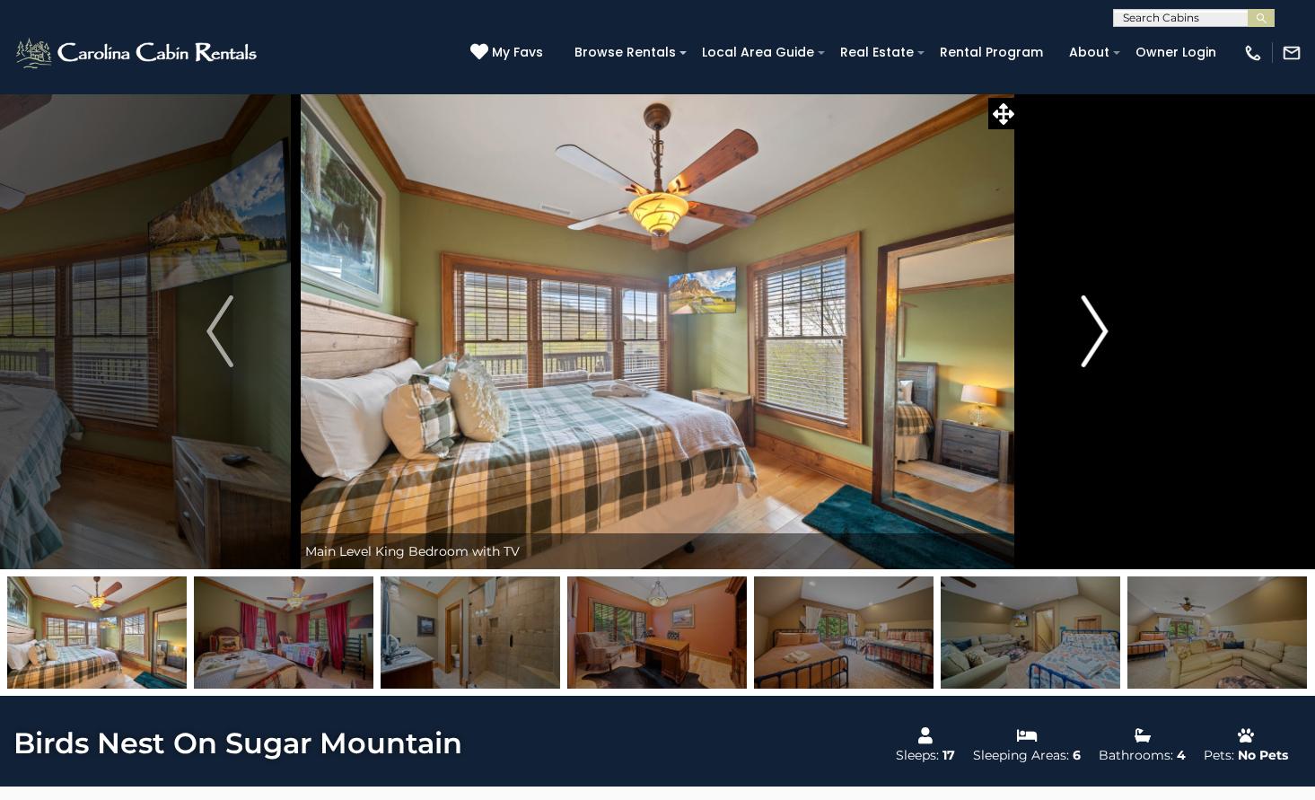
click at [1107, 362] on img "Next" at bounding box center [1095, 331] width 27 height 72
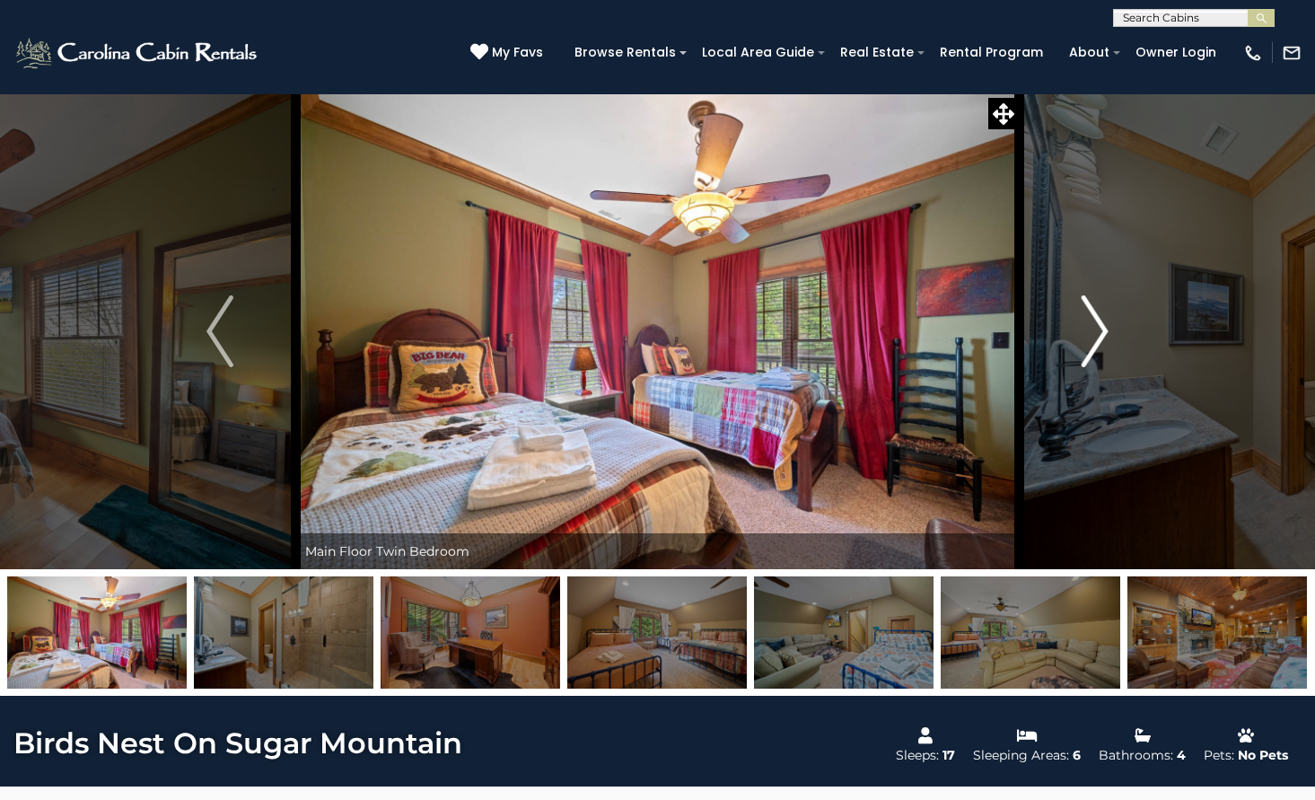
click at [1107, 362] on img "Next" at bounding box center [1095, 331] width 27 height 72
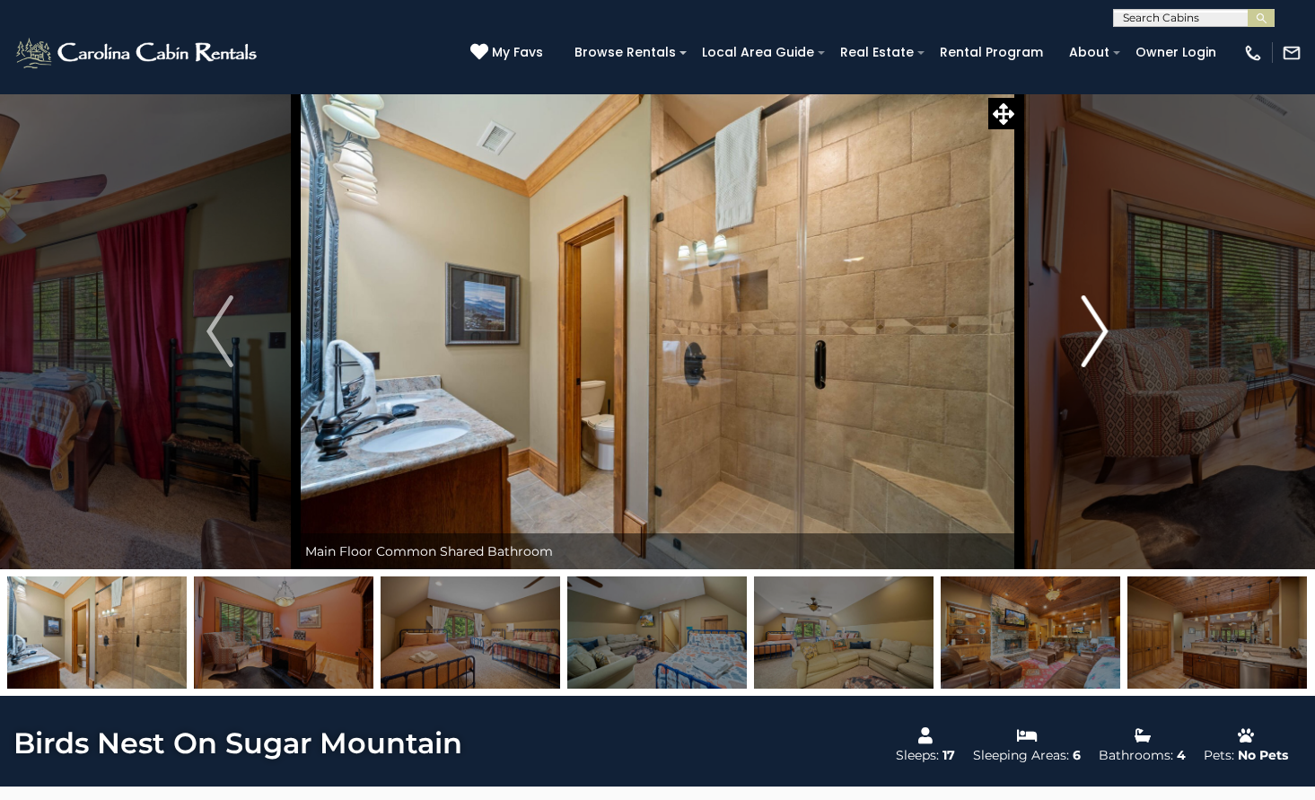
click at [1107, 362] on img "Next" at bounding box center [1095, 331] width 27 height 72
